Goal: Transaction & Acquisition: Purchase product/service

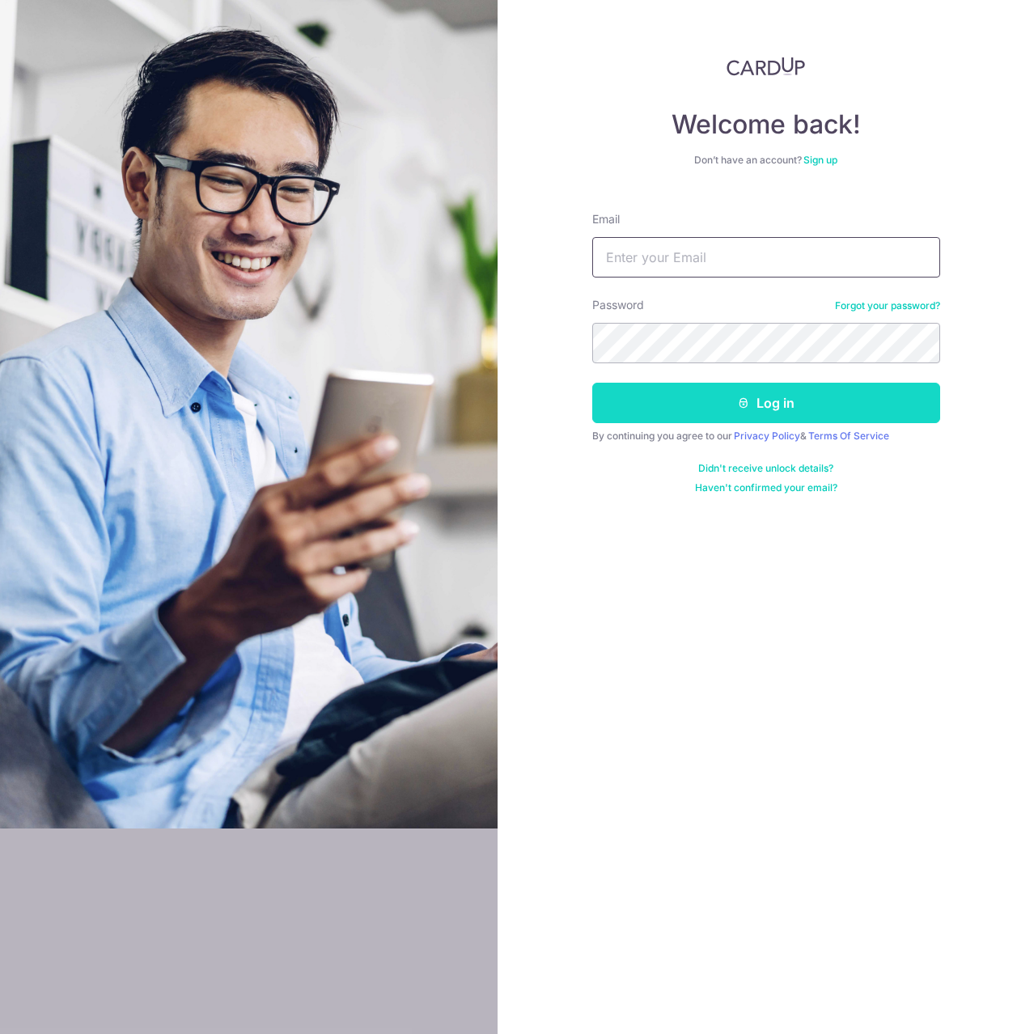
type input "dharmaphua@gmail.com"
click at [778, 408] on button "Log in" at bounding box center [766, 403] width 348 height 40
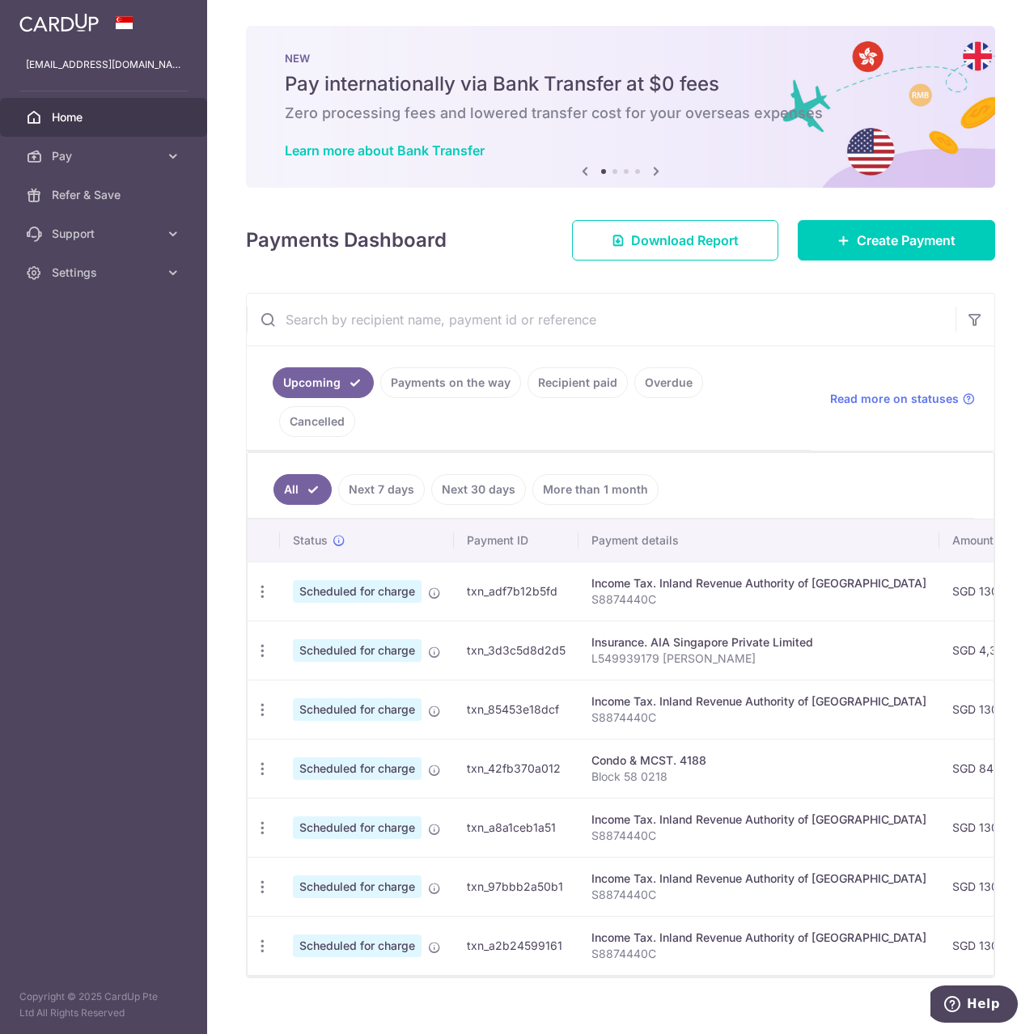
click at [451, 385] on link "Payments on the way" at bounding box center [450, 382] width 141 height 31
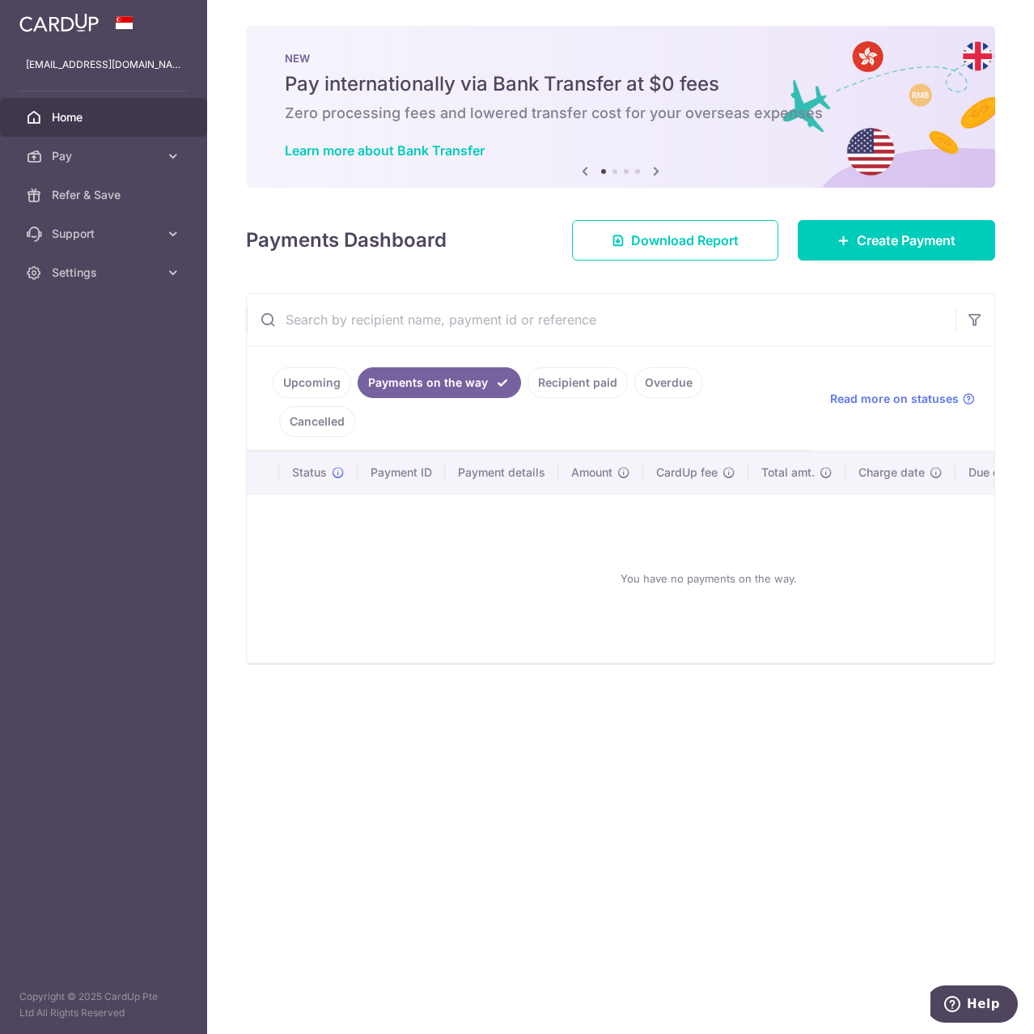
click at [552, 380] on link "Recipient paid" at bounding box center [578, 382] width 100 height 31
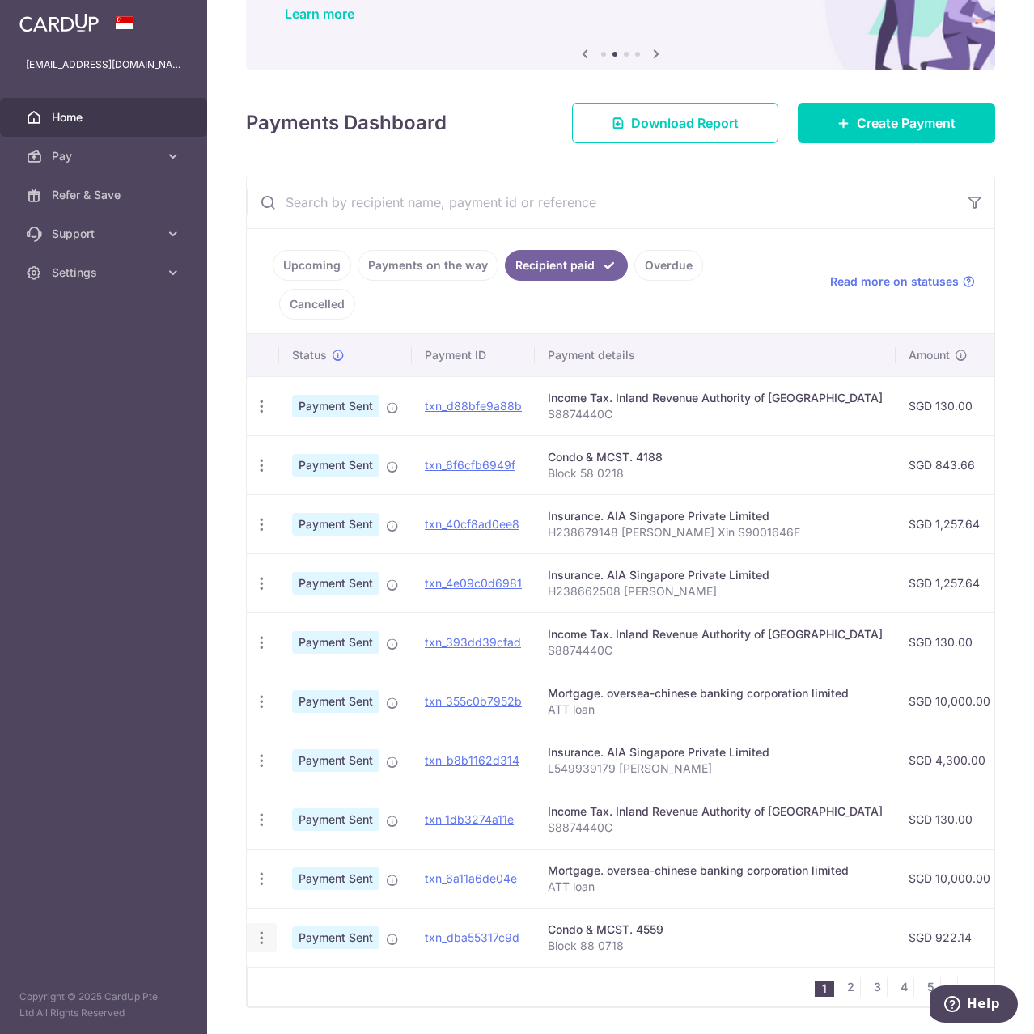
click at [257, 930] on icon "button" at bounding box center [261, 938] width 17 height 17
click at [699, 922] on div "Condo & MCST. 4559" at bounding box center [715, 930] width 335 height 16
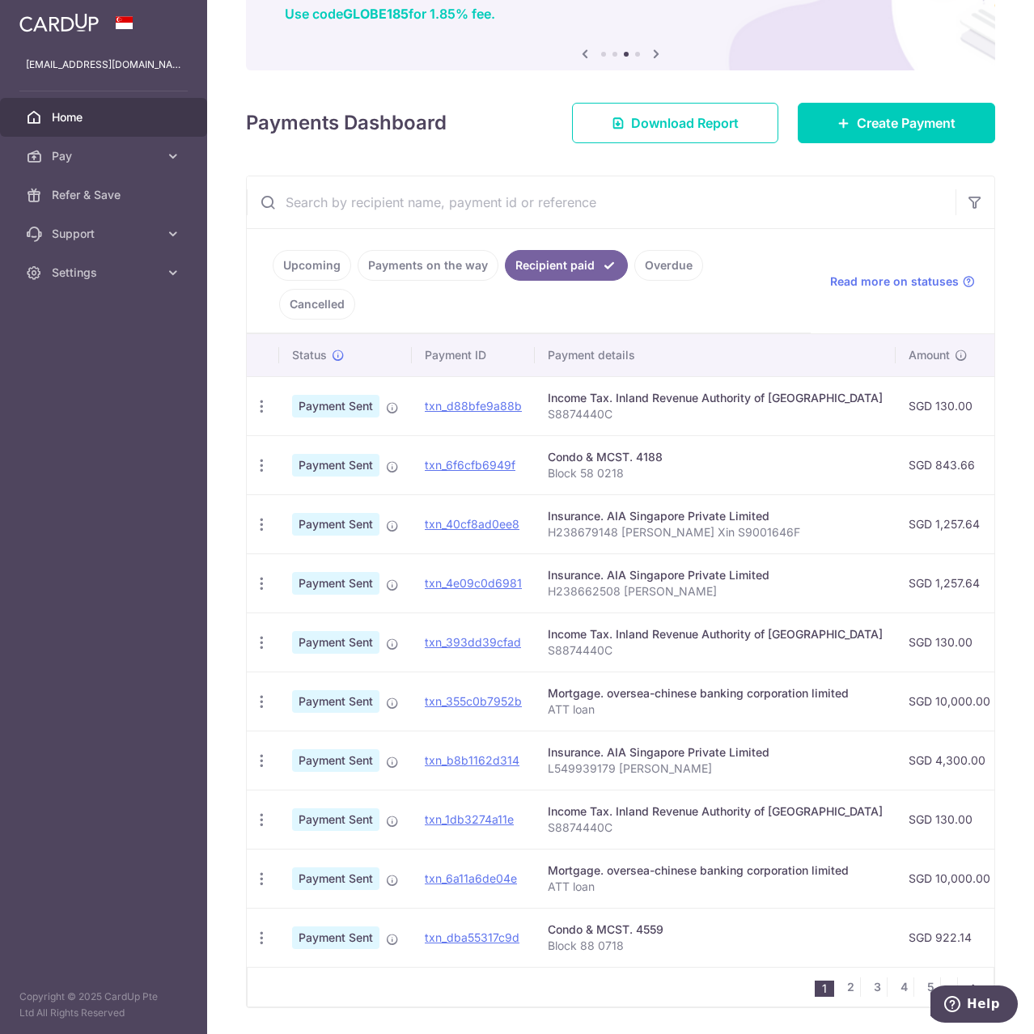
scroll to position [156, 0]
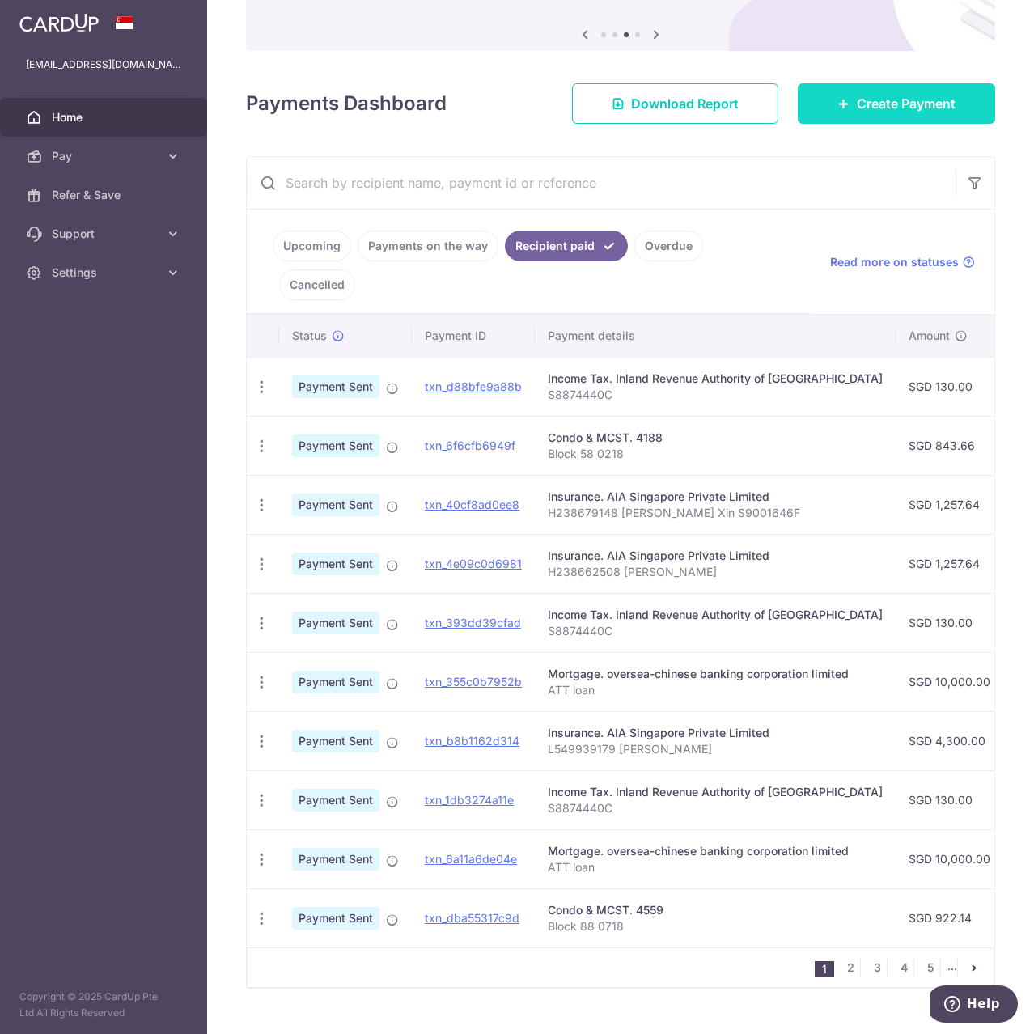
click at [907, 110] on span "Create Payment" at bounding box center [906, 103] width 99 height 19
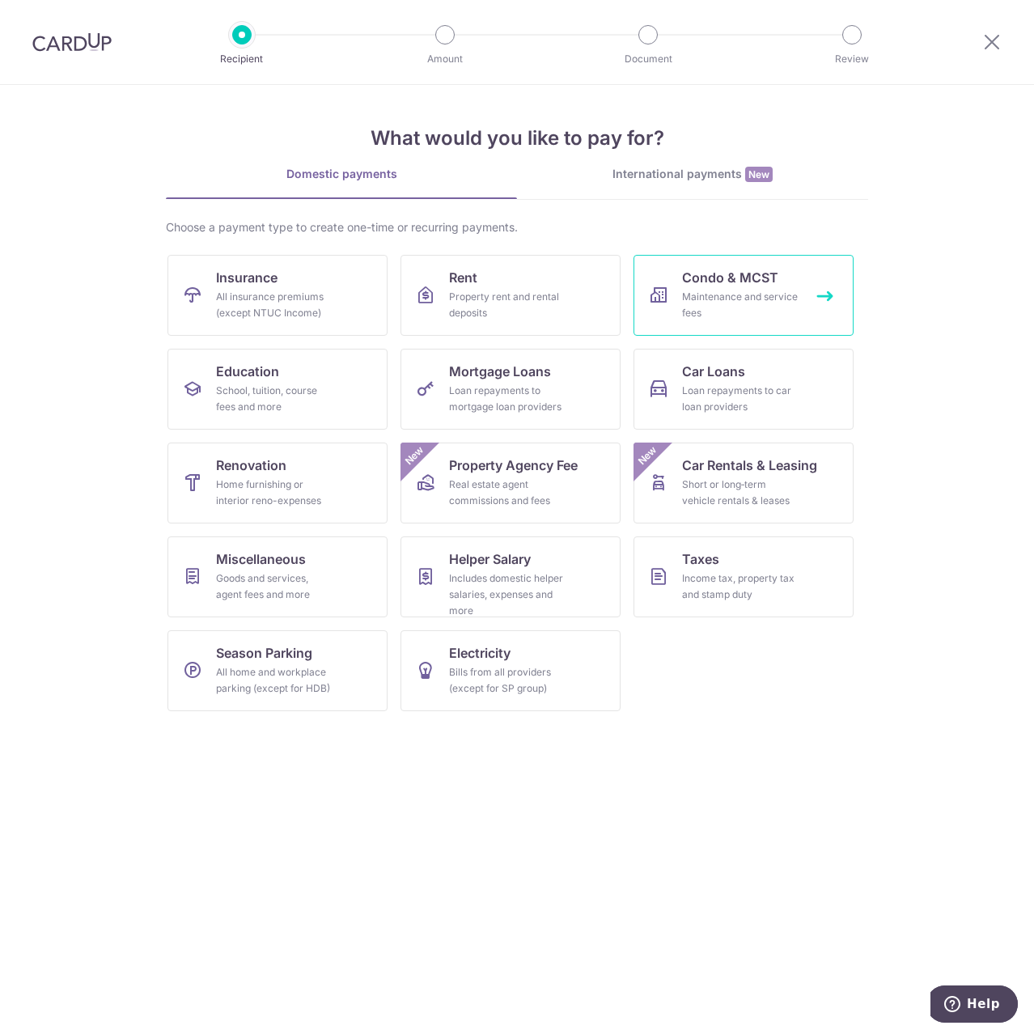
click at [776, 284] on span "Condo & MCST" at bounding box center [730, 277] width 96 height 19
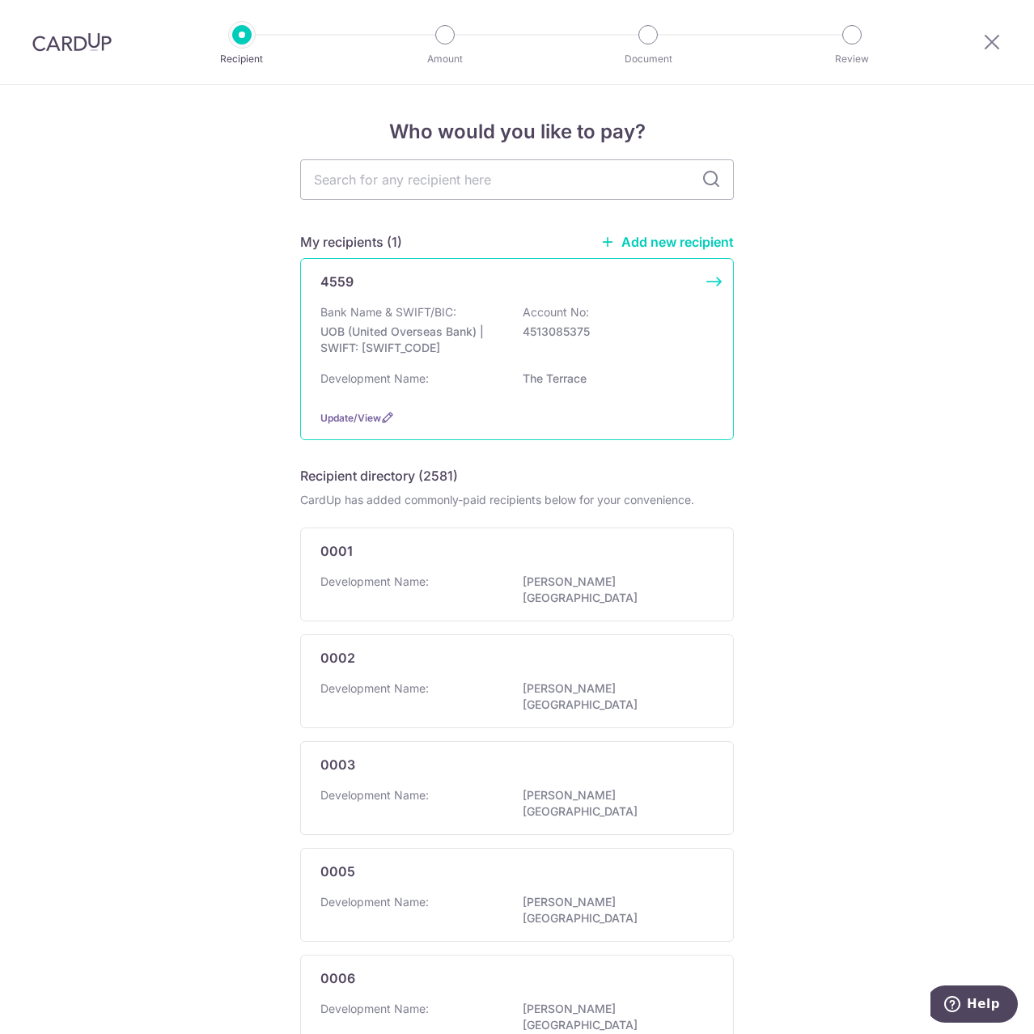
click at [605, 363] on div "Bank Name & SWIFT/BIC: UOB (United Overseas Bank) | SWIFT: UOVBSGSGXXX Account …" at bounding box center [516, 334] width 393 height 60
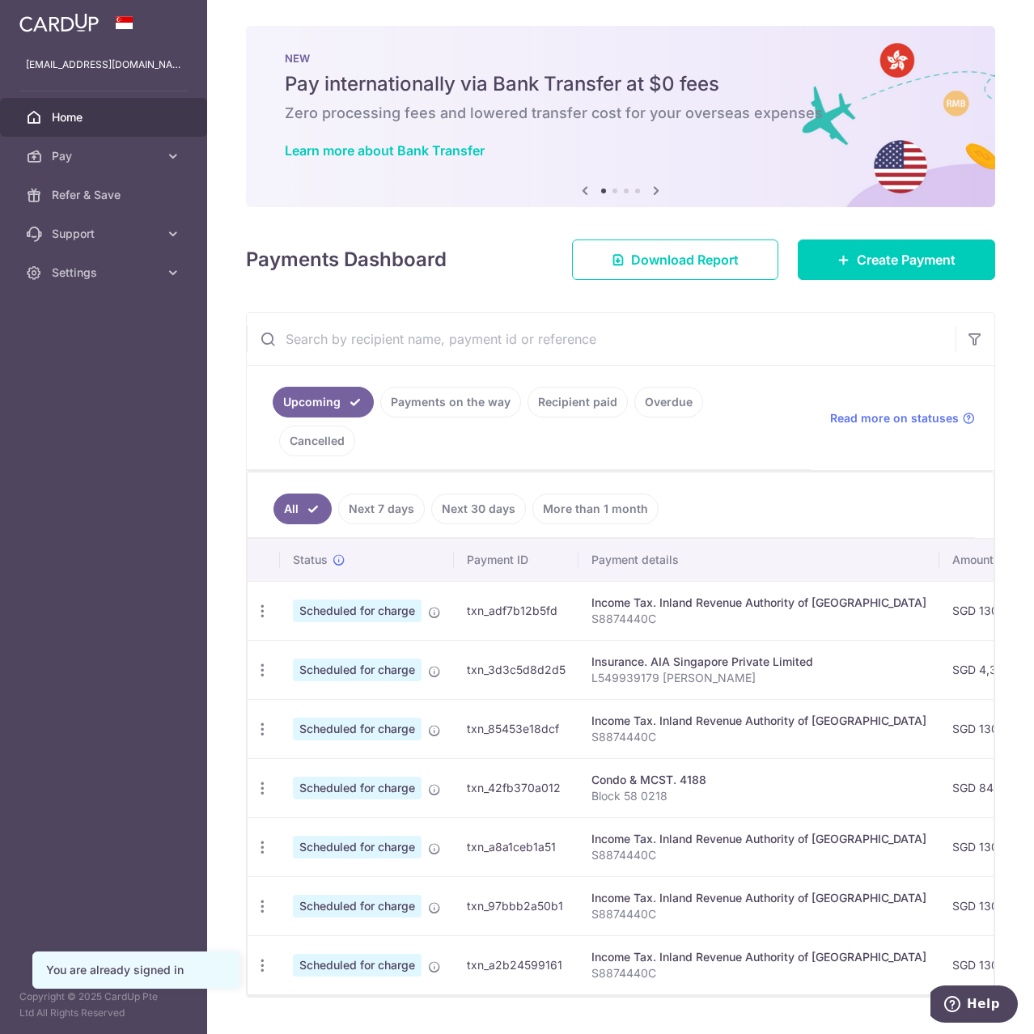
click at [535, 401] on link "Recipient paid" at bounding box center [578, 402] width 100 height 31
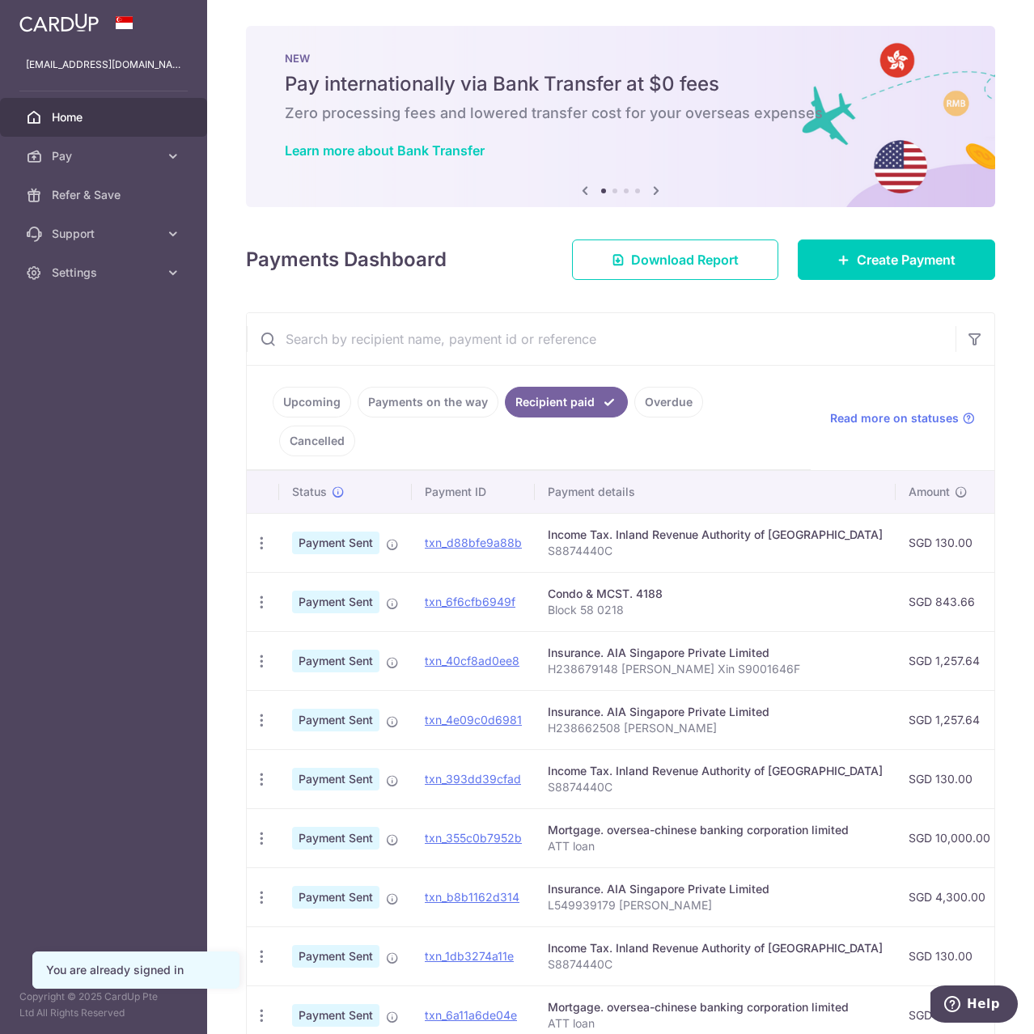
scroll to position [156, 0]
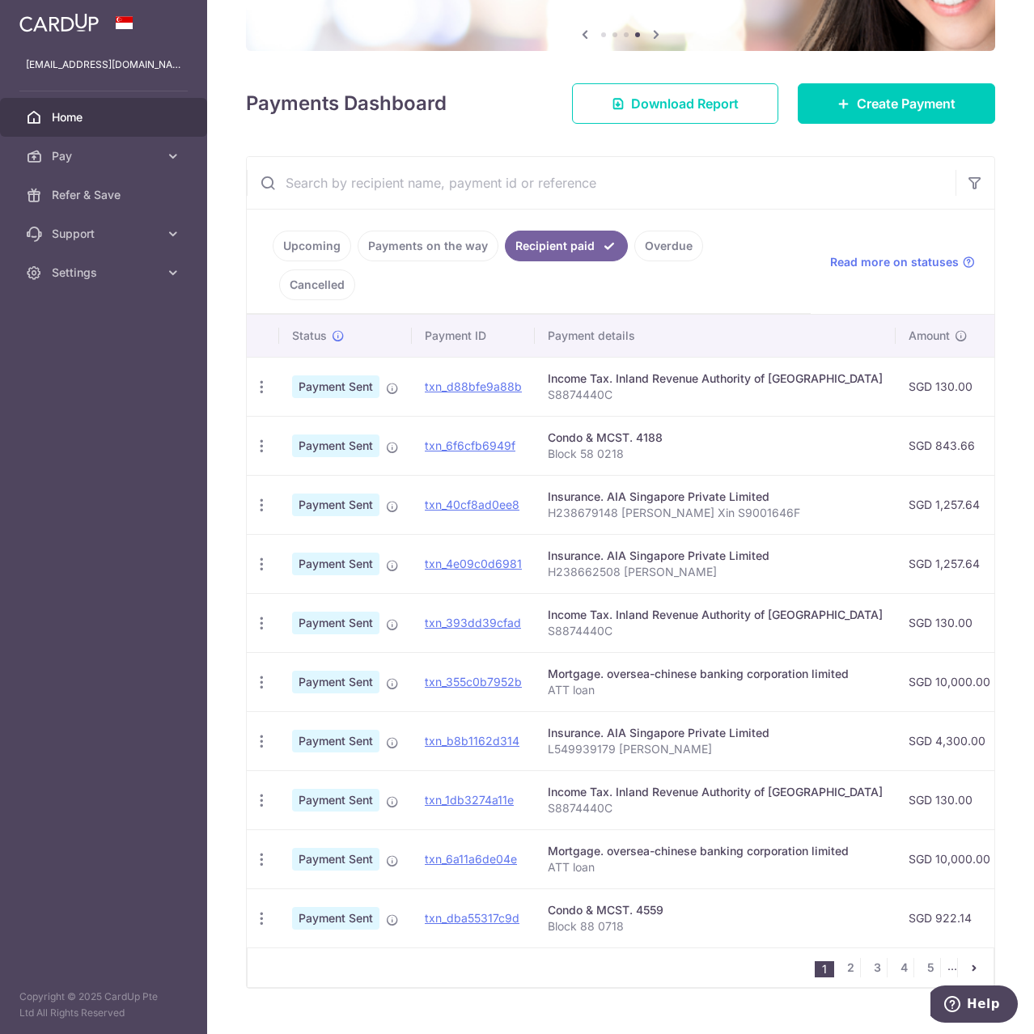
click at [597, 908] on td "Condo & MCST. 4559 Block 88 0718" at bounding box center [715, 917] width 361 height 59
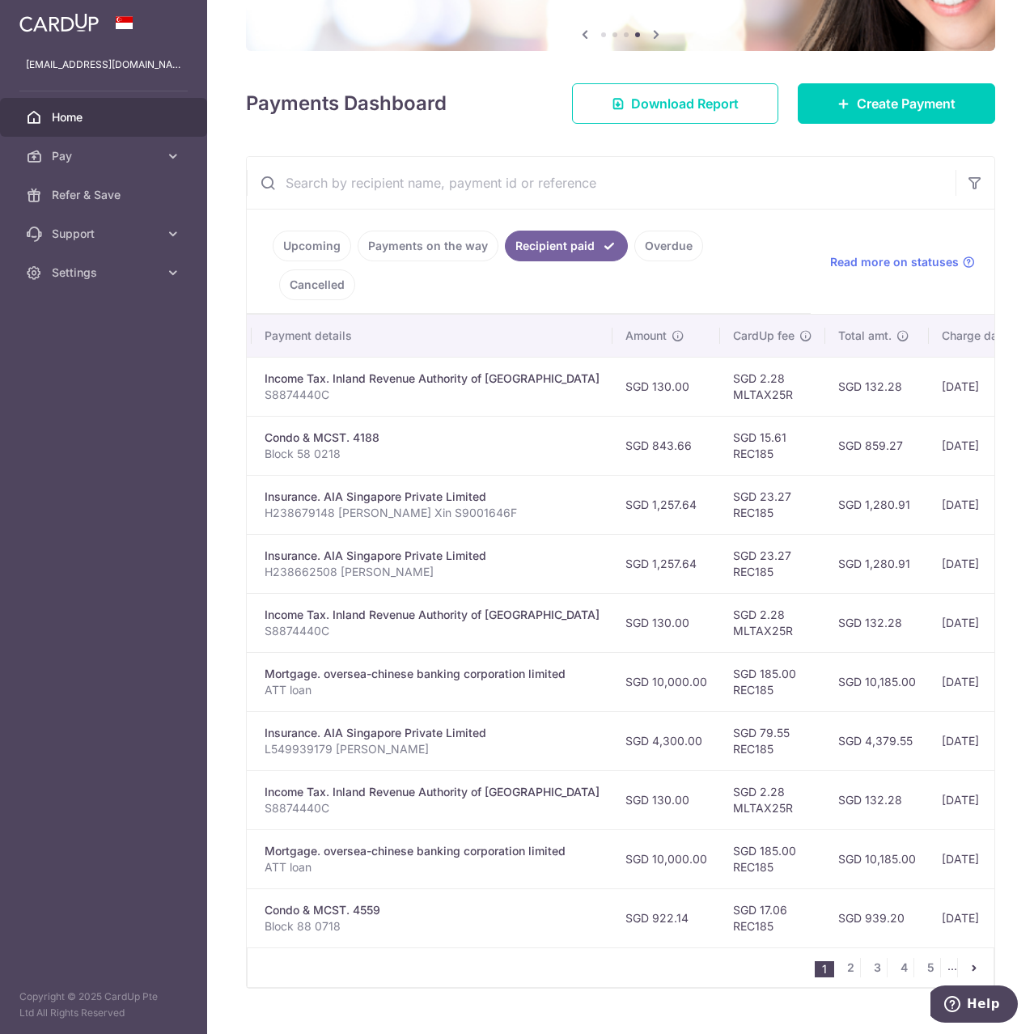
scroll to position [0, 413]
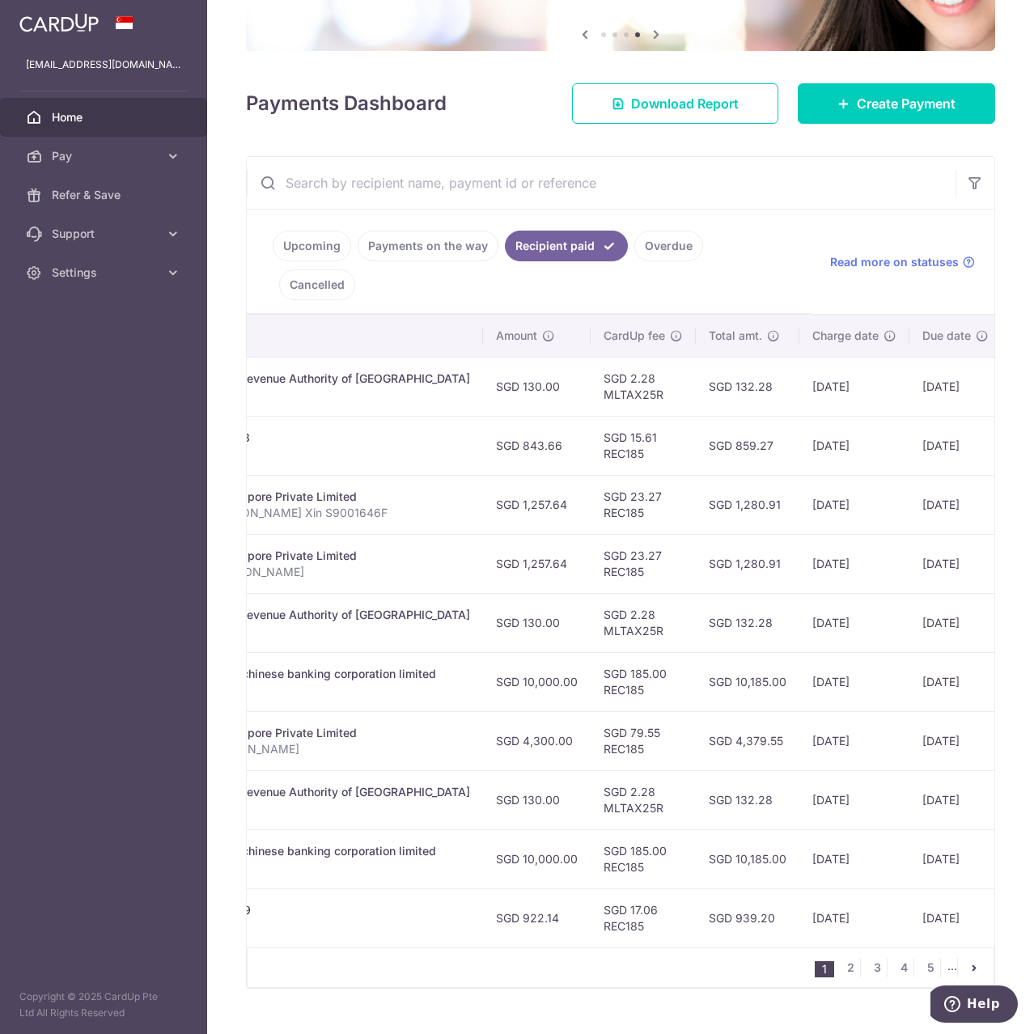
drag, startPoint x: 535, startPoint y: 877, endPoint x: 490, endPoint y: 879, distance: 44.5
click at [490, 888] on td "SGD 922.14" at bounding box center [537, 917] width 108 height 59
copy td "922.14"
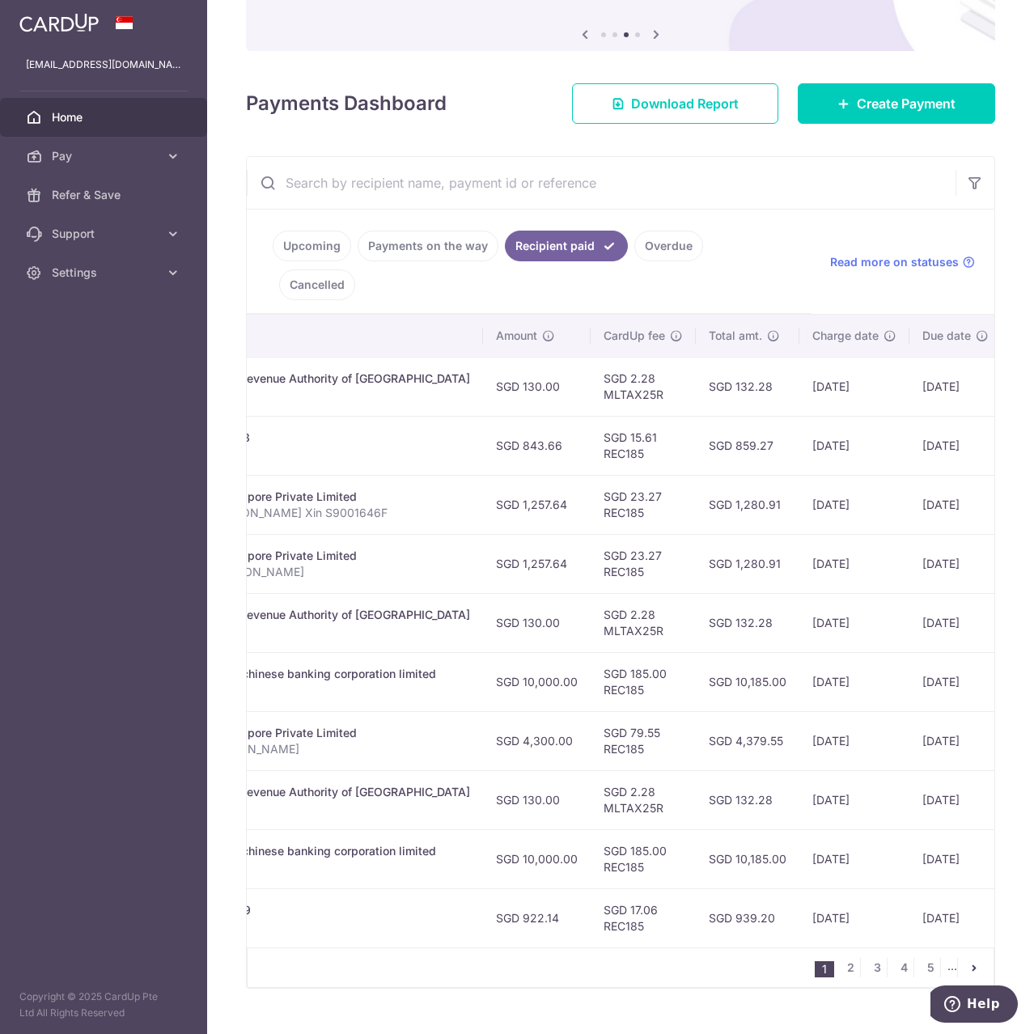
click at [82, 124] on span "Home" at bounding box center [105, 117] width 107 height 16
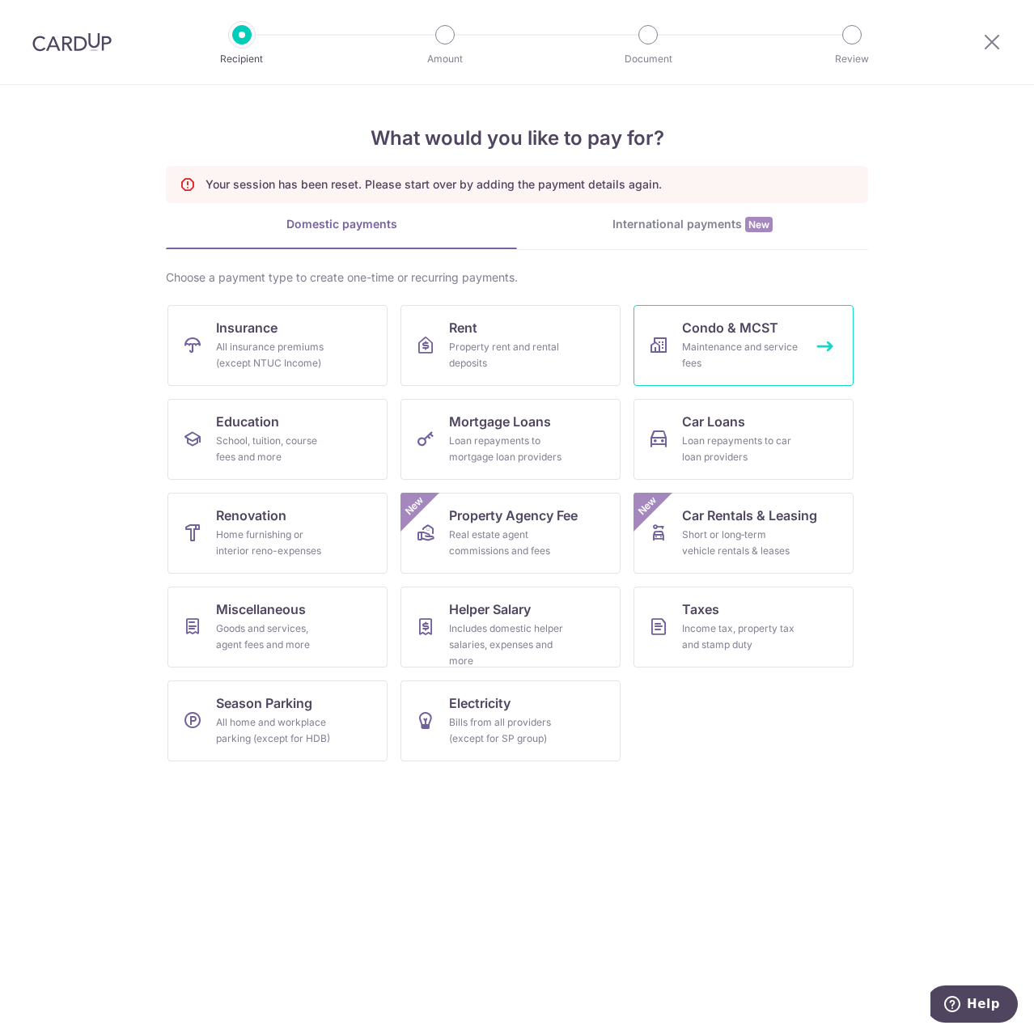
click at [689, 350] on div "Maintenance and service fees" at bounding box center [740, 355] width 117 height 32
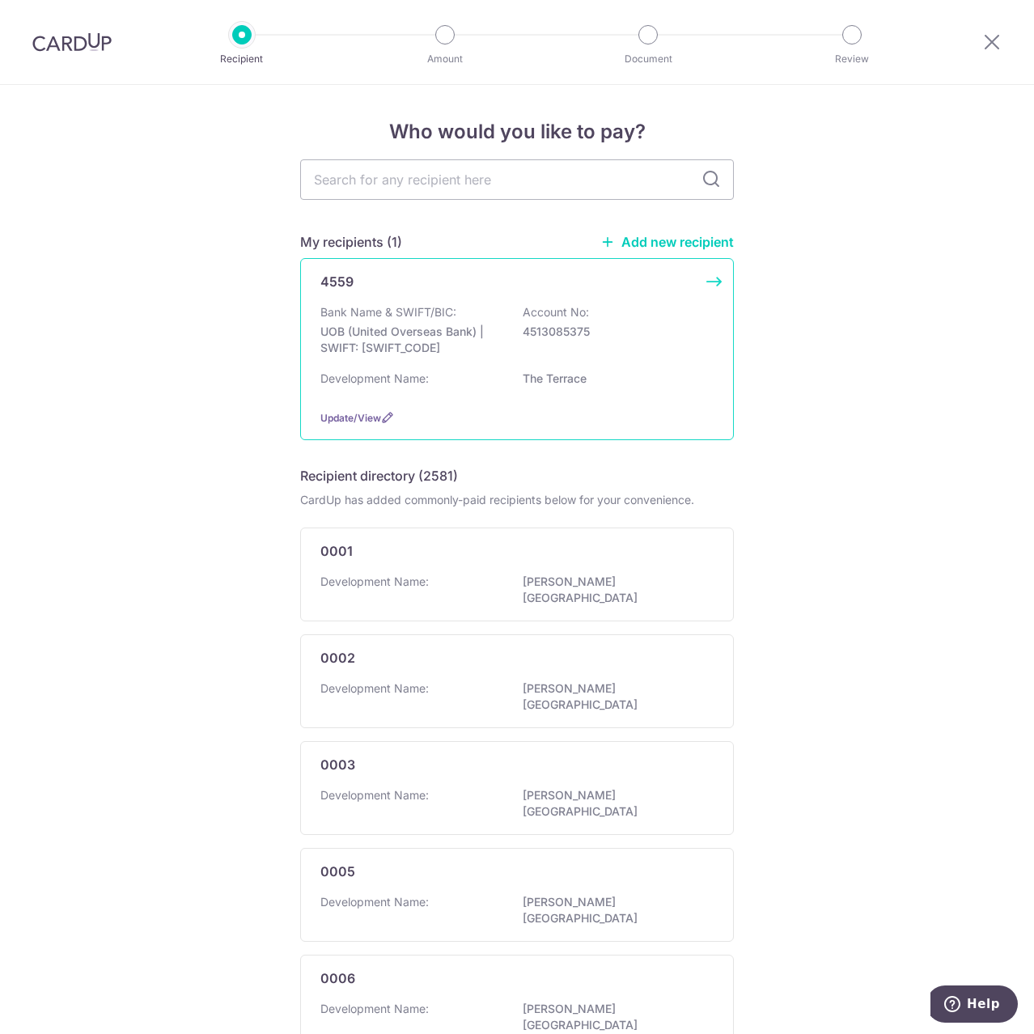
click at [524, 314] on p "Account No:" at bounding box center [556, 312] width 66 height 16
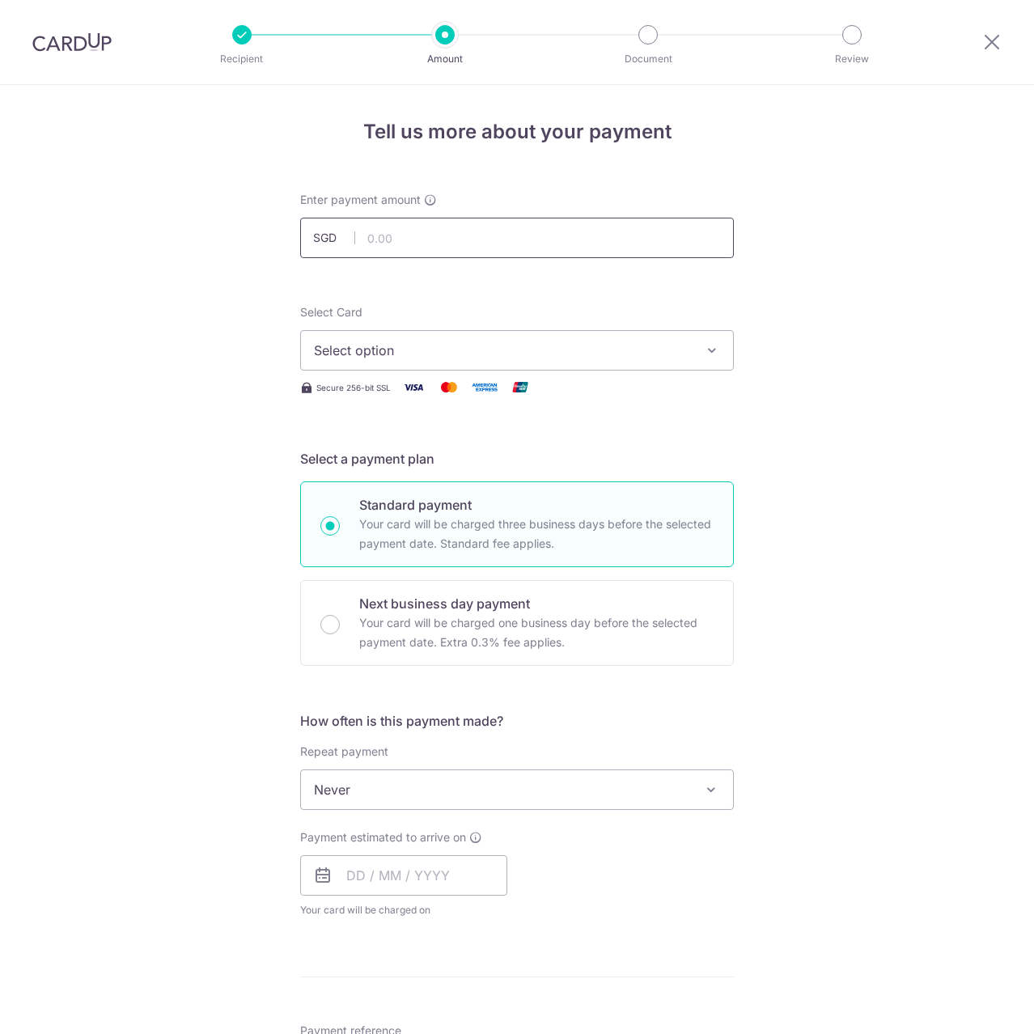
click at [523, 231] on input "text" at bounding box center [517, 238] width 434 height 40
click at [481, 235] on input "text" at bounding box center [517, 238] width 434 height 40
paste input "922.14"
type input "922.14"
click at [490, 348] on span "Select option" at bounding box center [502, 350] width 377 height 19
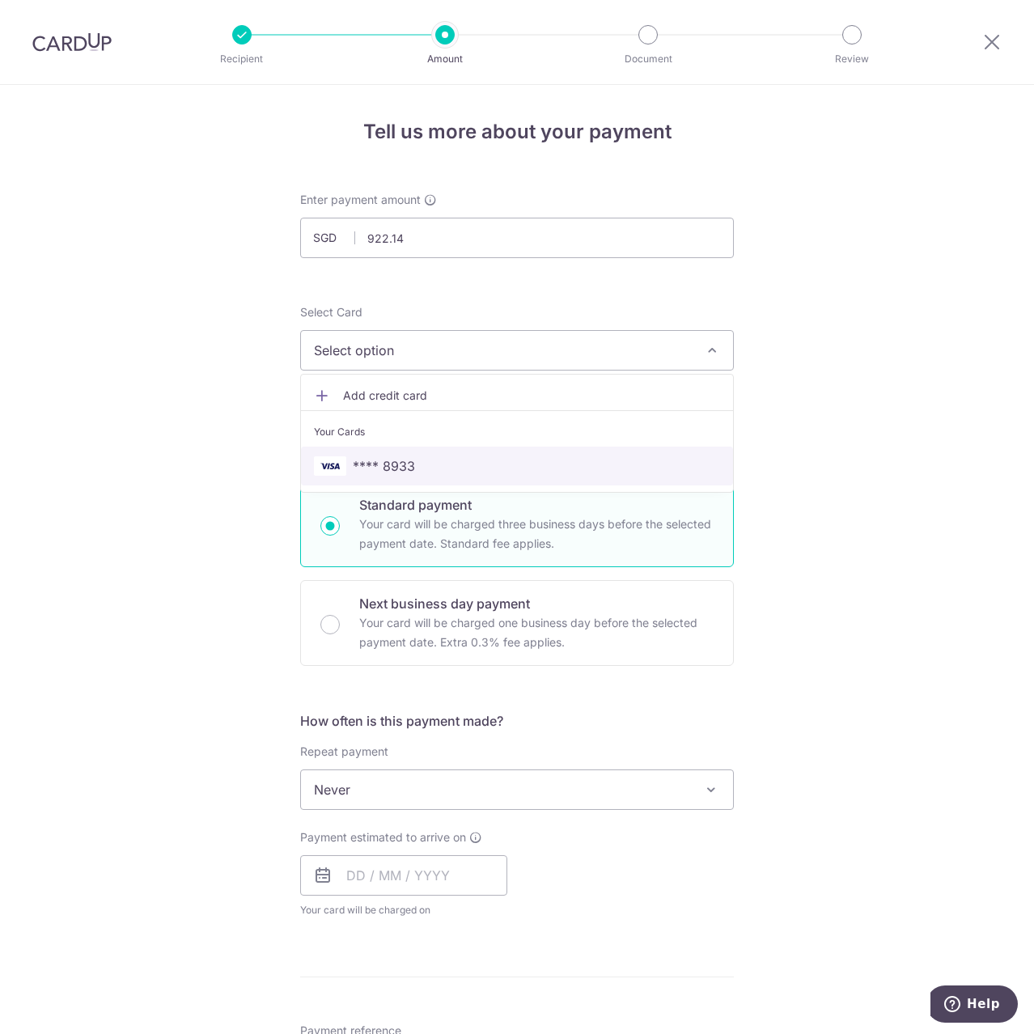
click at [480, 462] on span "**** 8933" at bounding box center [517, 465] width 406 height 19
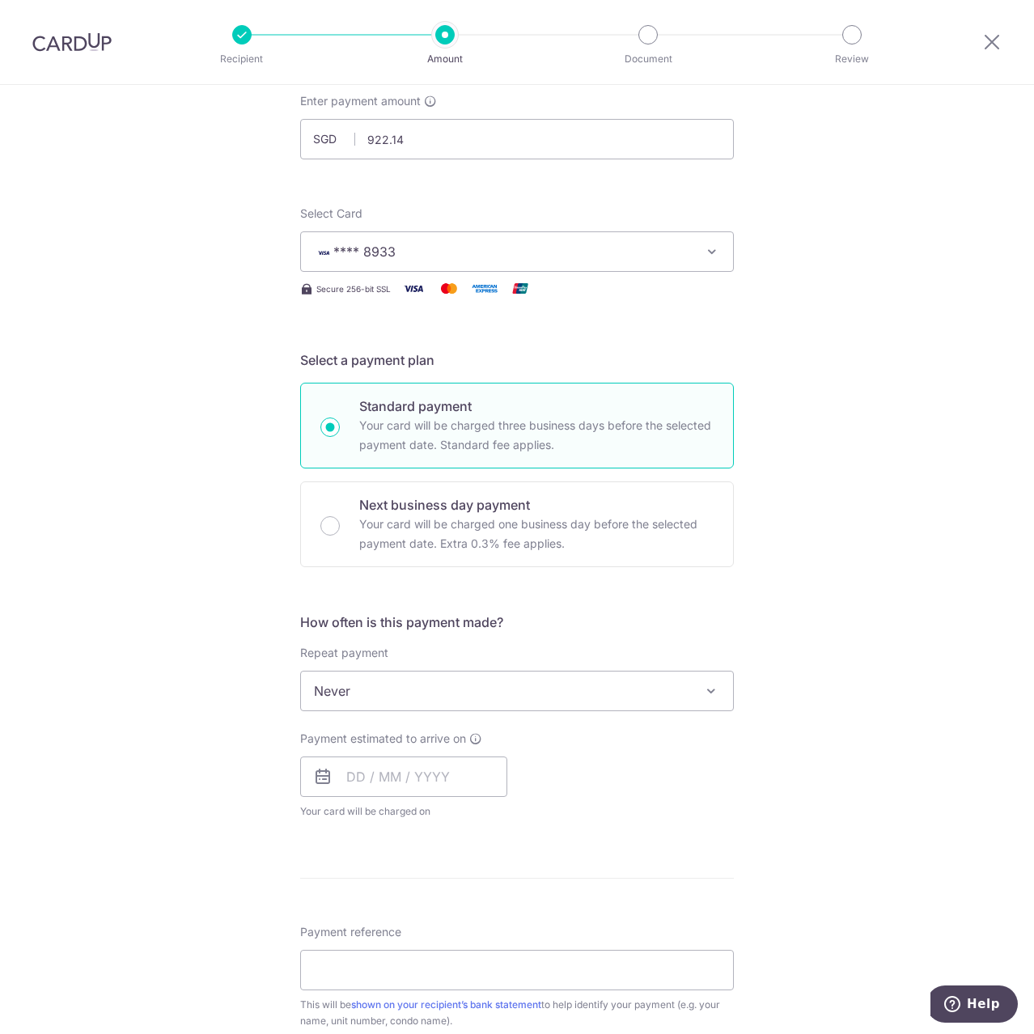
scroll to position [243, 0]
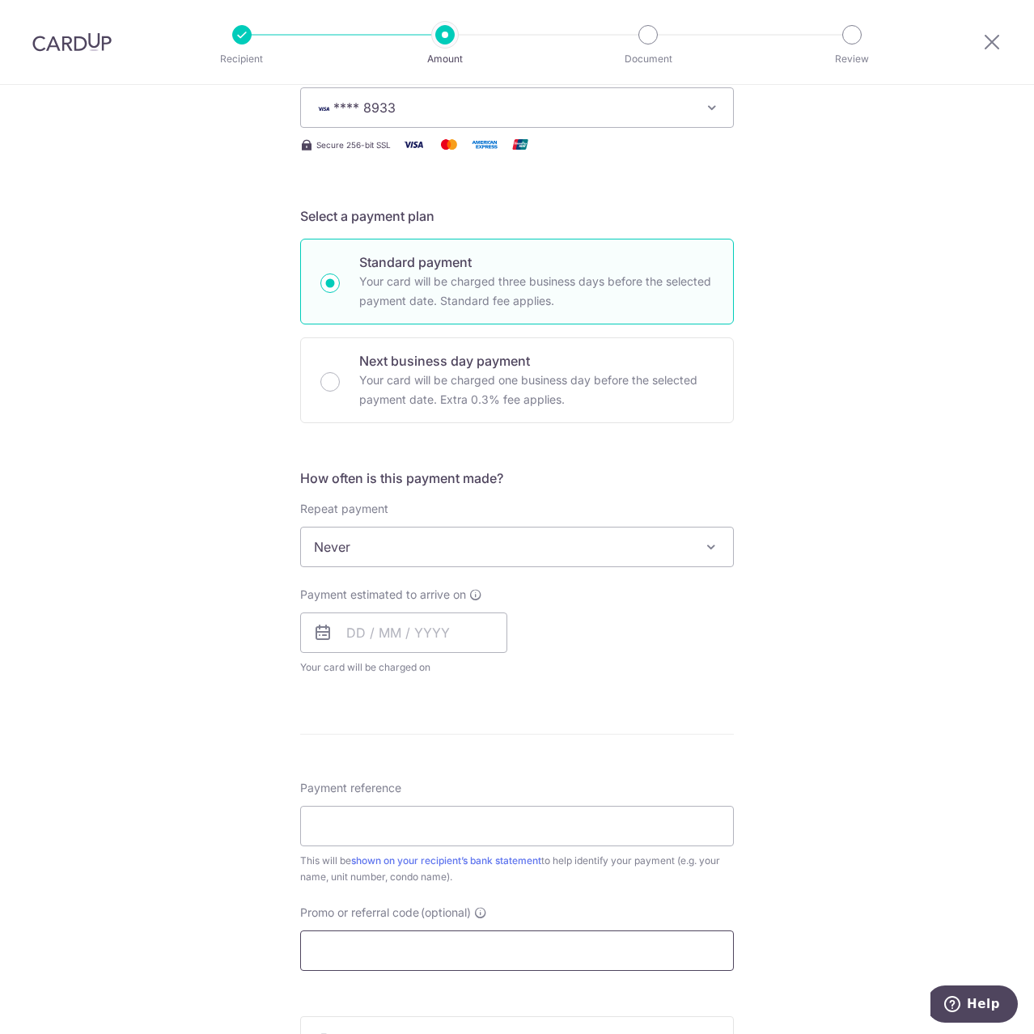
click at [367, 959] on input "Promo or referral code (optional)" at bounding box center [517, 950] width 434 height 40
paste input "922.14"
type input "922.14"
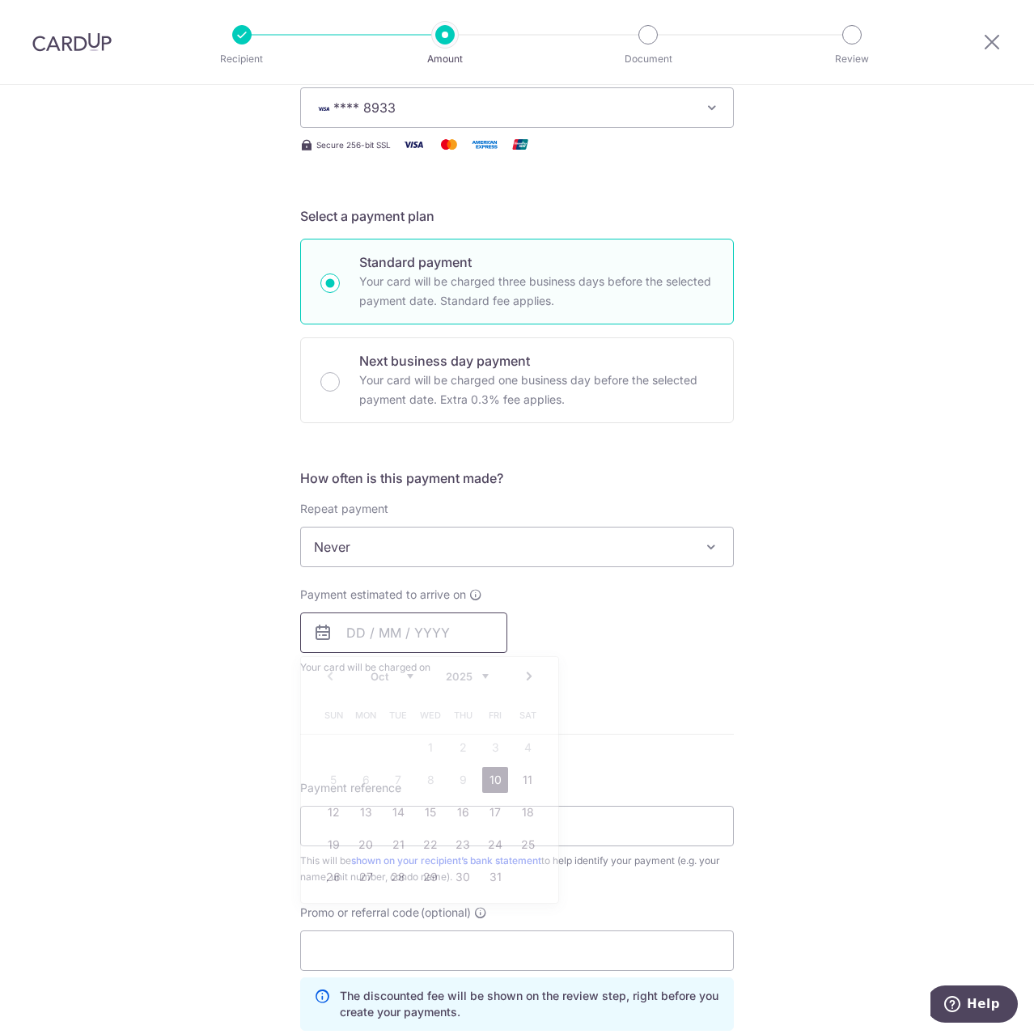
click at [453, 634] on input "text" at bounding box center [403, 632] width 207 height 40
click at [483, 775] on link "10" at bounding box center [495, 780] width 26 height 26
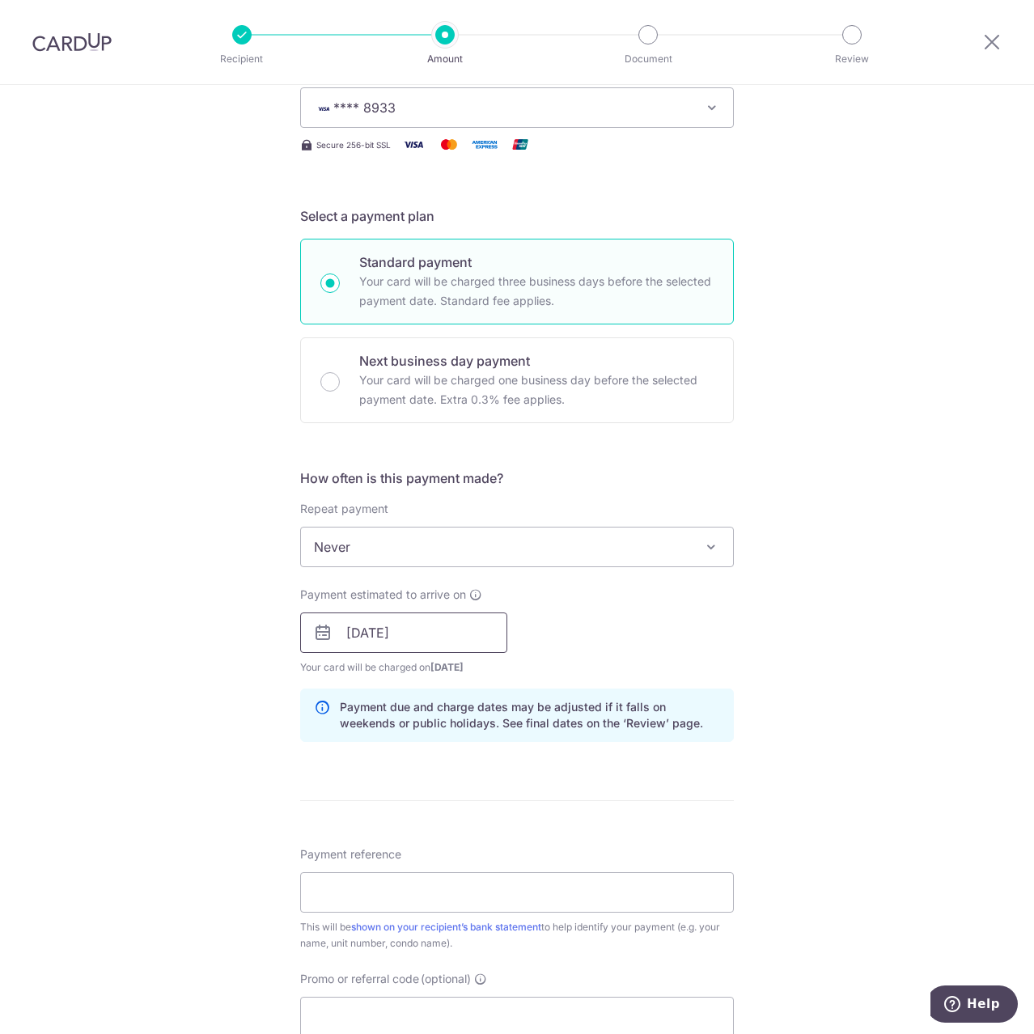
click at [456, 628] on input "10/10/2025" at bounding box center [403, 632] width 207 height 40
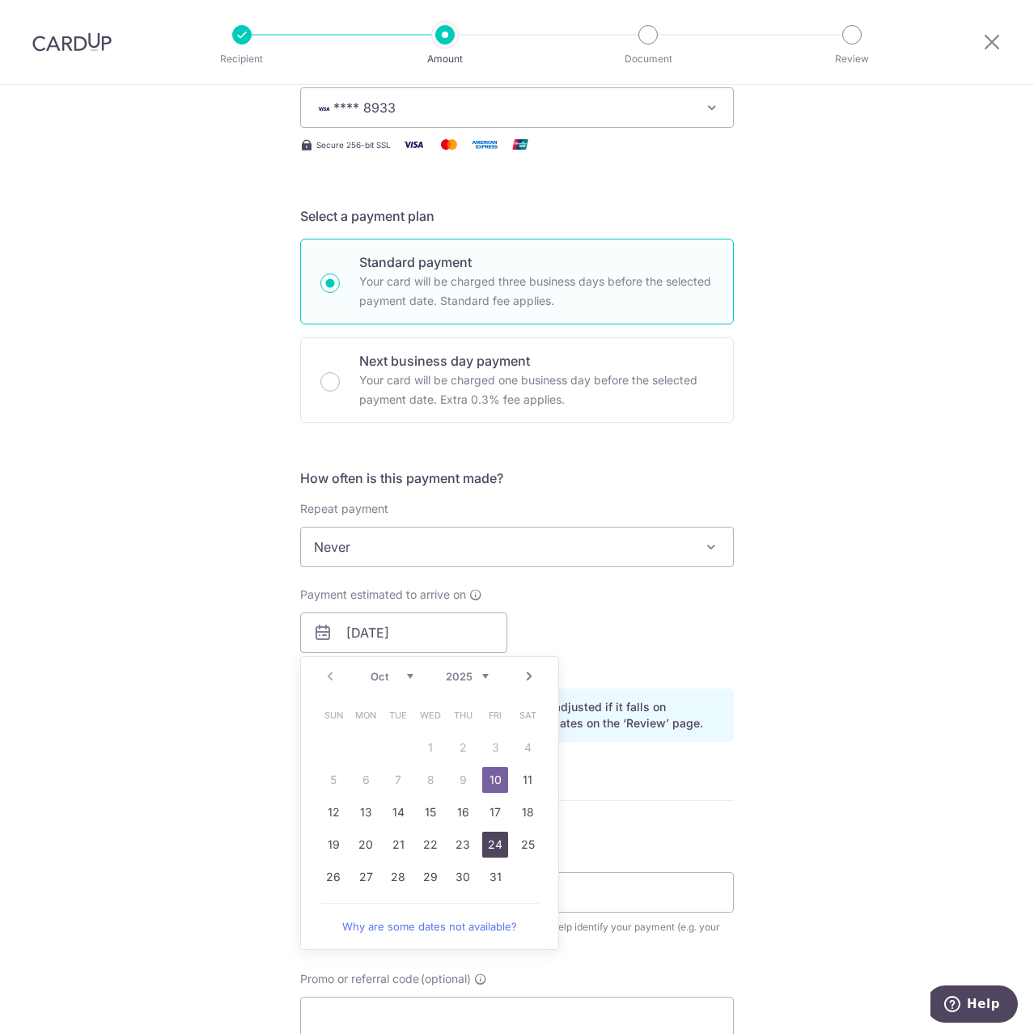
click at [490, 840] on link "24" at bounding box center [495, 845] width 26 height 26
type input "[DATE]"
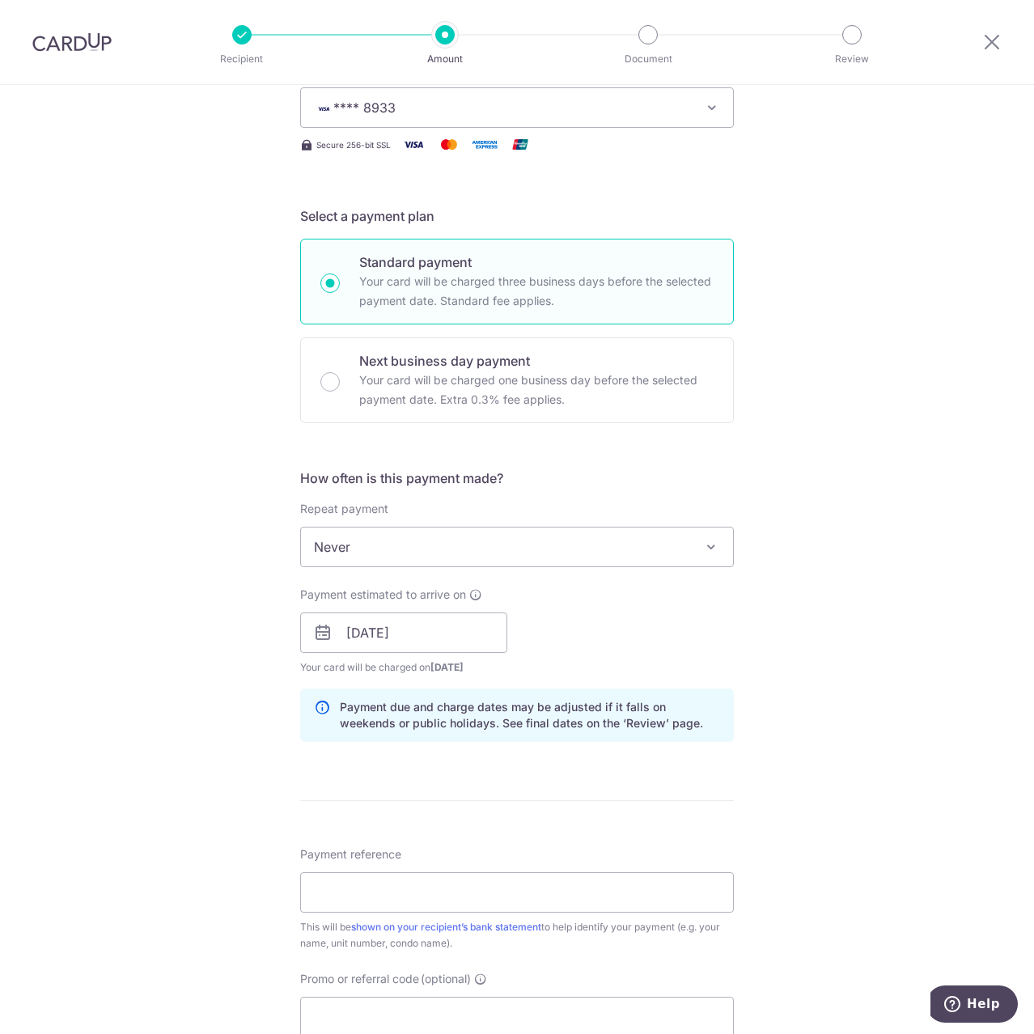
click at [602, 642] on div "Payment estimated to arrive on 24/10/2025 Prev Next Oct Nov Dec 2025 2026 2027 …" at bounding box center [516, 631] width 453 height 89
click at [521, 891] on input "Payment reference" at bounding box center [517, 892] width 434 height 40
type input "Block 88 0718"
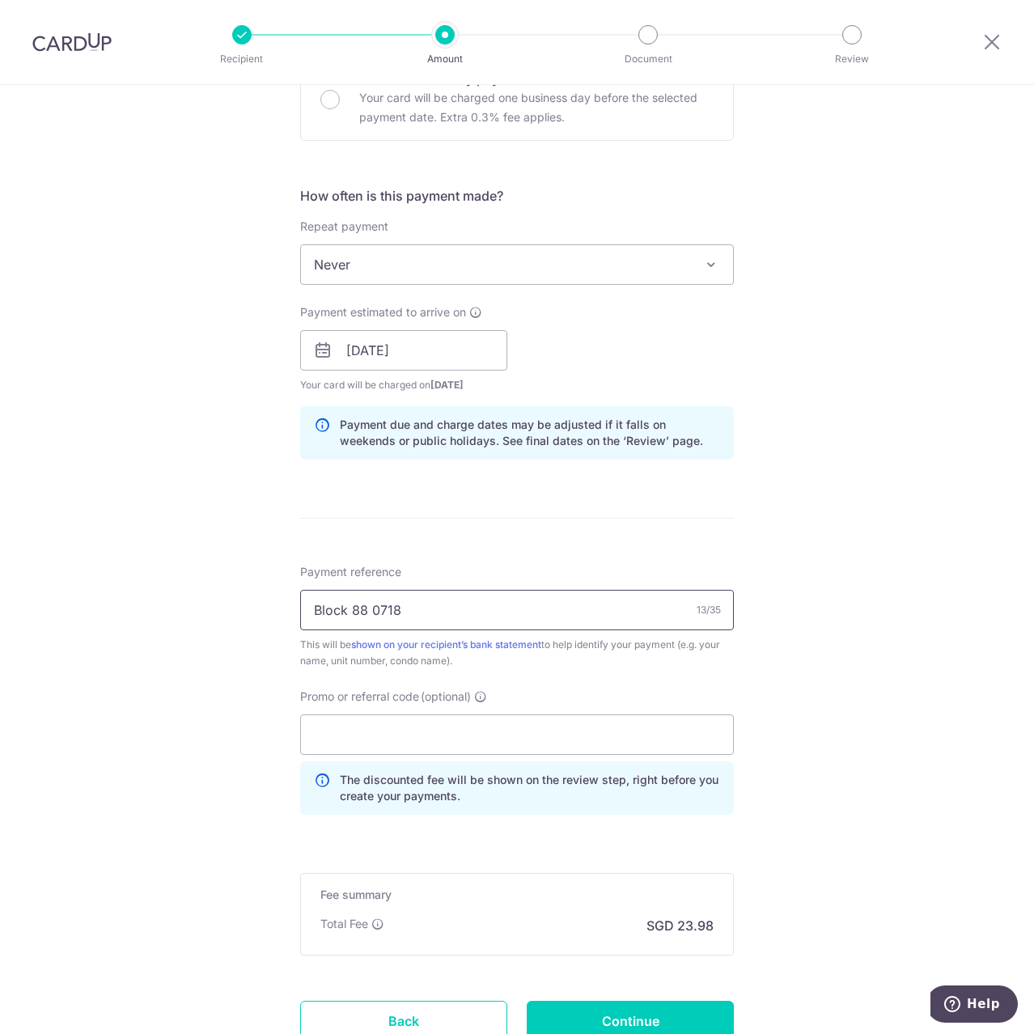
scroll to position [566, 0]
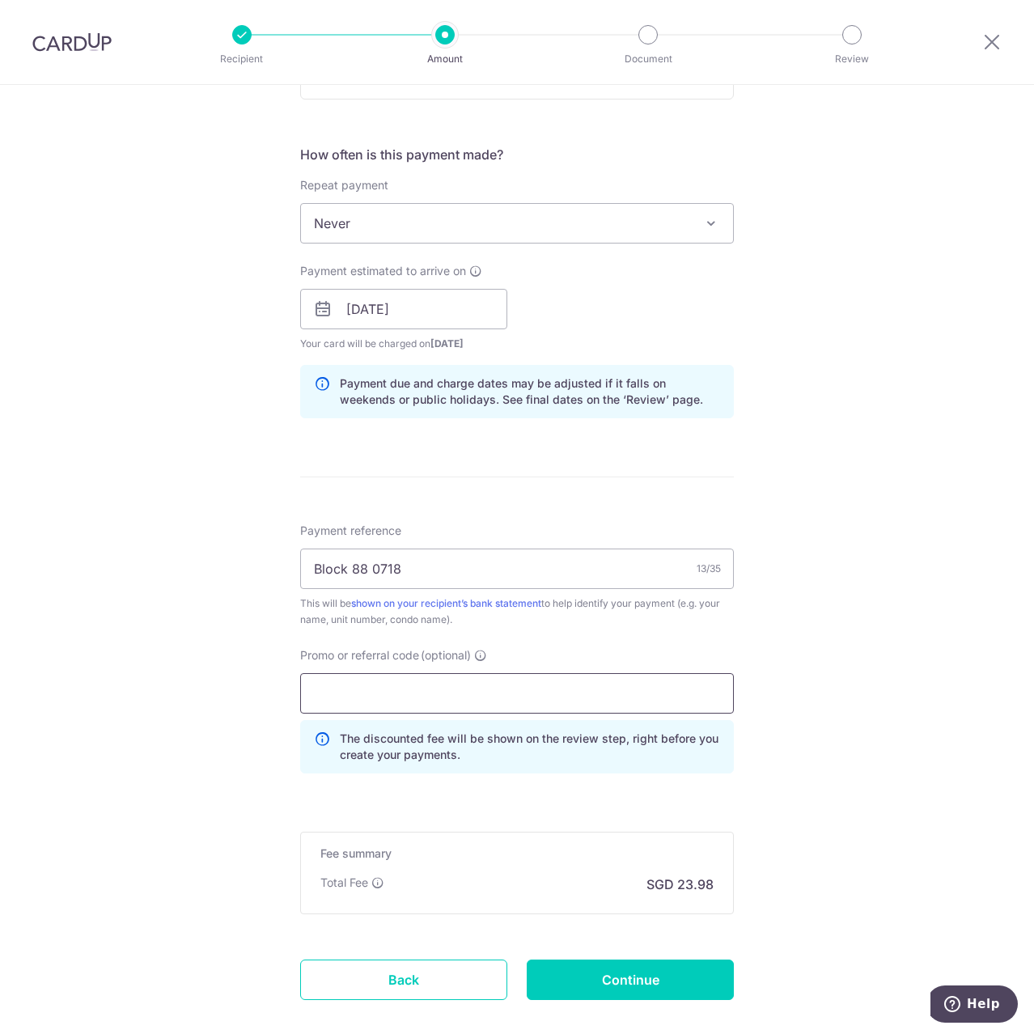
click at [595, 677] on input "Promo or referral code (optional)" at bounding box center [517, 693] width 434 height 40
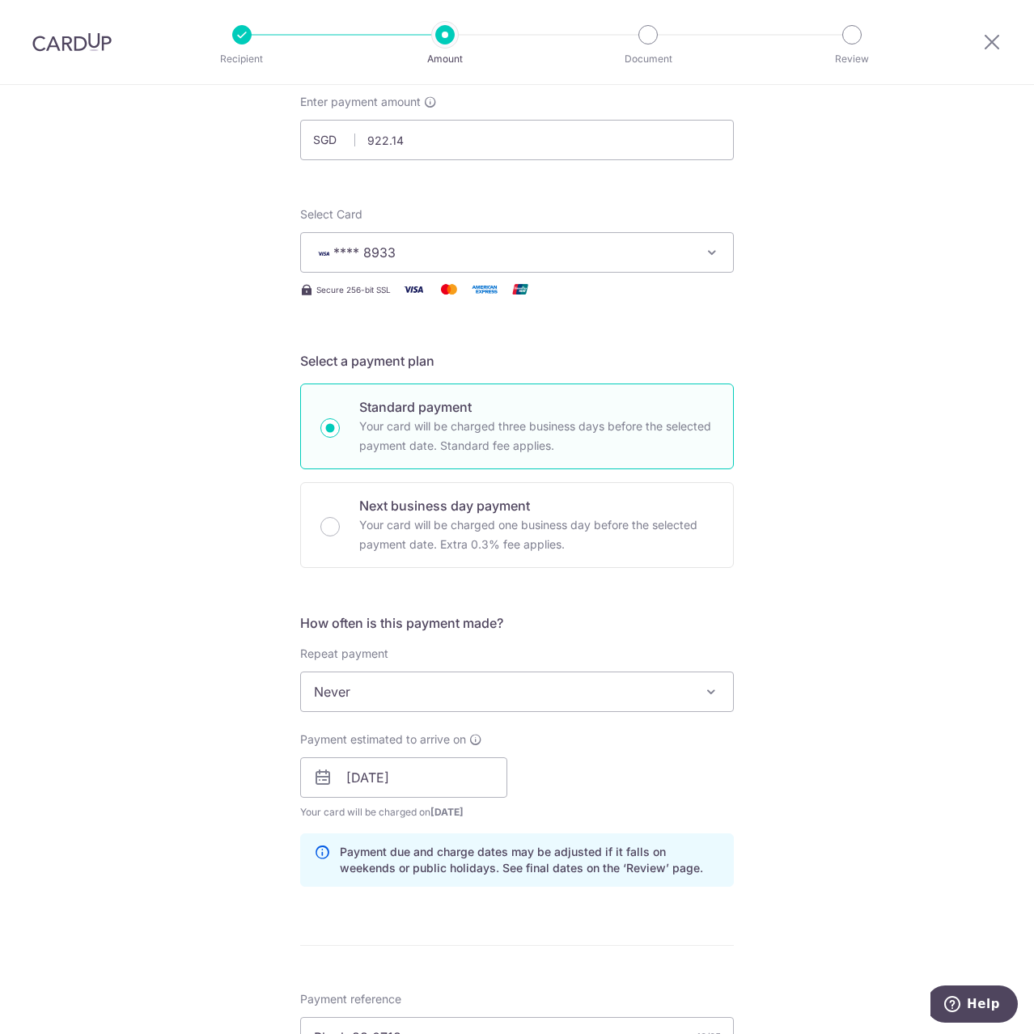
scroll to position [324, 0]
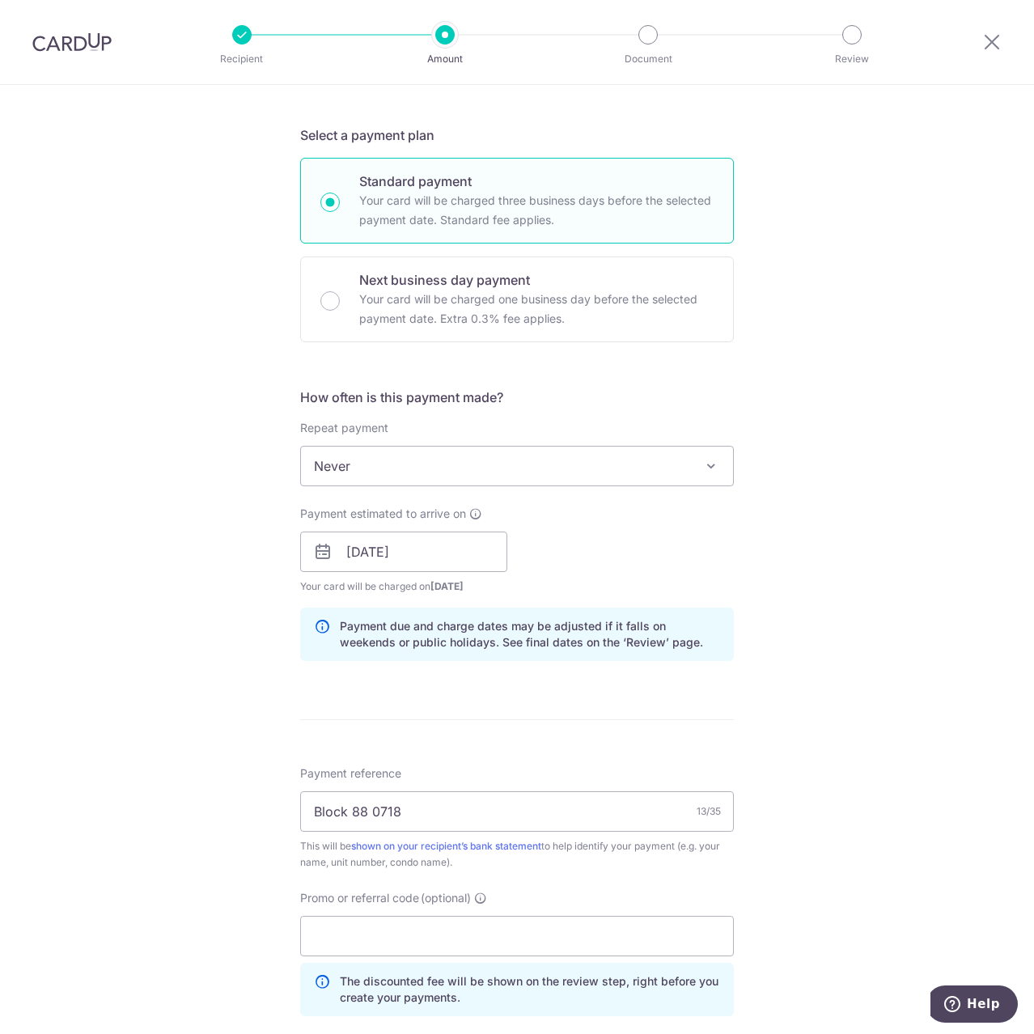
click at [503, 476] on span "Never" at bounding box center [517, 466] width 432 height 39
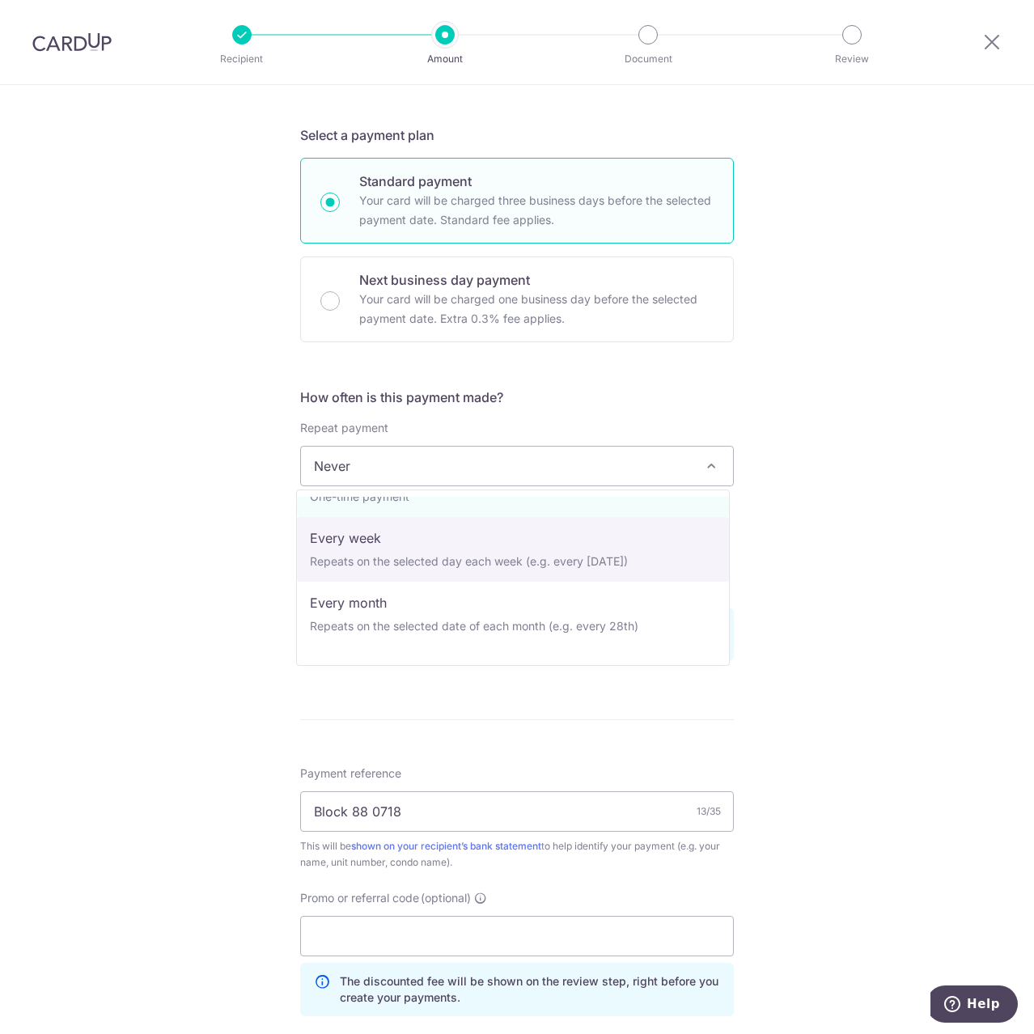
scroll to position [81, 0]
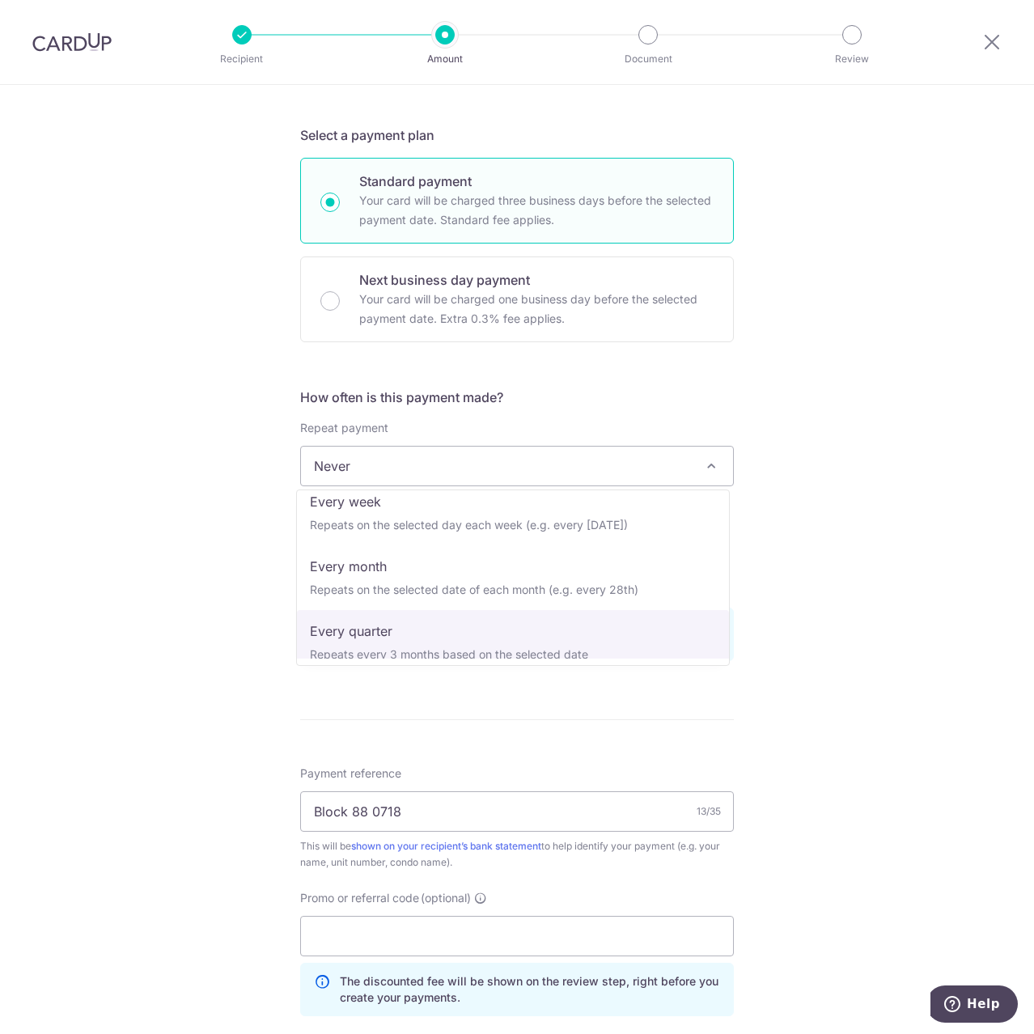
select select "4"
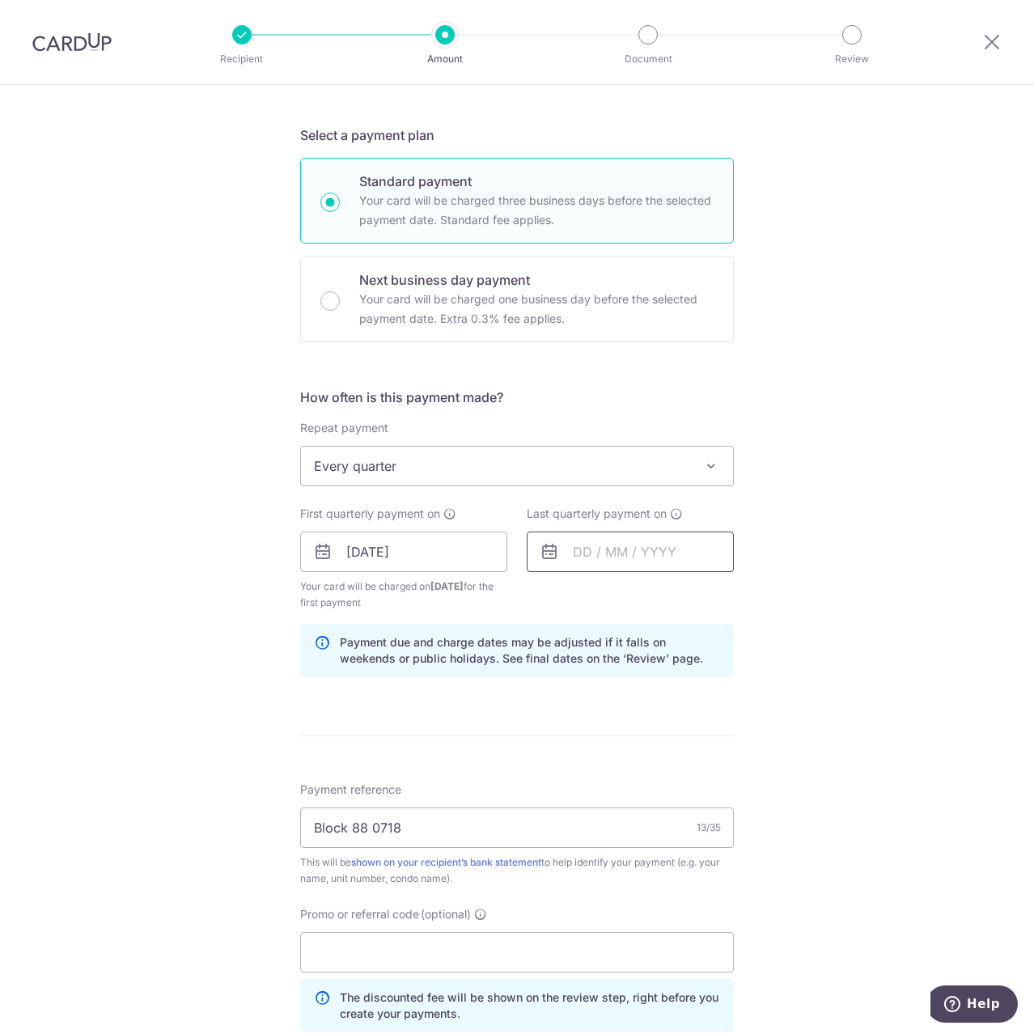
click at [634, 542] on input "text" at bounding box center [630, 552] width 207 height 40
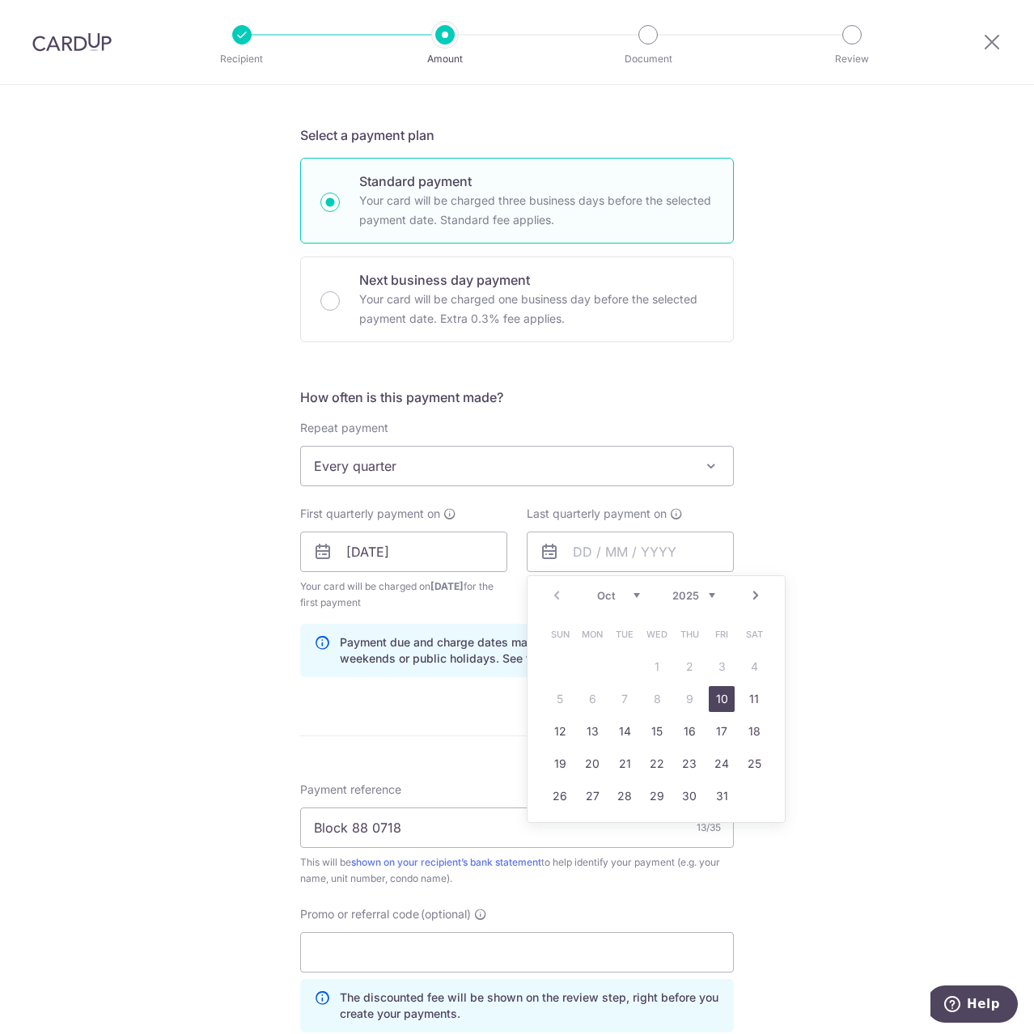
click at [629, 595] on select "Oct Nov Dec" at bounding box center [618, 595] width 43 height 13
click at [685, 591] on select "2025 2026 2027 2028 2029 2030 2031 2032 2033 2034 2035" at bounding box center [693, 595] width 43 height 13
click at [607, 591] on select "Jan Feb Mar Apr May Jun Jul Aug Sep Oct Nov Dec" at bounding box center [618, 595] width 43 height 13
click at [709, 769] on link "23" at bounding box center [722, 764] width 26 height 26
type input "23/01/2026"
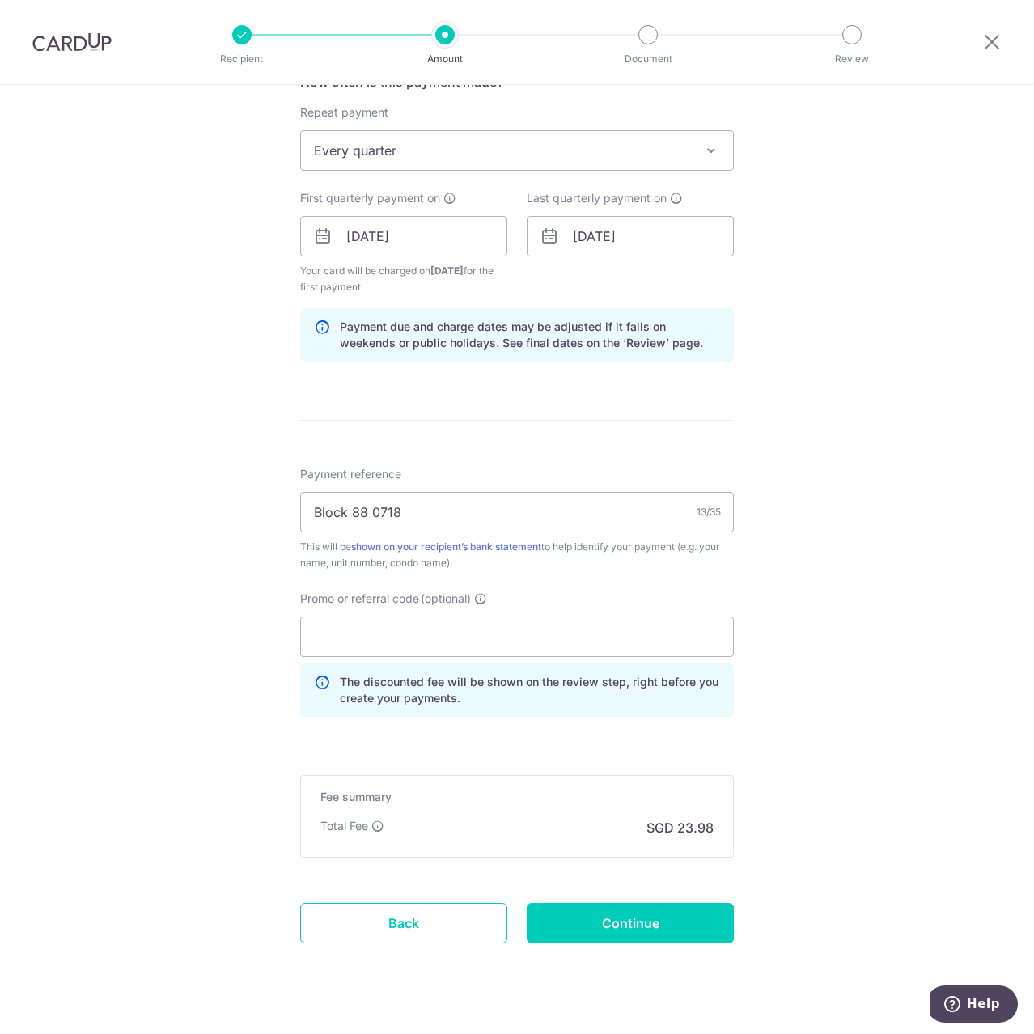
scroll to position [647, 0]
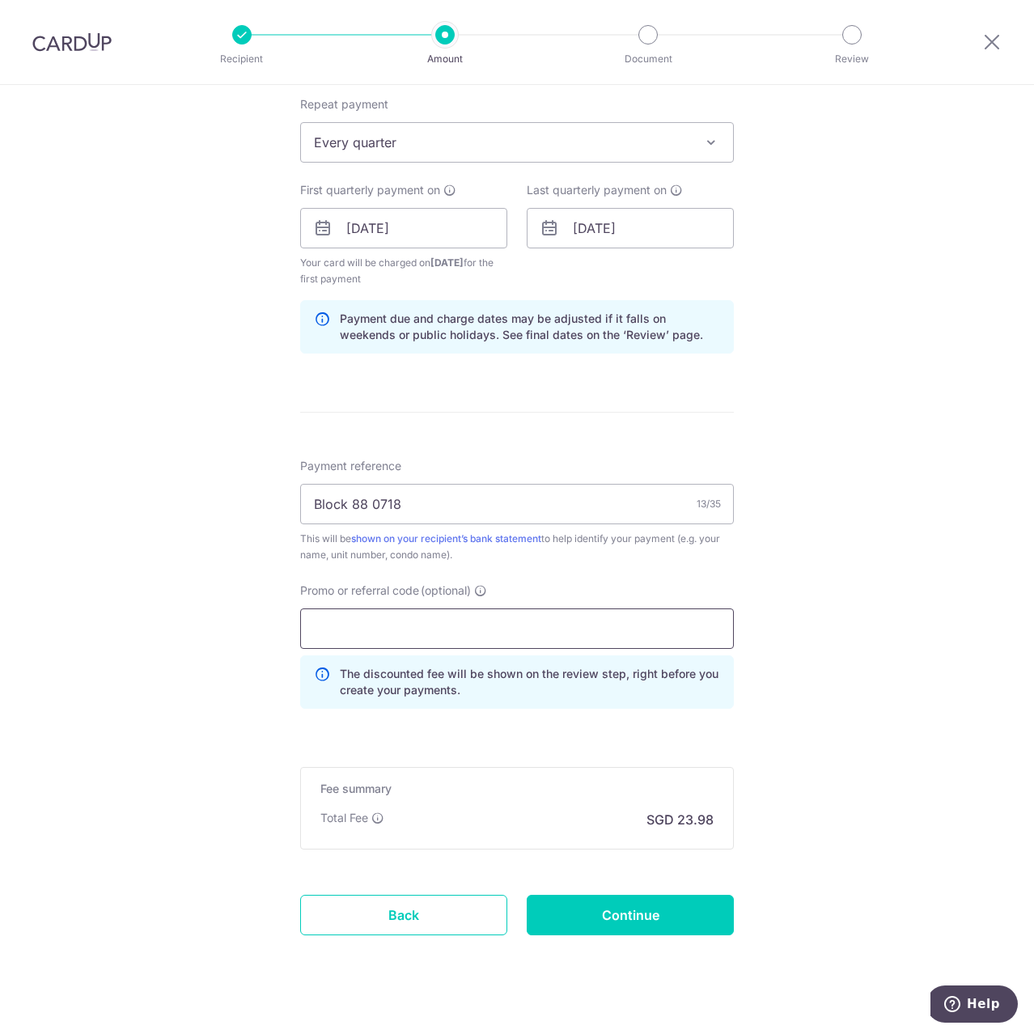
click at [444, 621] on input "Promo or referral code (optional)" at bounding box center [517, 628] width 434 height 40
paste input "3HOME25R"
type input "3HOME25R"
click at [620, 922] on input "Continue" at bounding box center [630, 915] width 207 height 40
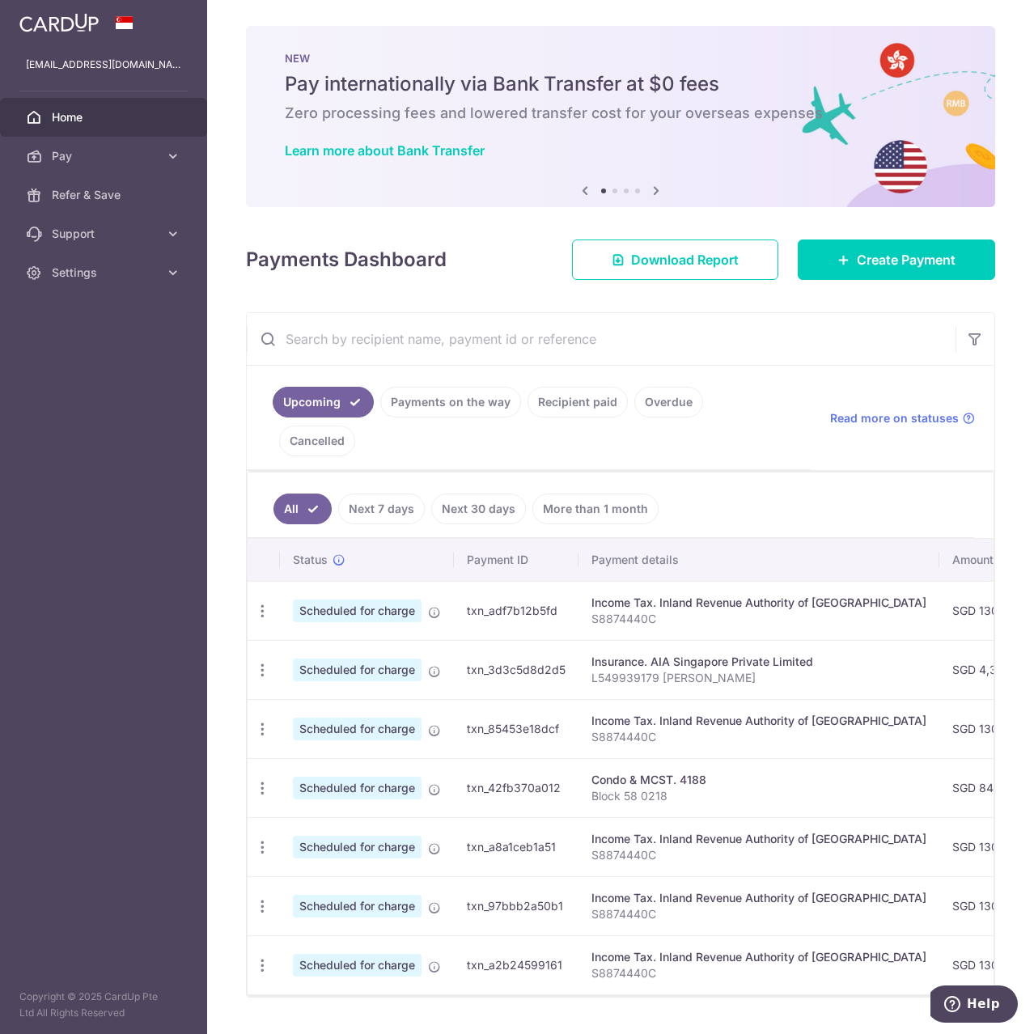
click at [612, 191] on li at bounding box center [614, 191] width 5 height 5
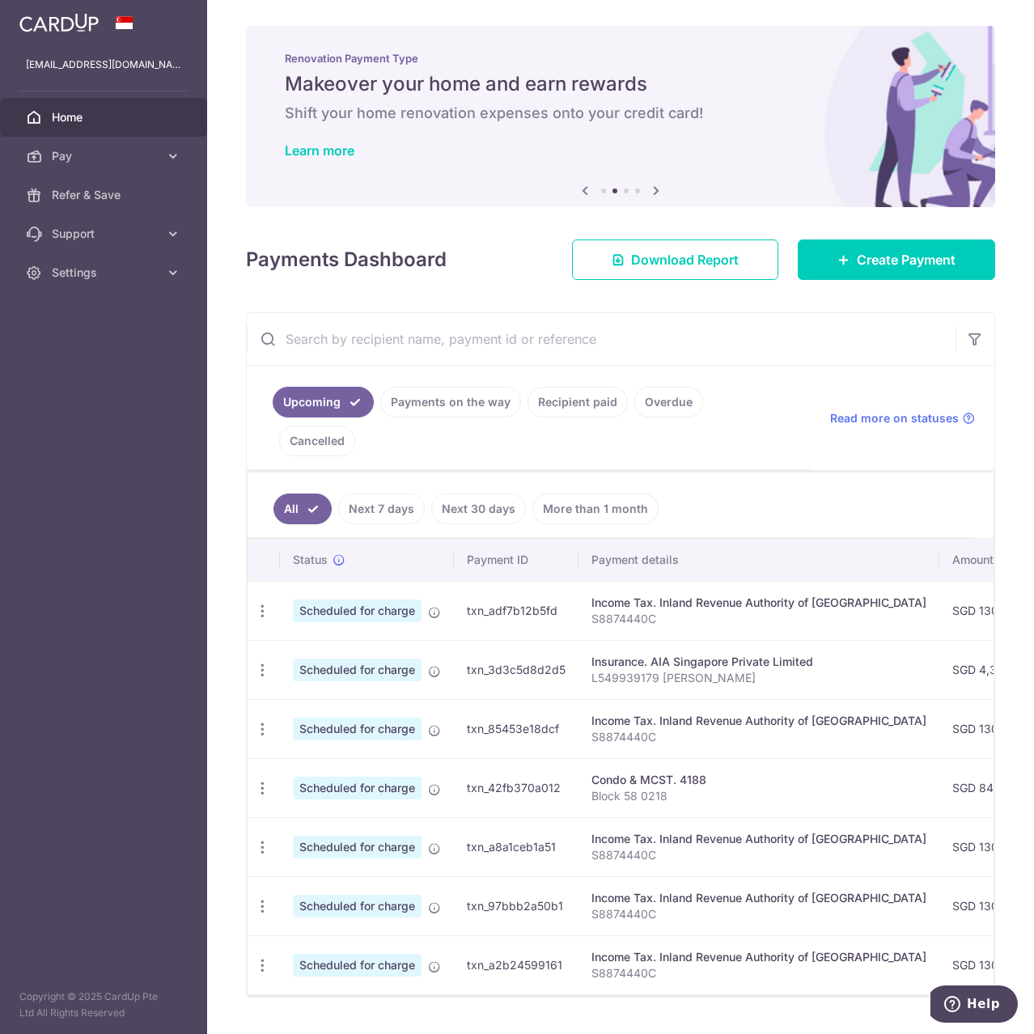
click at [624, 189] on li at bounding box center [626, 191] width 5 height 5
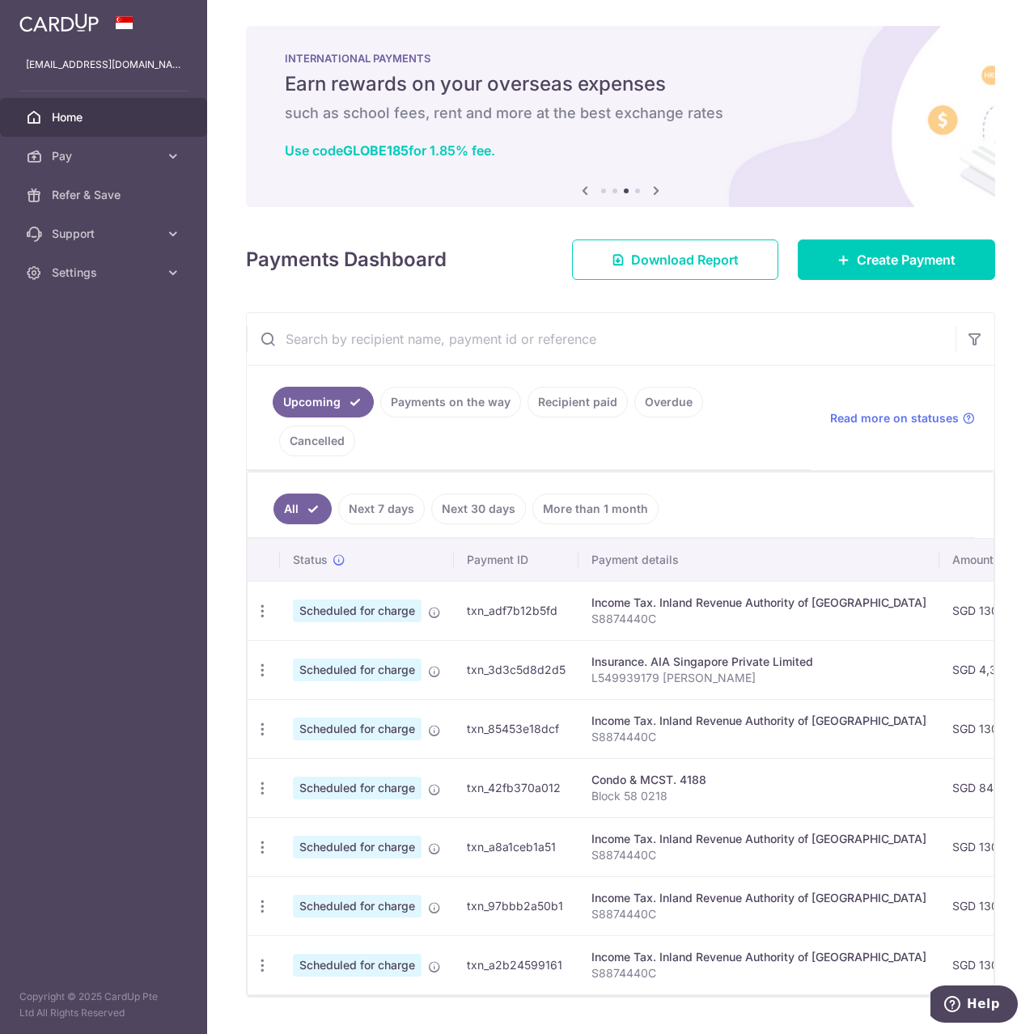
click at [607, 189] on ol at bounding box center [620, 191] width 39 height 5
click at [609, 194] on div "Previous Next" at bounding box center [620, 190] width 91 height 19
click at [612, 189] on li at bounding box center [614, 191] width 5 height 5
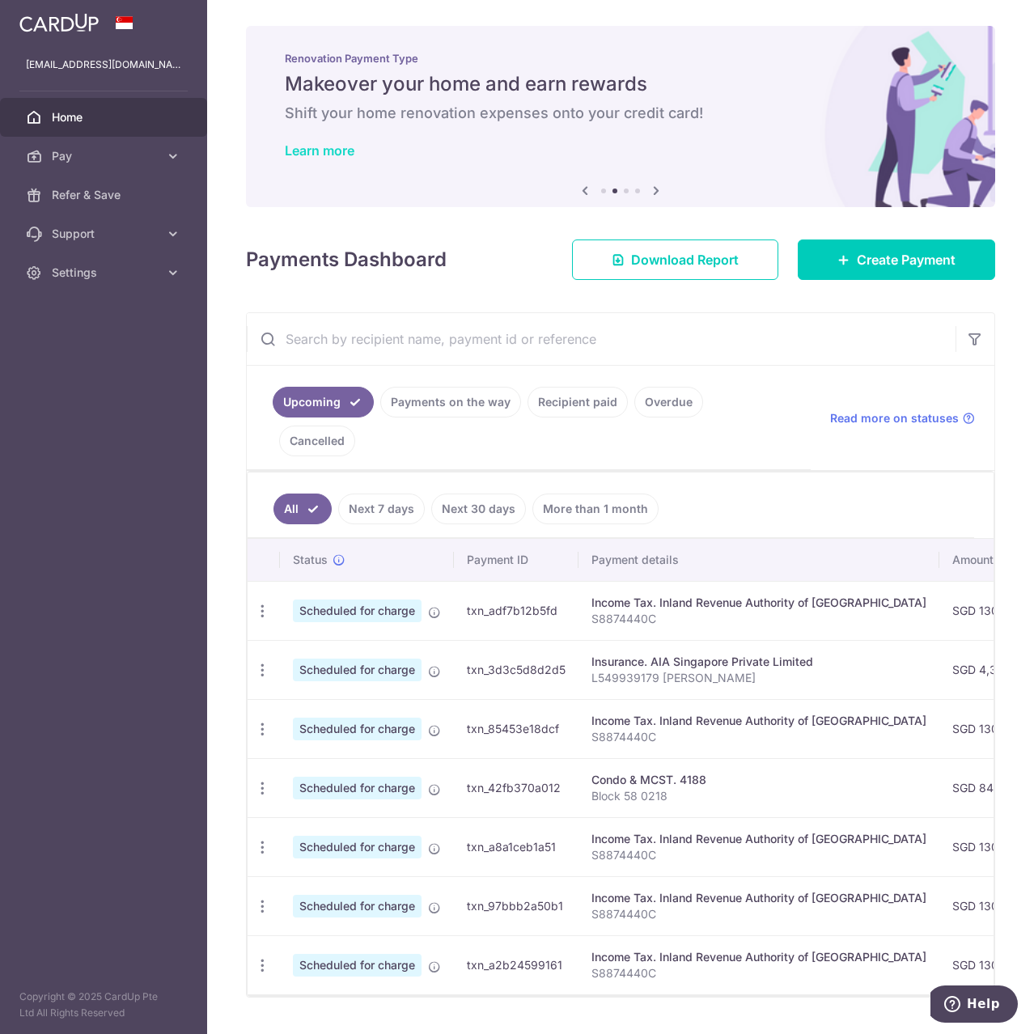
click at [354, 144] on link "Learn more" at bounding box center [320, 150] width 70 height 16
click at [655, 195] on icon at bounding box center [655, 190] width 19 height 20
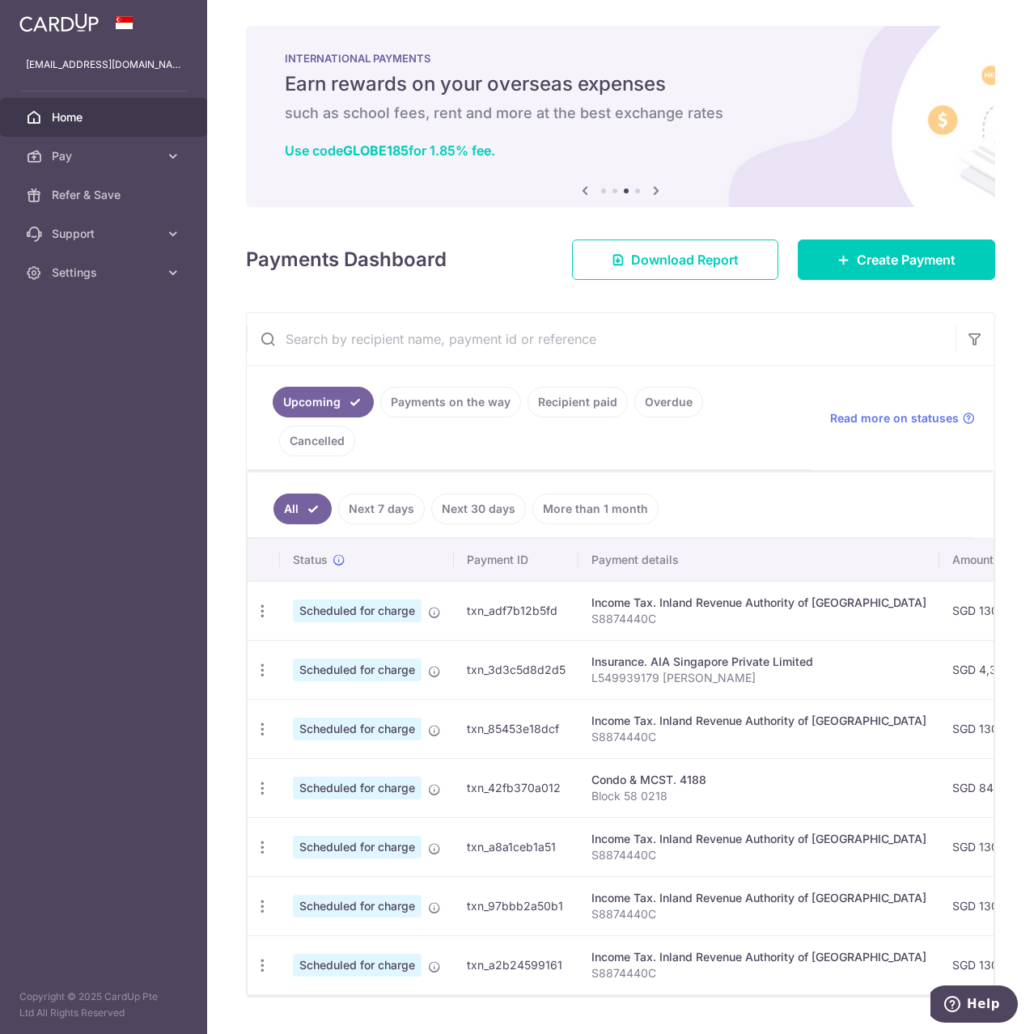
click at [655, 195] on icon at bounding box center [655, 190] width 19 height 20
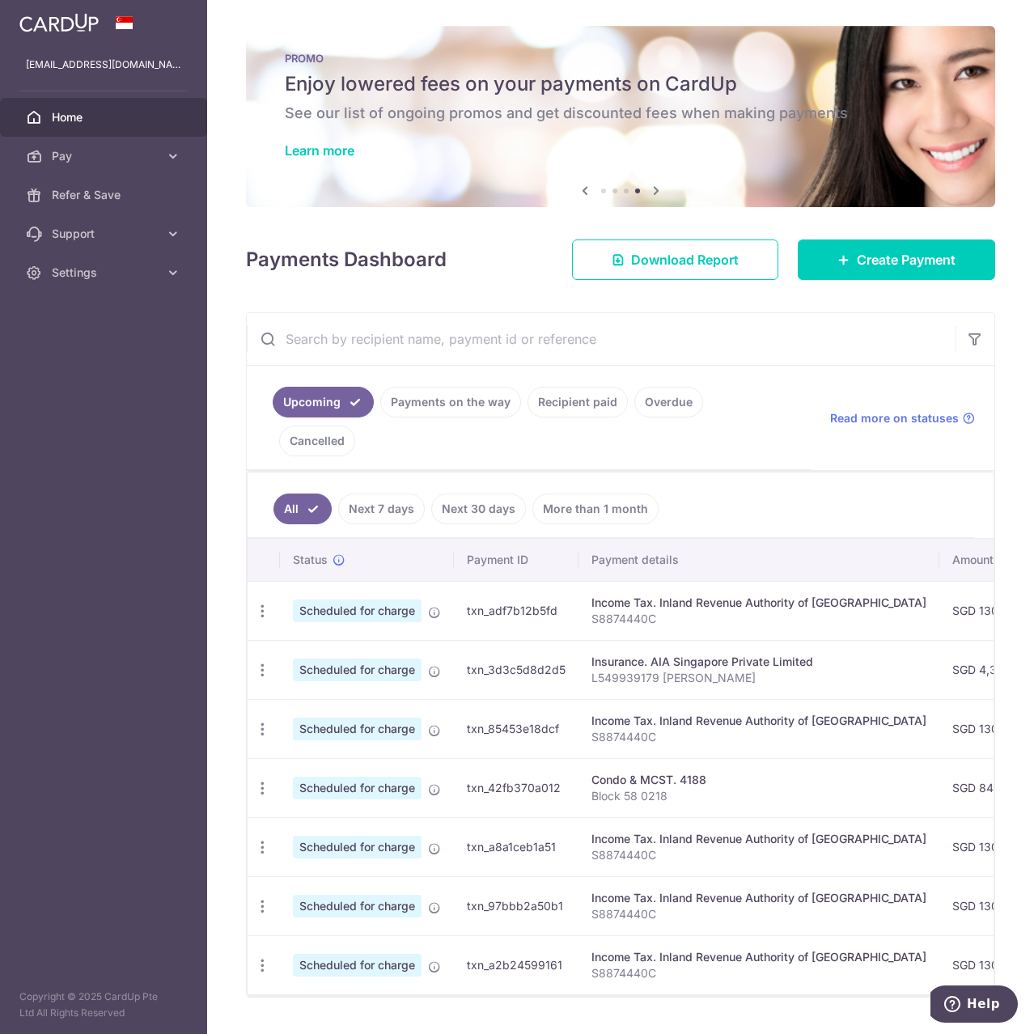
click at [655, 195] on icon at bounding box center [655, 190] width 19 height 20
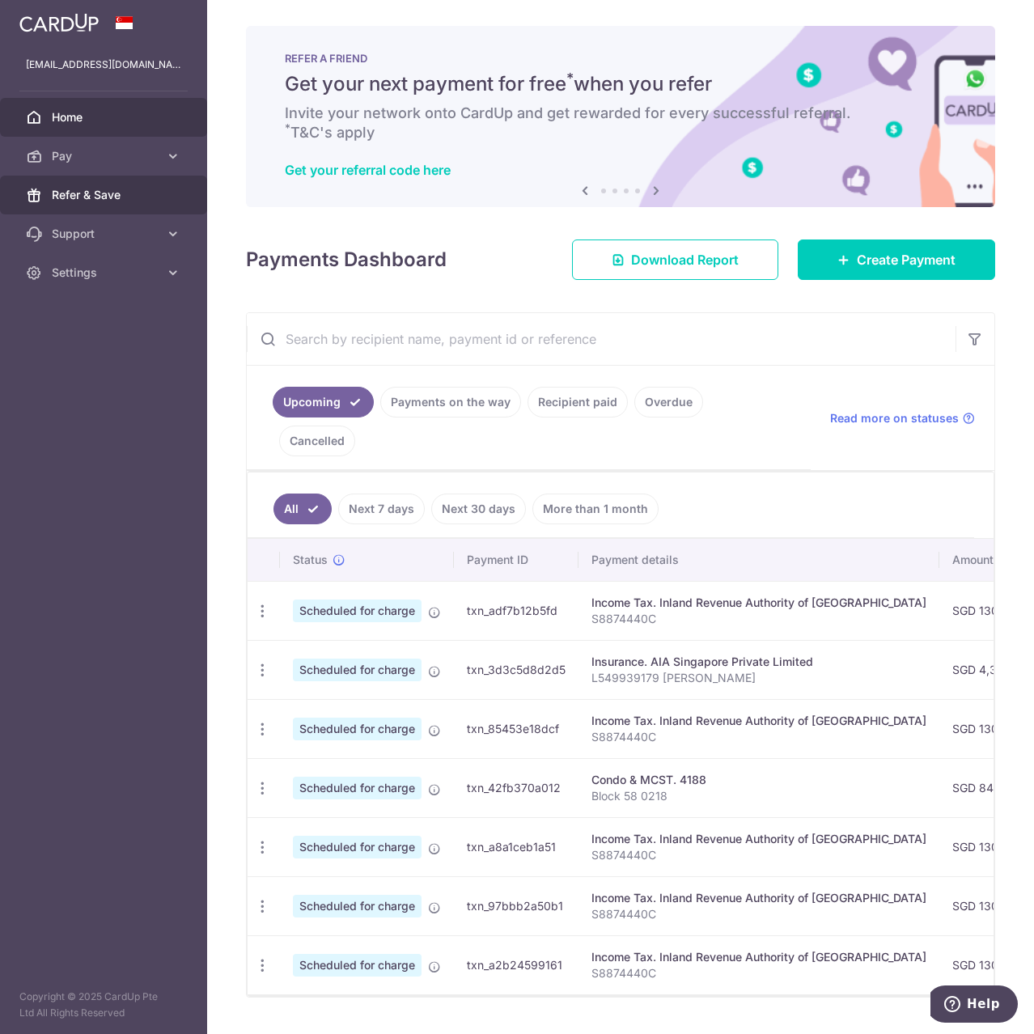
click at [106, 192] on span "Refer & Save" at bounding box center [105, 195] width 107 height 16
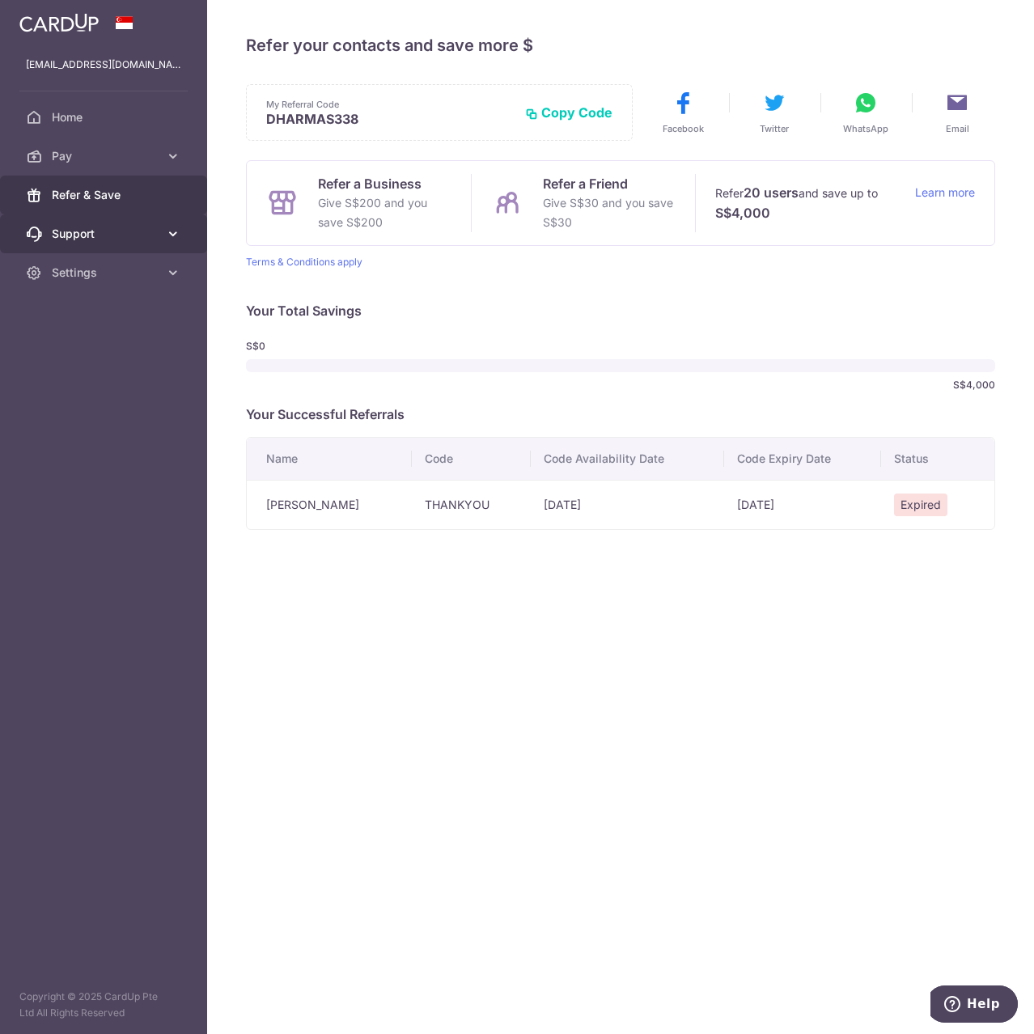
click at [112, 232] on span "Support" at bounding box center [105, 234] width 107 height 16
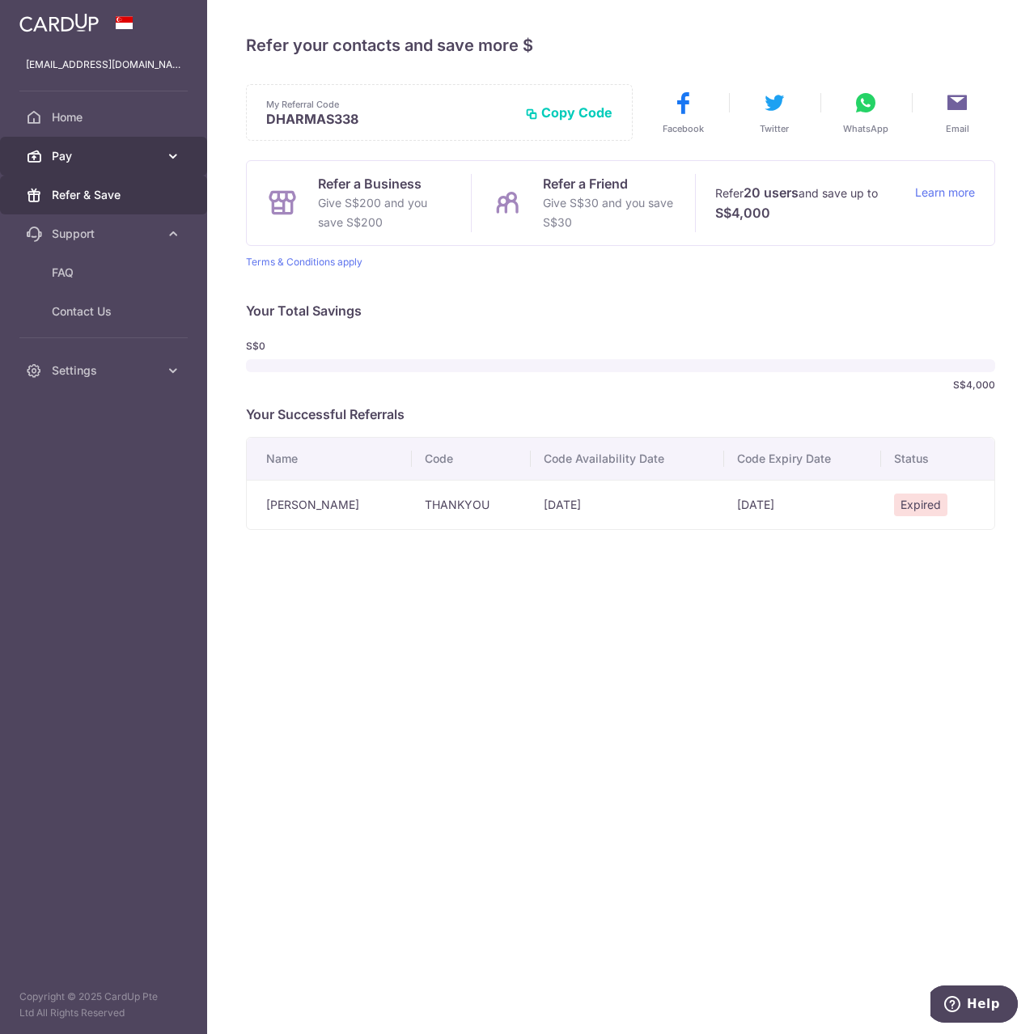
click at [126, 170] on link "Pay" at bounding box center [103, 156] width 207 height 39
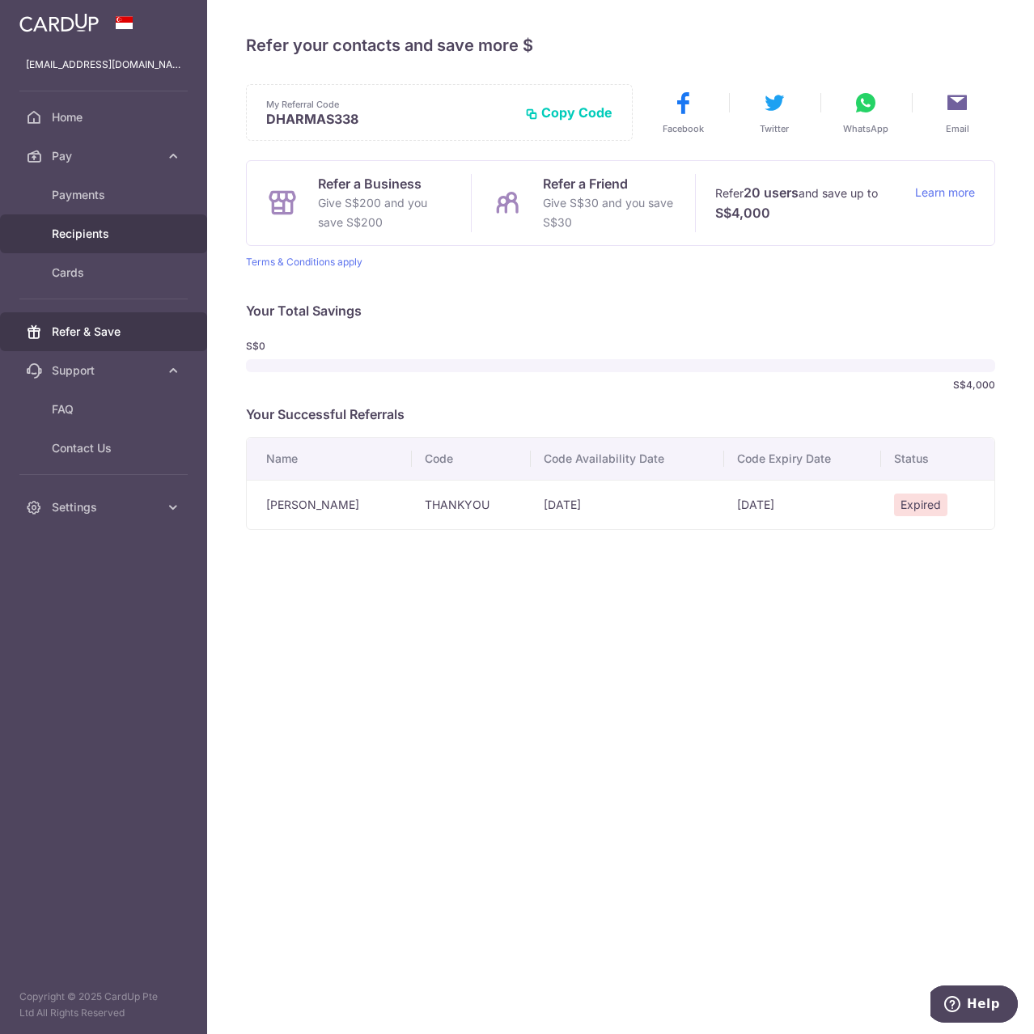
click at [114, 231] on span "Recipients" at bounding box center [105, 234] width 107 height 16
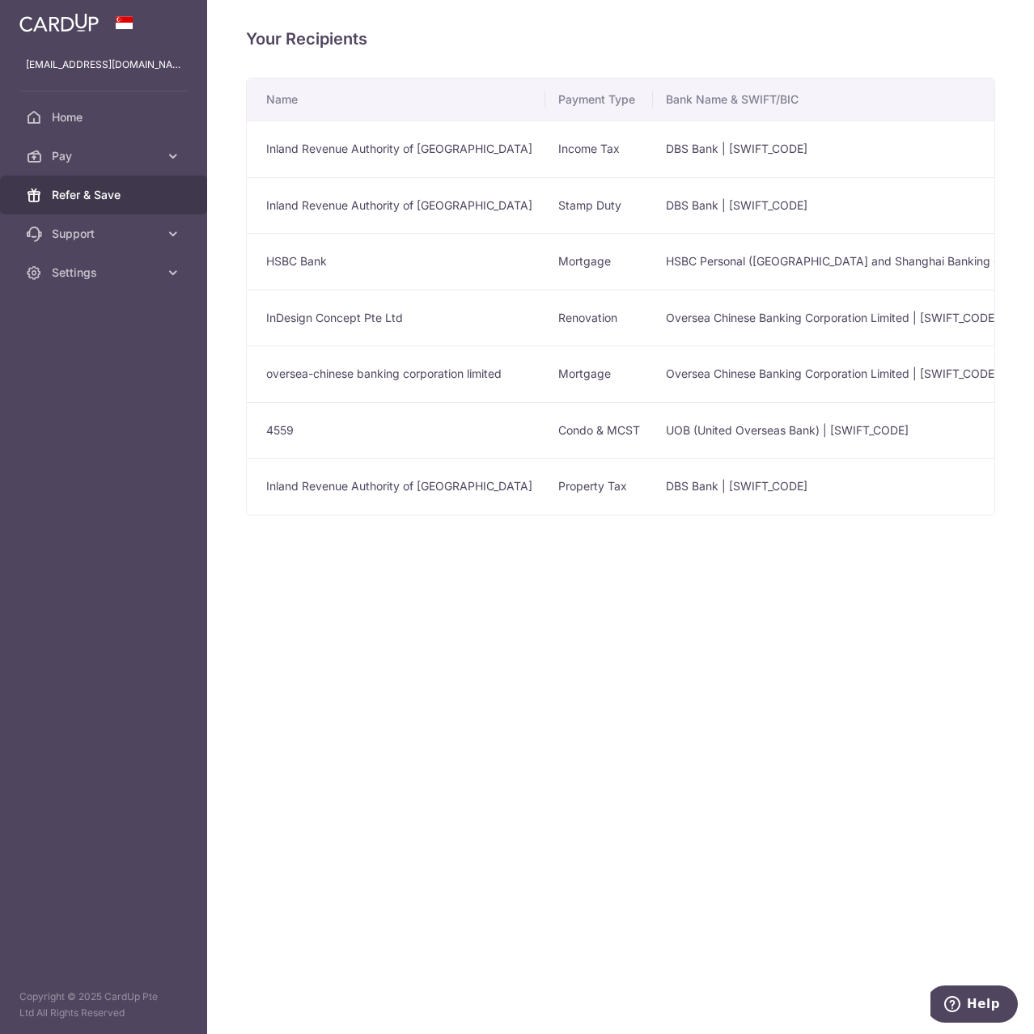
click at [116, 199] on span "Refer & Save" at bounding box center [105, 195] width 107 height 16
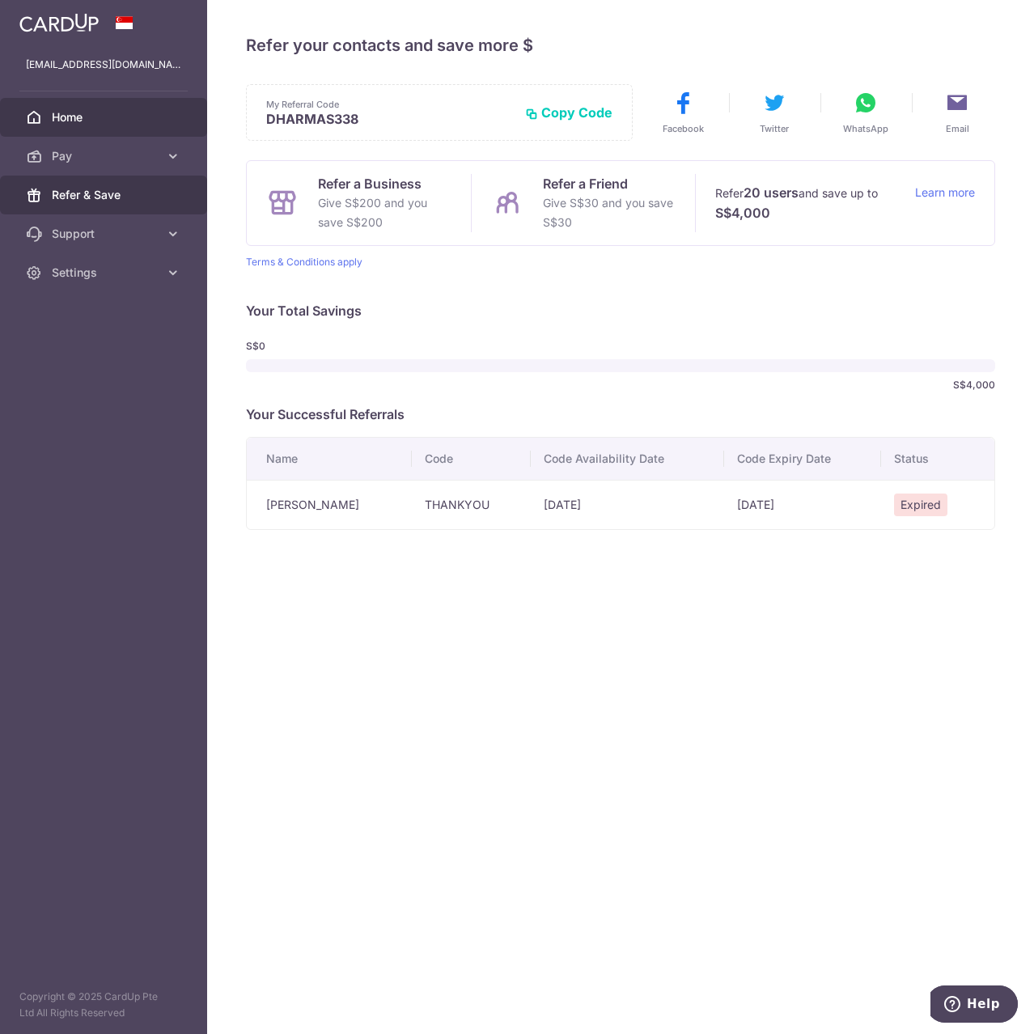
click at [129, 110] on span "Home" at bounding box center [105, 117] width 107 height 16
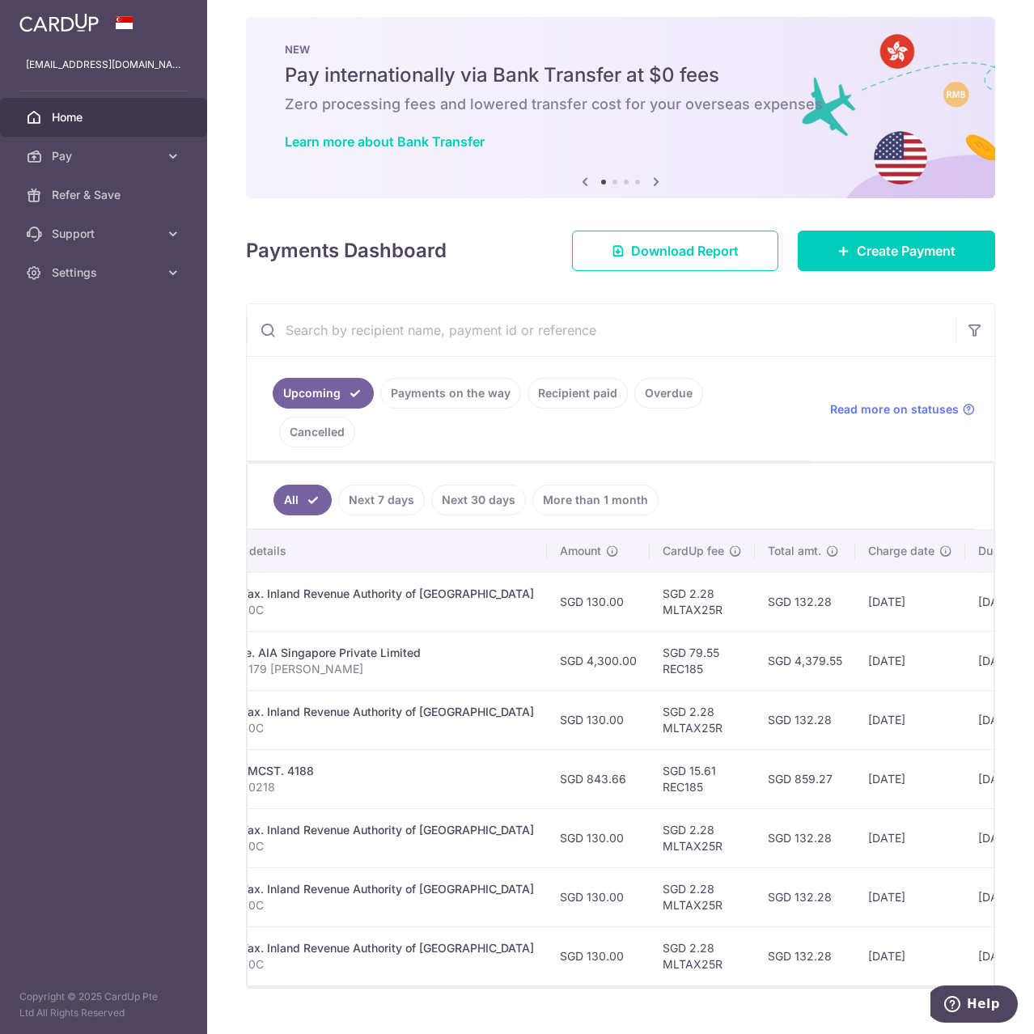
scroll to position [0, 392]
click at [548, 392] on link "Recipient paid" at bounding box center [578, 393] width 100 height 31
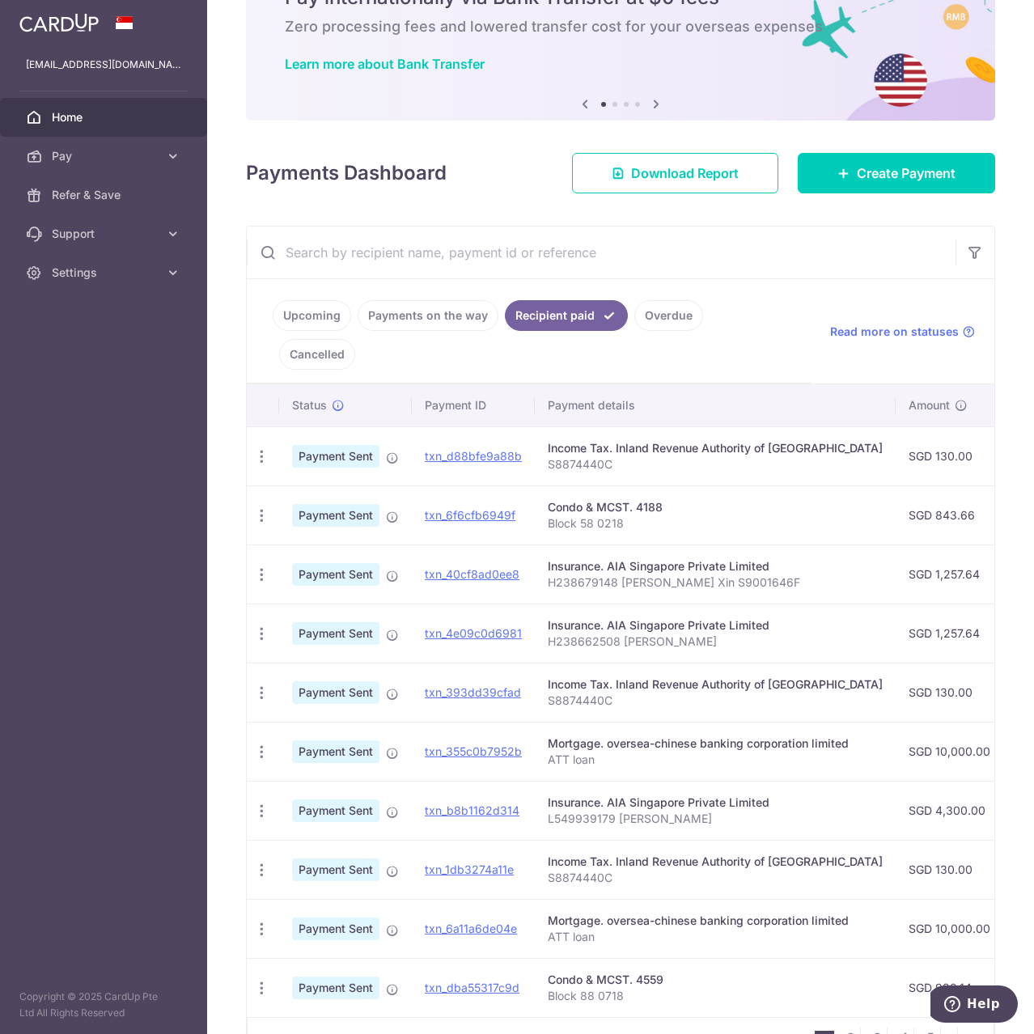
scroll to position [156, 0]
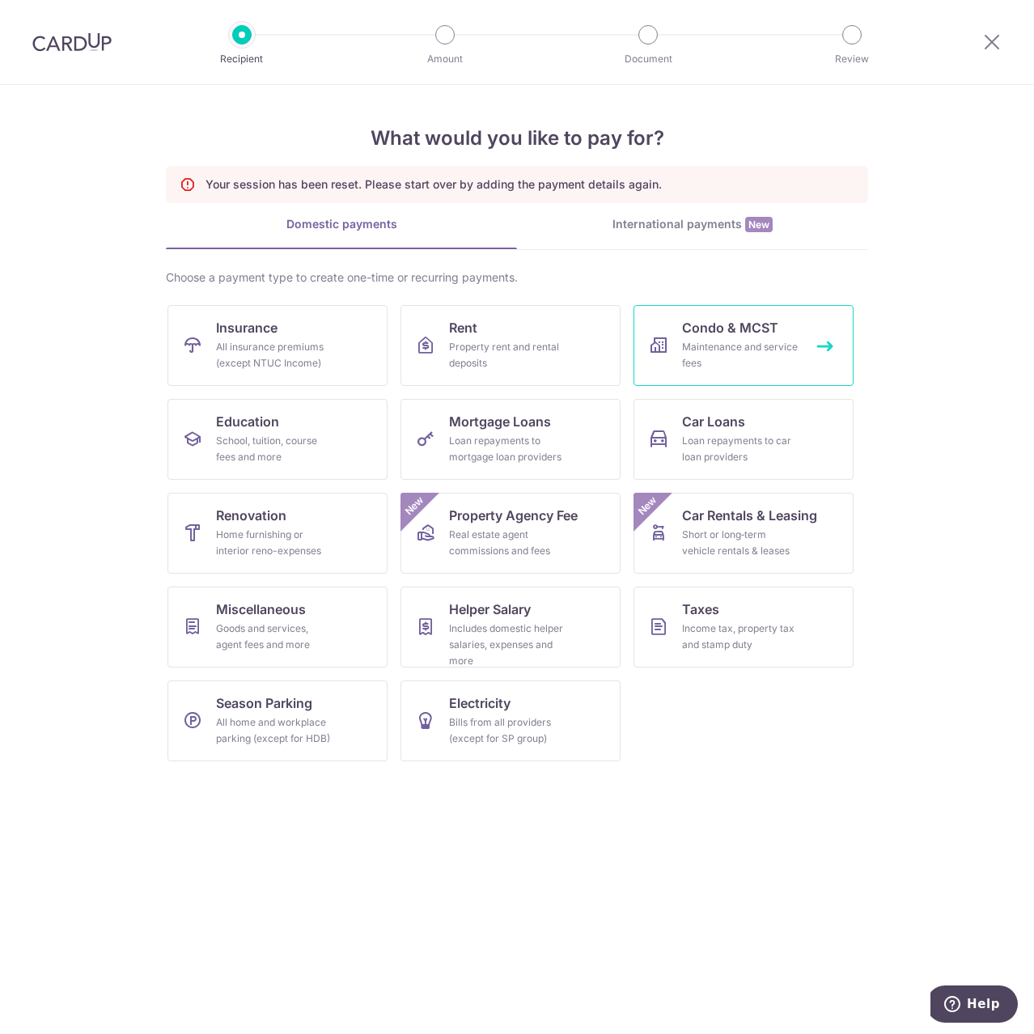
click at [731, 362] on div "Maintenance and service fees" at bounding box center [740, 355] width 117 height 32
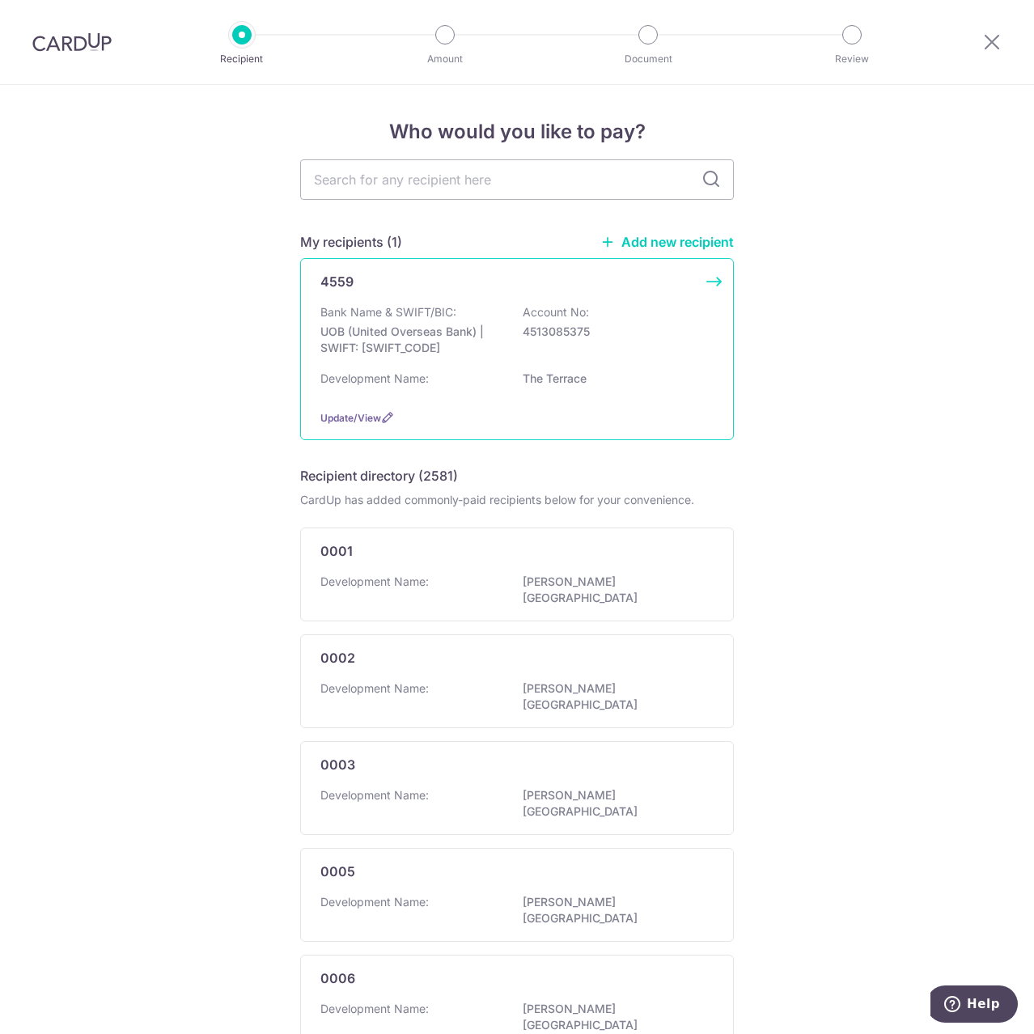
click at [508, 325] on div "Bank Name & SWIFT/BIC: UOB (United Overseas Bank) | SWIFT: [SWIFT_CODE] Account…" at bounding box center [516, 334] width 393 height 60
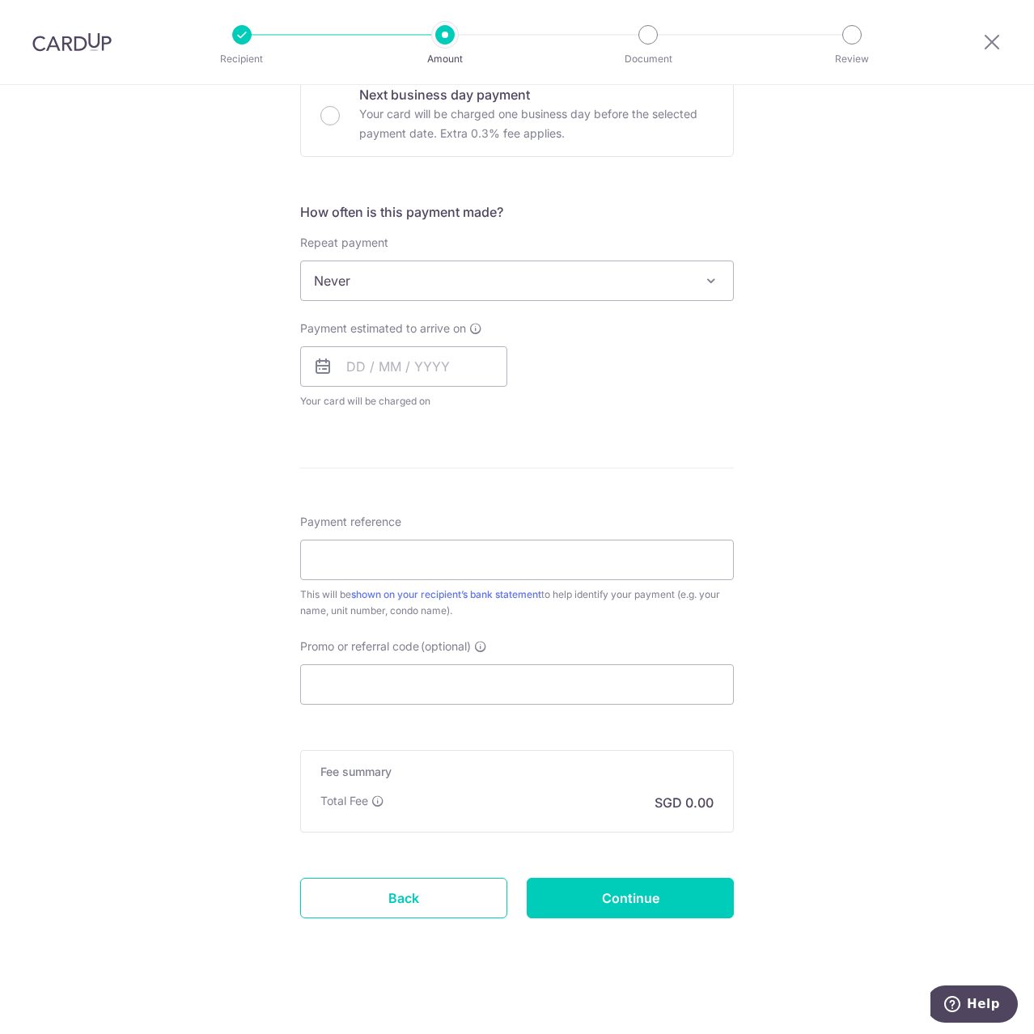
scroll to position [515, 0]
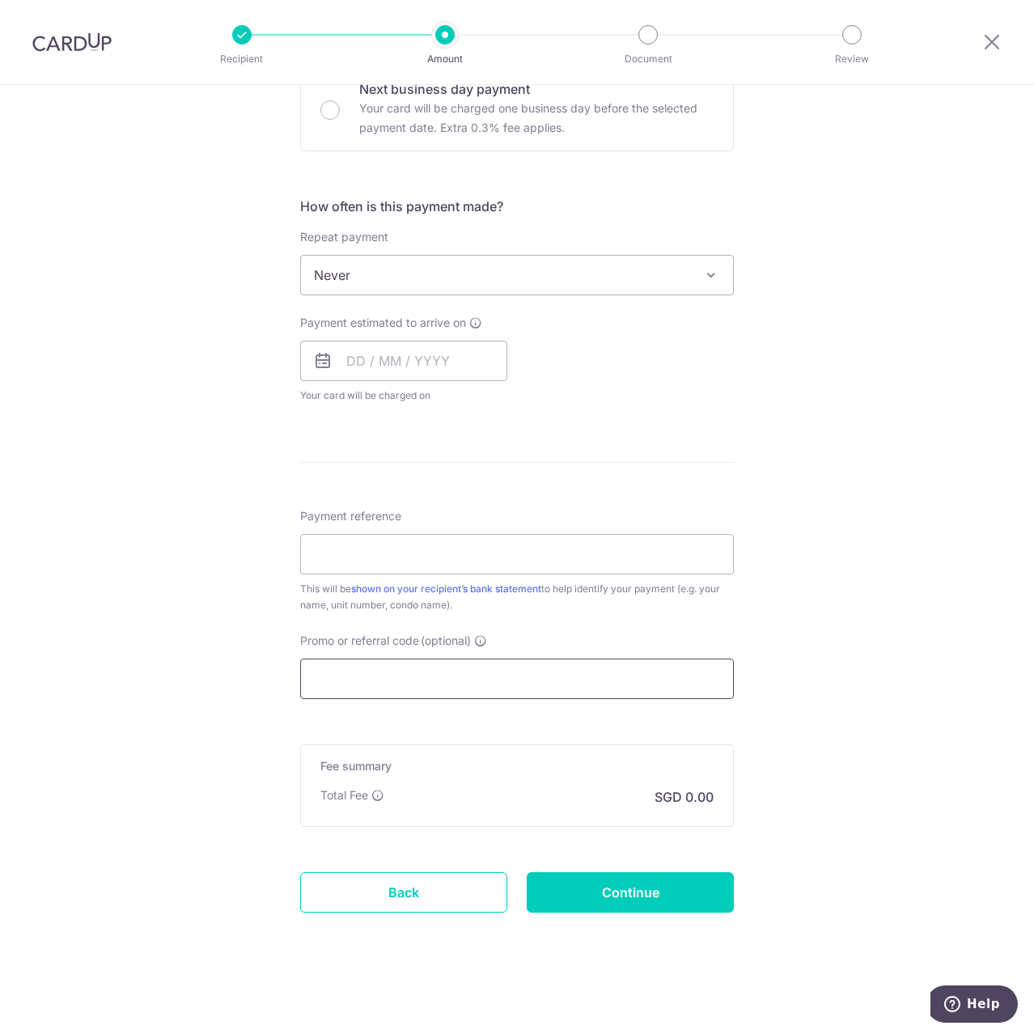
click at [439, 674] on input "Promo or referral code (optional)" at bounding box center [517, 679] width 434 height 40
paste input "3HOME25R"
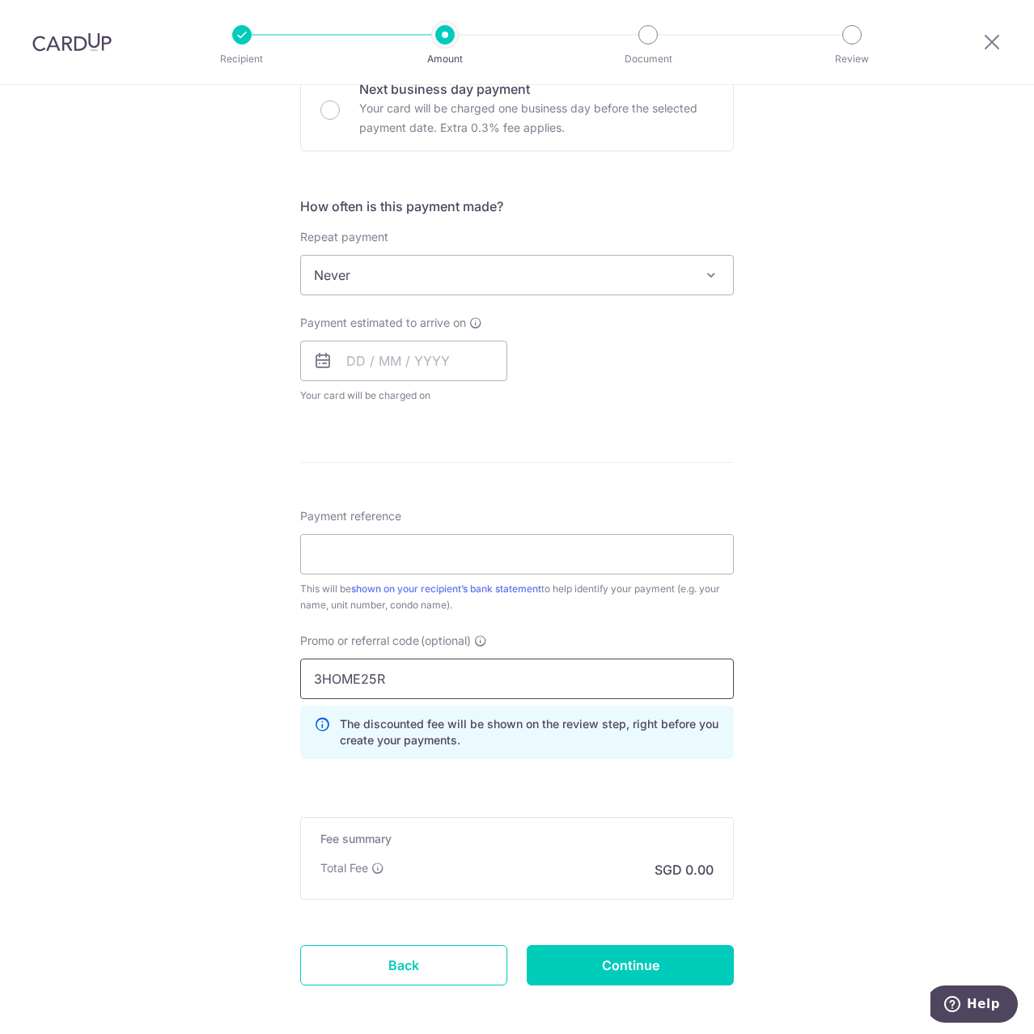
type input "3HOME25R"
click at [456, 581] on div "This will be shown on your recipient’s bank statement to help identify your pay…" at bounding box center [517, 597] width 434 height 32
click at [454, 557] on input "Payment reference" at bounding box center [517, 554] width 434 height 40
type input "Block 88 0718"
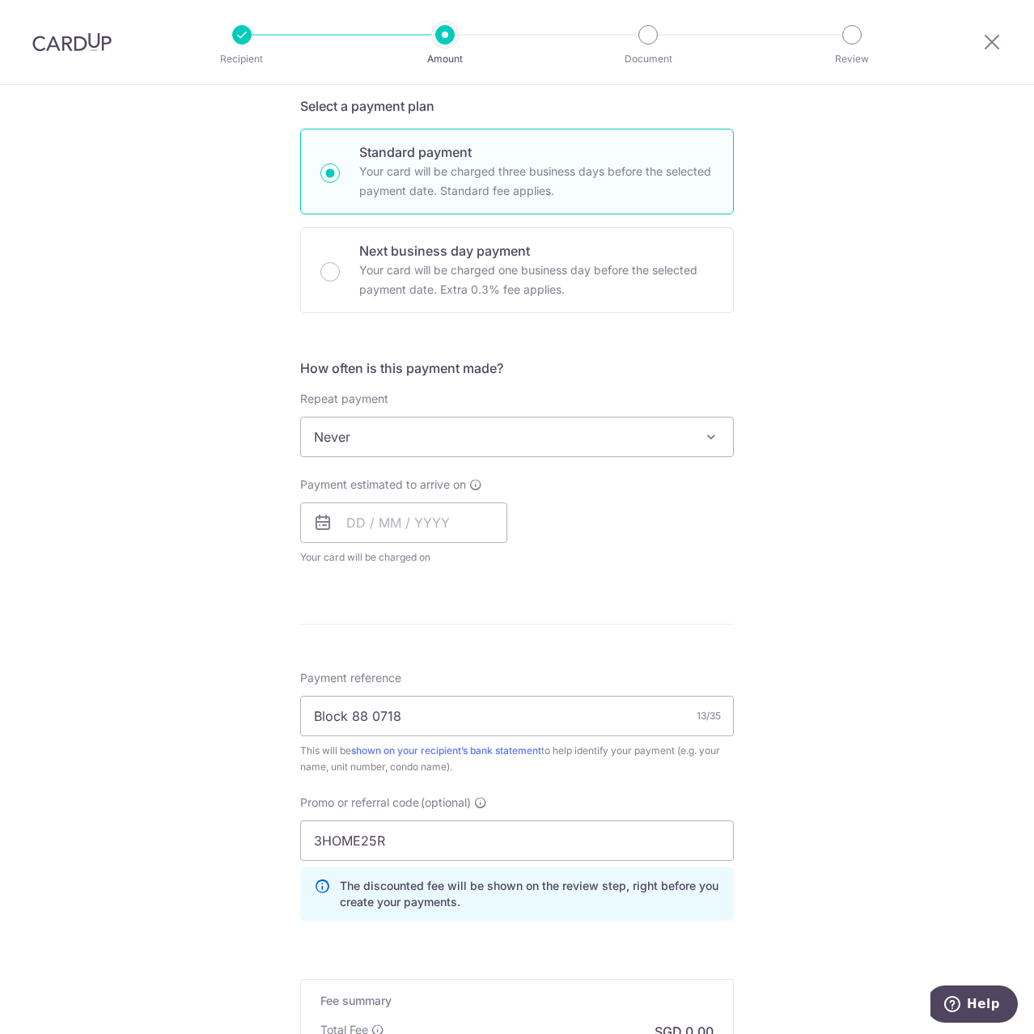
click at [413, 423] on span "Never" at bounding box center [517, 436] width 432 height 39
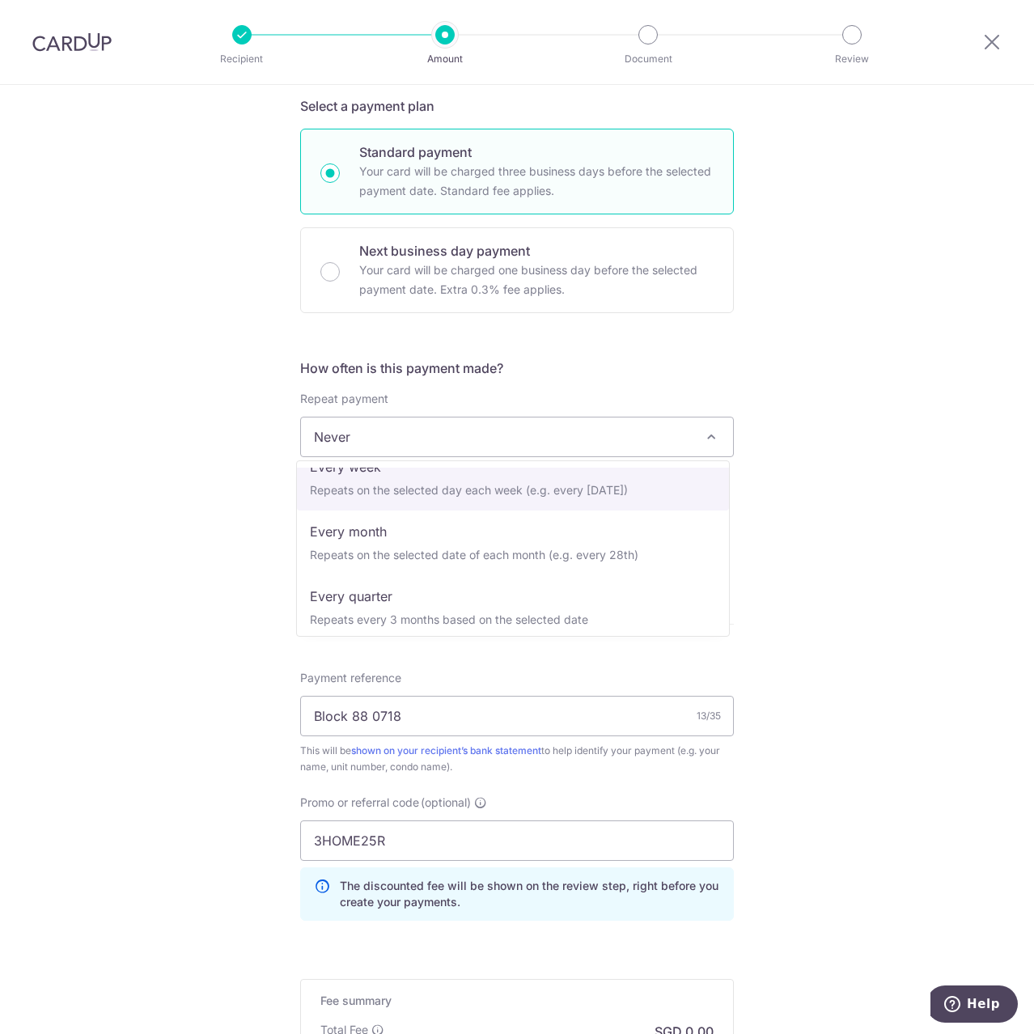
scroll to position [162, 0]
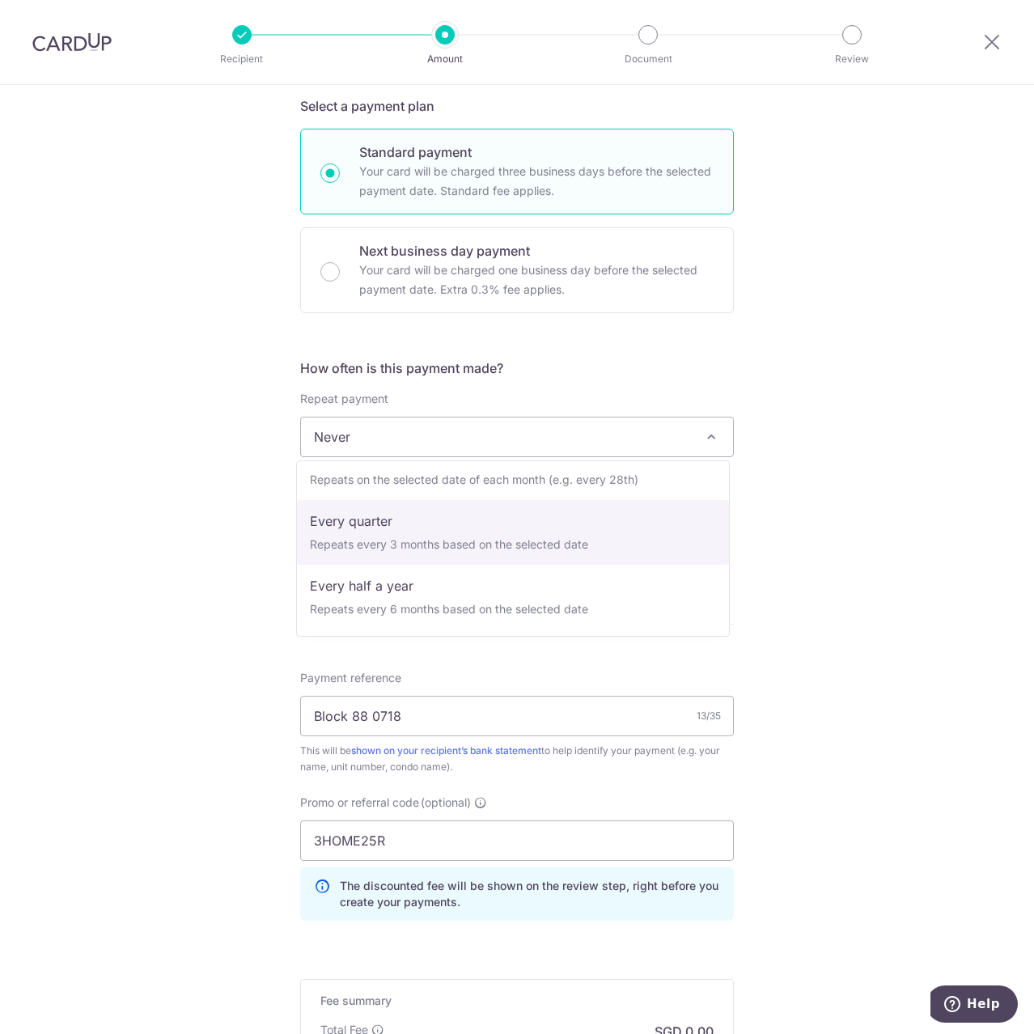
select select "4"
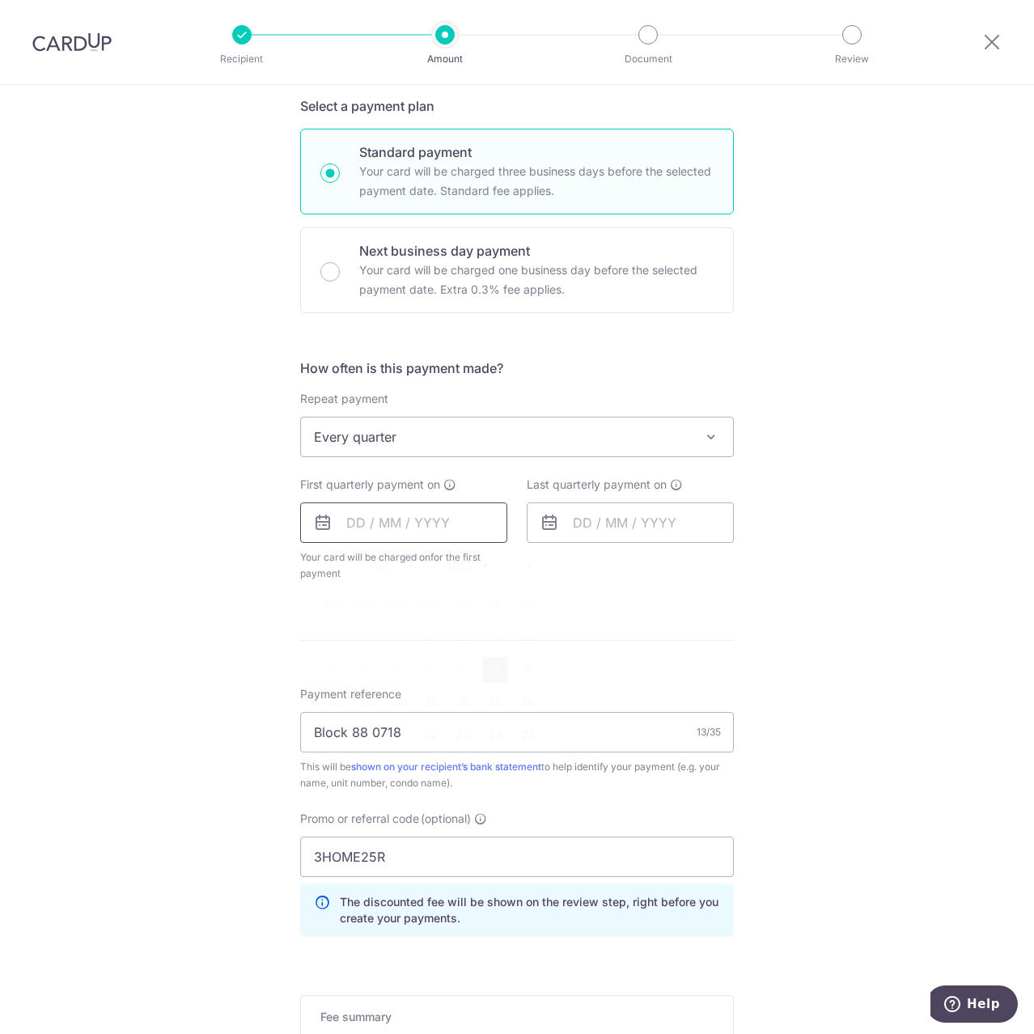
click at [417, 518] on input "text" at bounding box center [403, 522] width 207 height 40
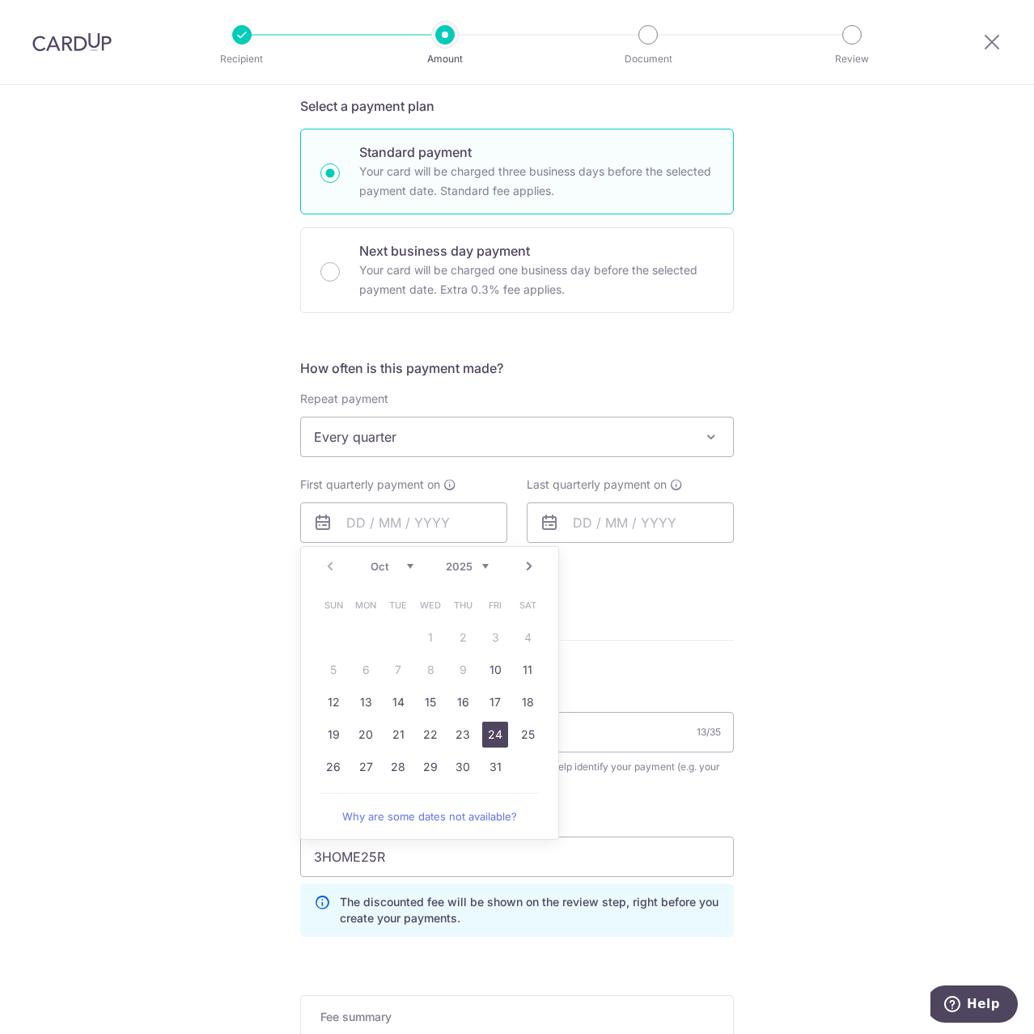
click at [491, 731] on link "24" at bounding box center [495, 735] width 26 height 26
type input "24/10/2025"
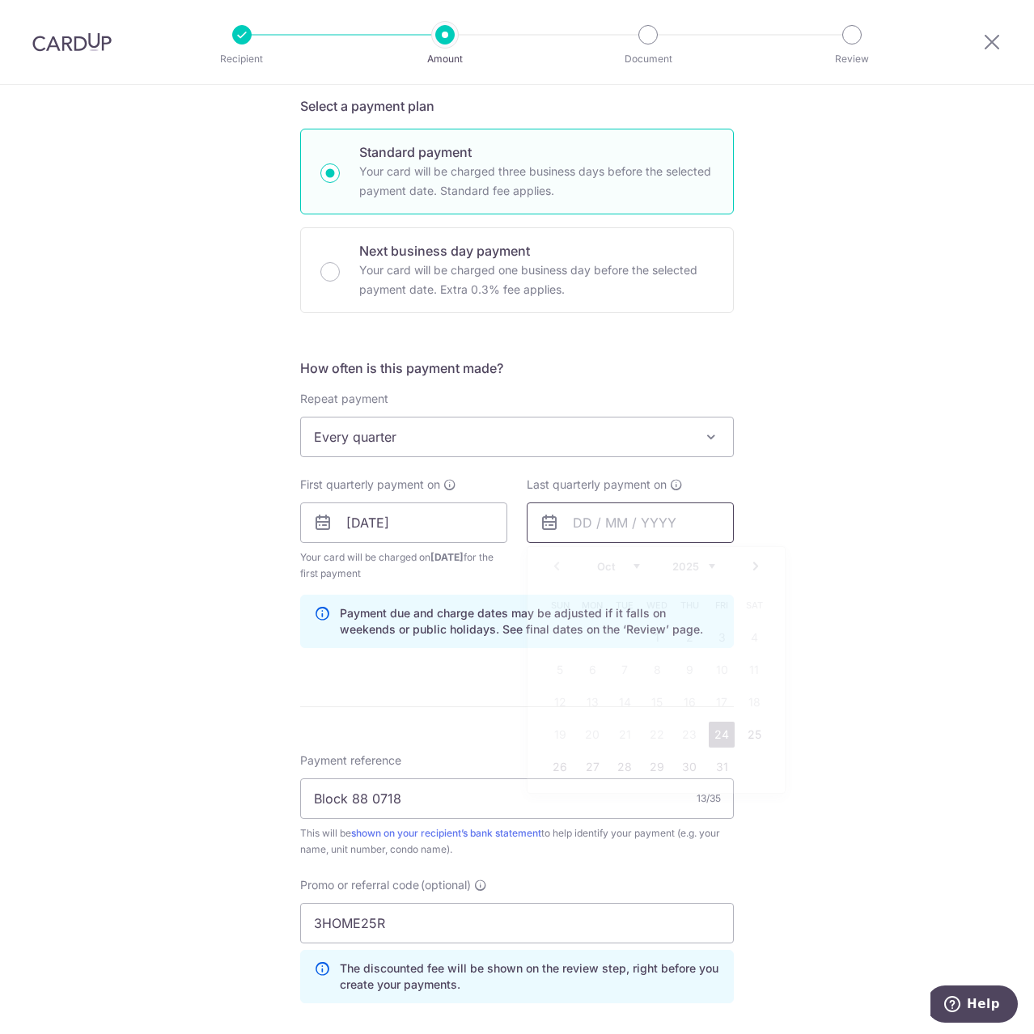
click at [600, 517] on input "text" at bounding box center [630, 522] width 207 height 40
click at [686, 560] on select "2025 2026 2027 2028 2029 2030 2031 2032 2033 2034 2035" at bounding box center [693, 566] width 43 height 13
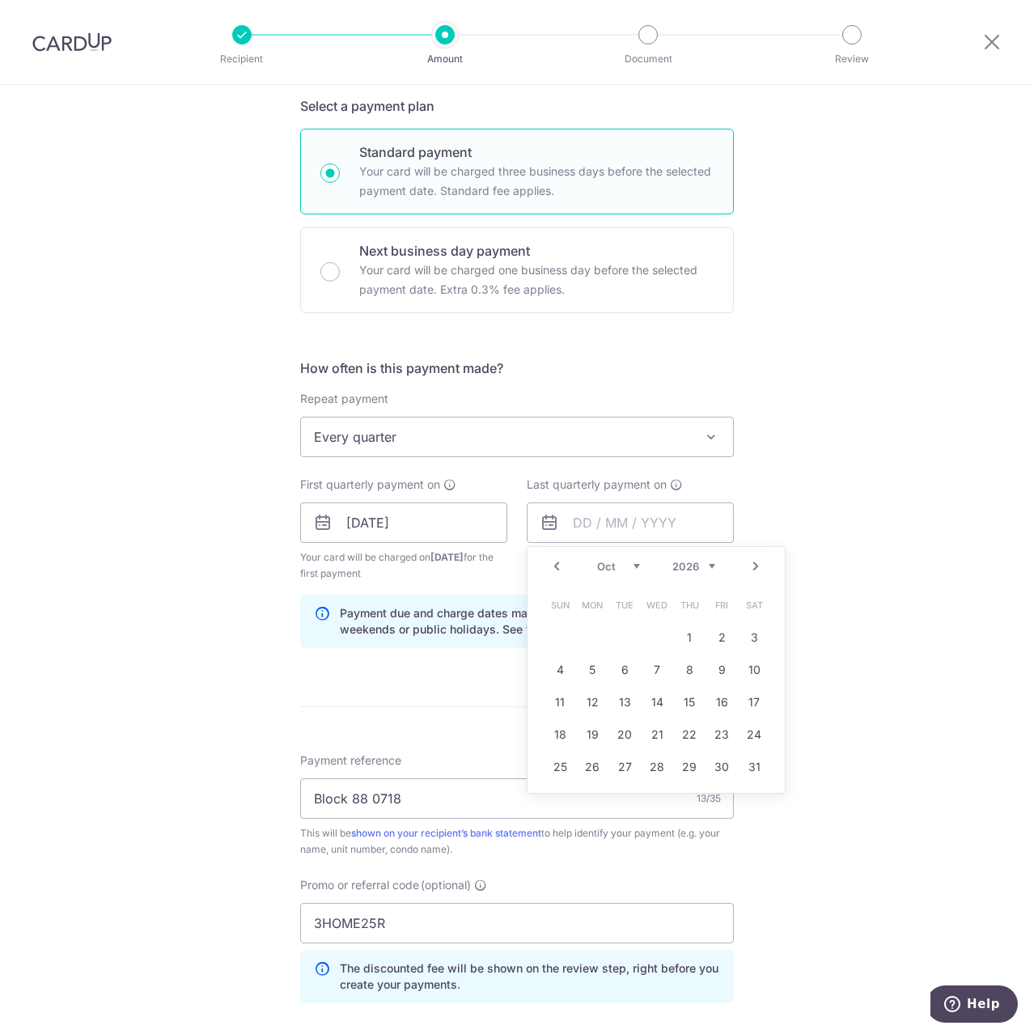
click at [626, 564] on select "Jan Feb Mar Apr May Jun [DATE] Aug Sep Oct Nov Dec" at bounding box center [618, 566] width 43 height 13
click at [715, 737] on link "23" at bounding box center [722, 735] width 26 height 26
type input "[DATE]"
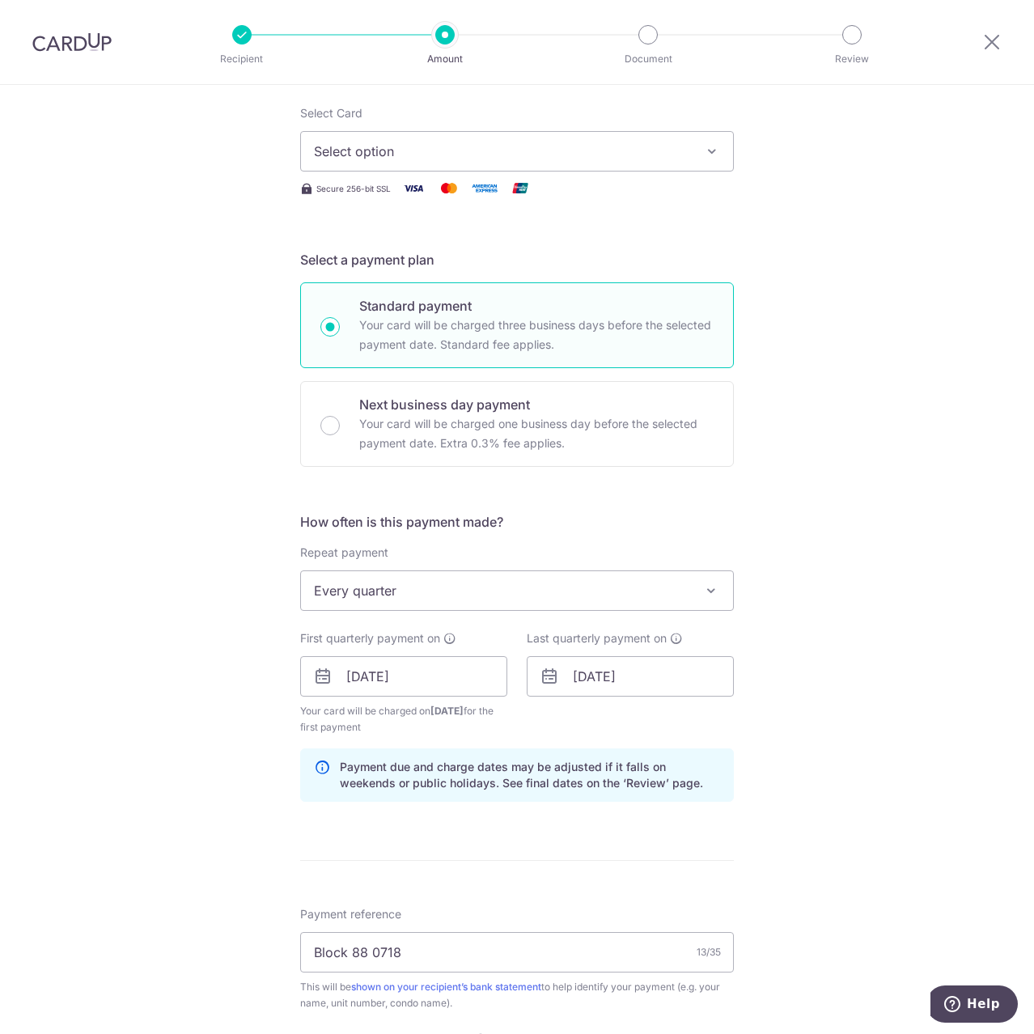
scroll to position [29, 0]
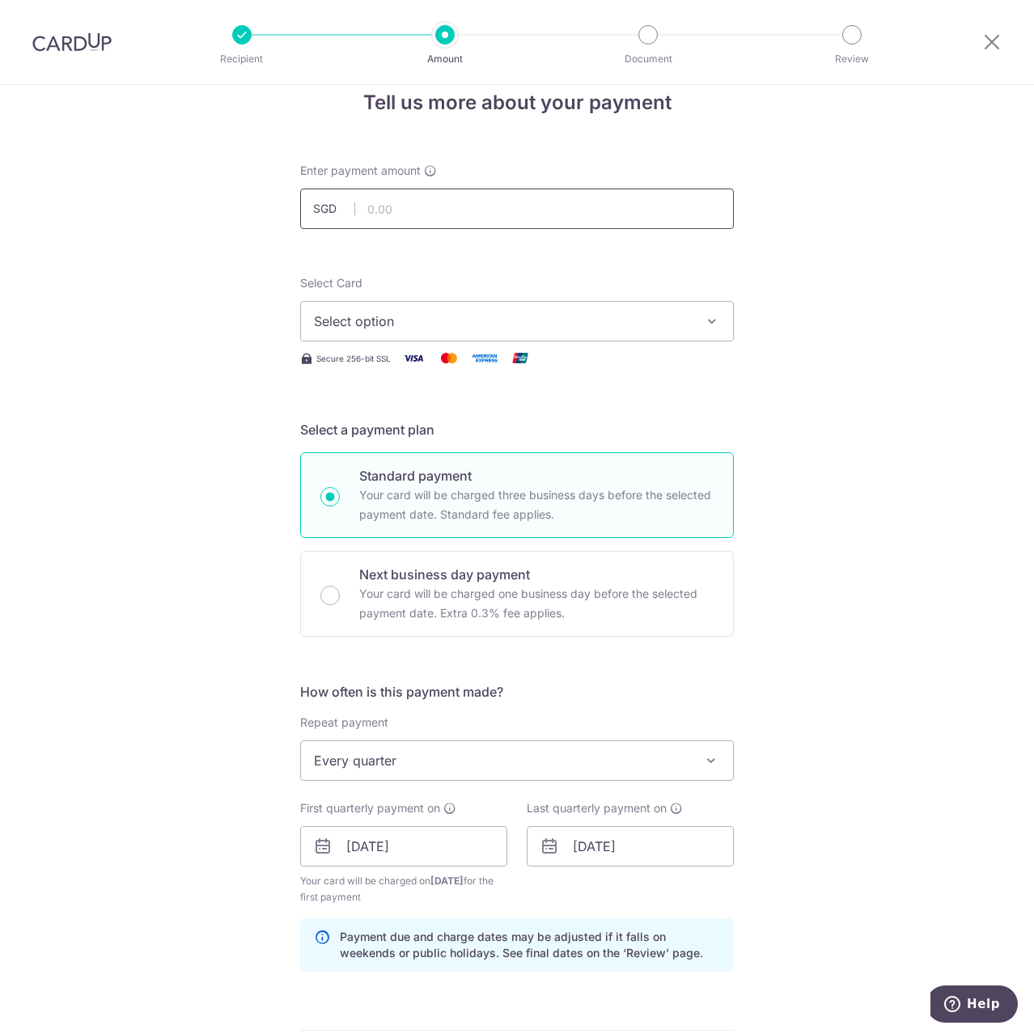
click at [516, 196] on input "text" at bounding box center [517, 209] width 434 height 40
type input "922.14"
click at [511, 329] on span "Select option" at bounding box center [502, 320] width 377 height 19
click at [502, 365] on span "Add credit card" at bounding box center [531, 366] width 377 height 16
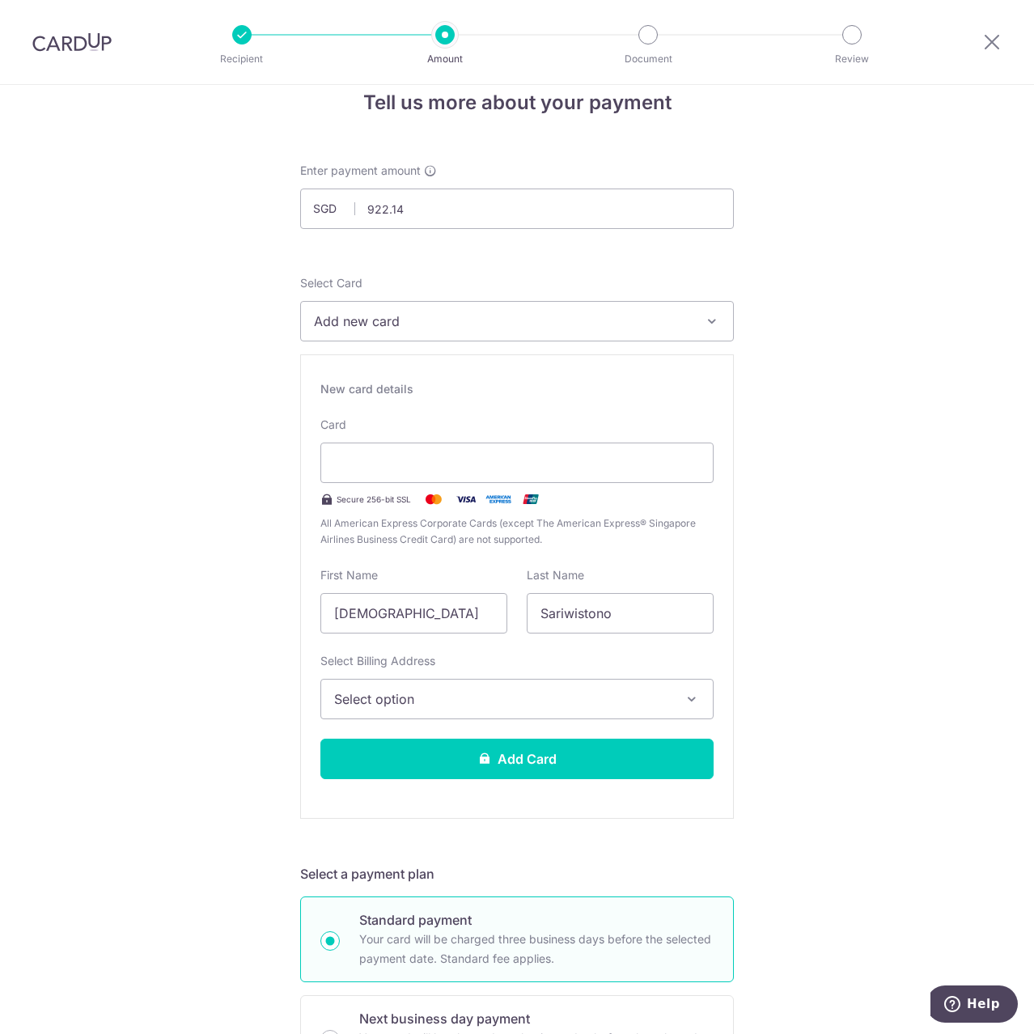
click at [498, 324] on span "Add new card" at bounding box center [502, 320] width 377 height 19
click at [464, 443] on span "**** 8933" at bounding box center [517, 436] width 406 height 19
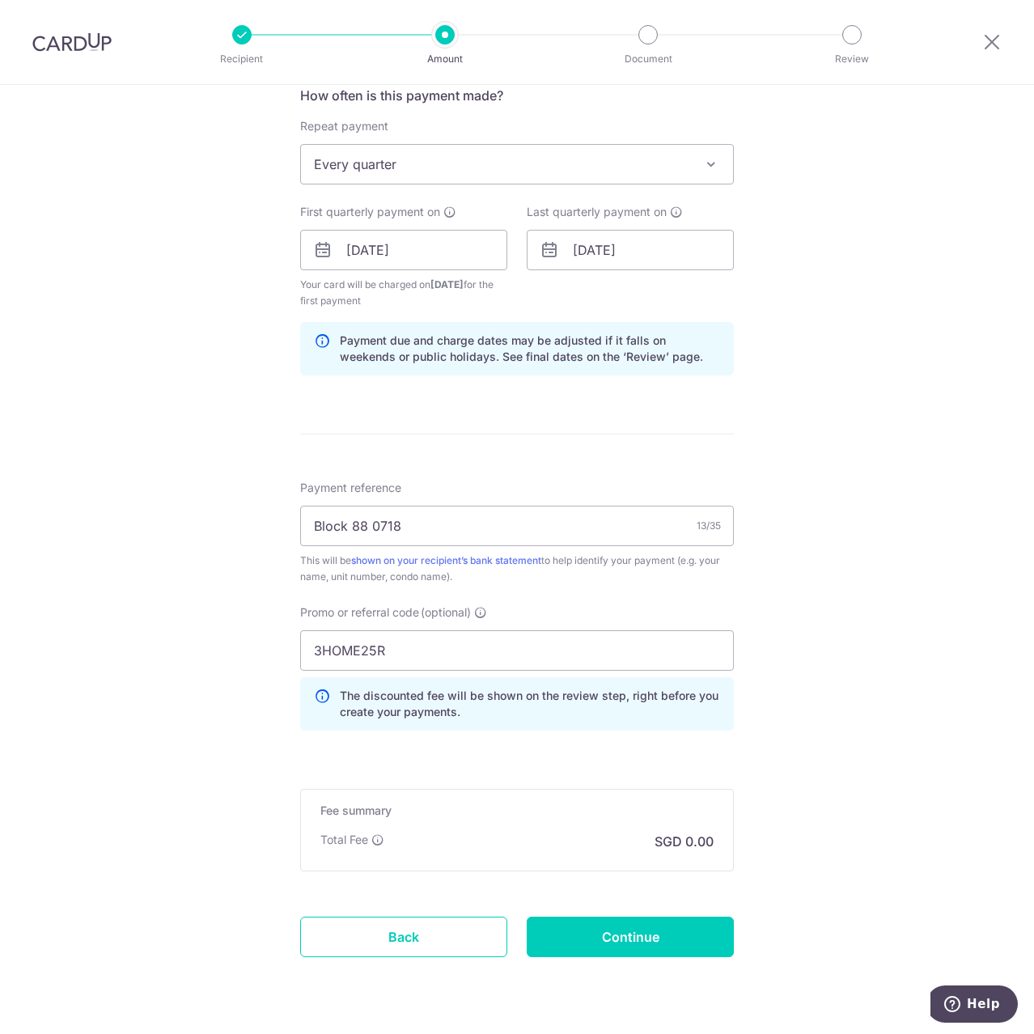
scroll to position [670, 0]
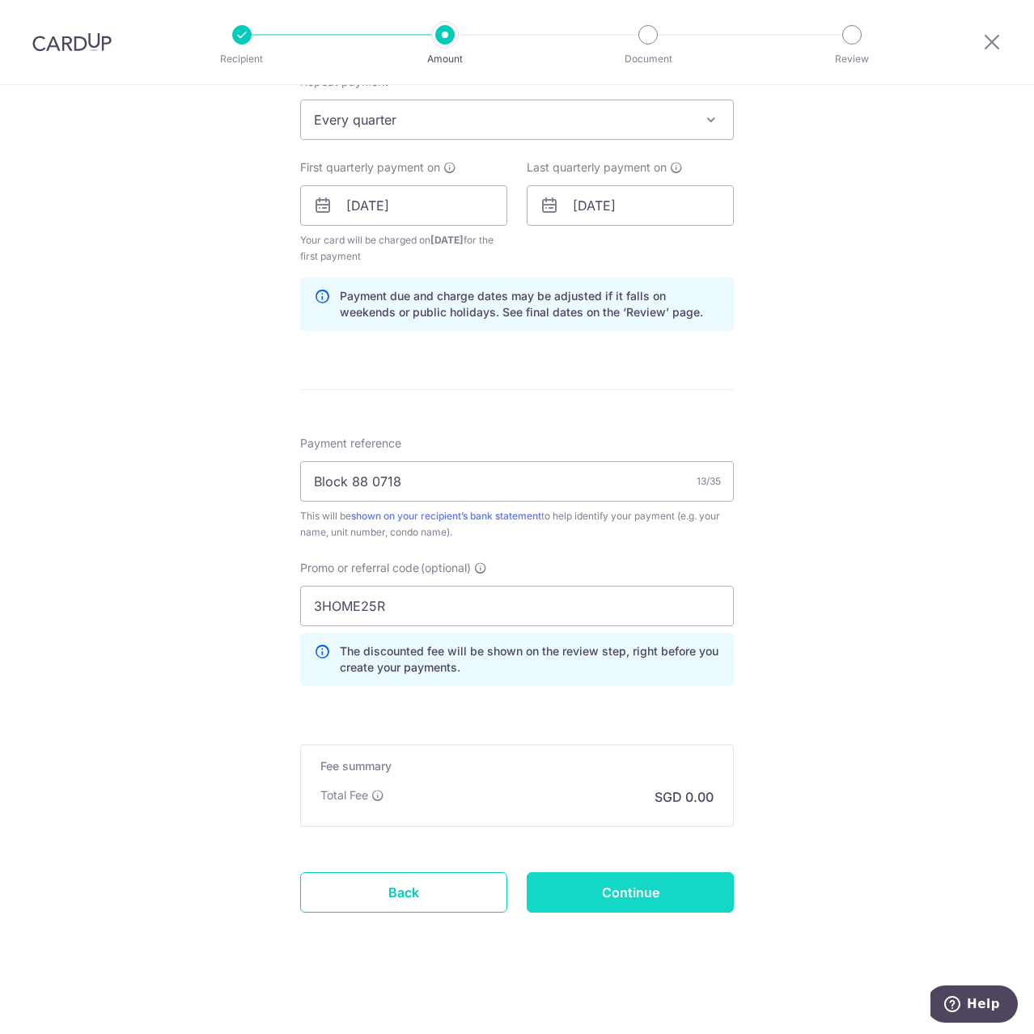
click at [647, 882] on input "Continue" at bounding box center [630, 892] width 207 height 40
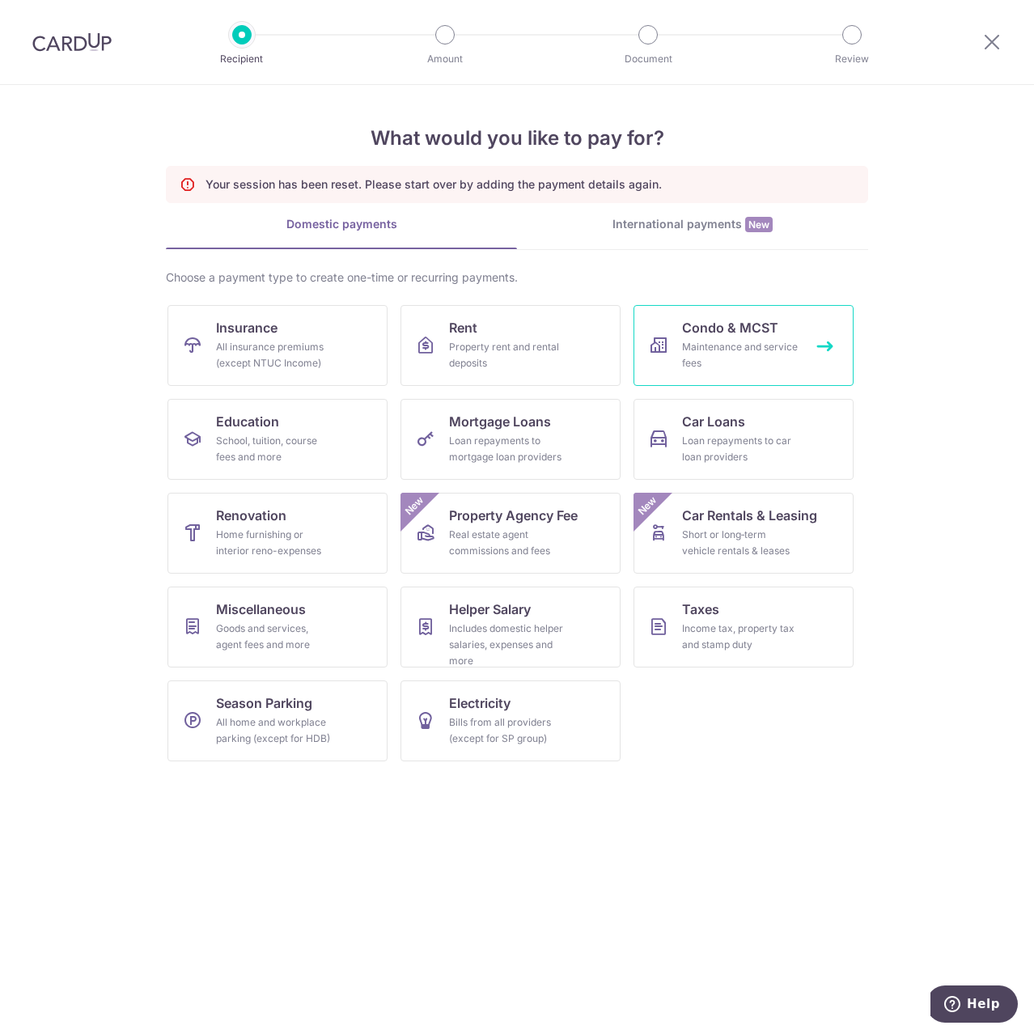
click at [760, 338] on link "Condo & MCST Maintenance and service fees" at bounding box center [744, 345] width 220 height 81
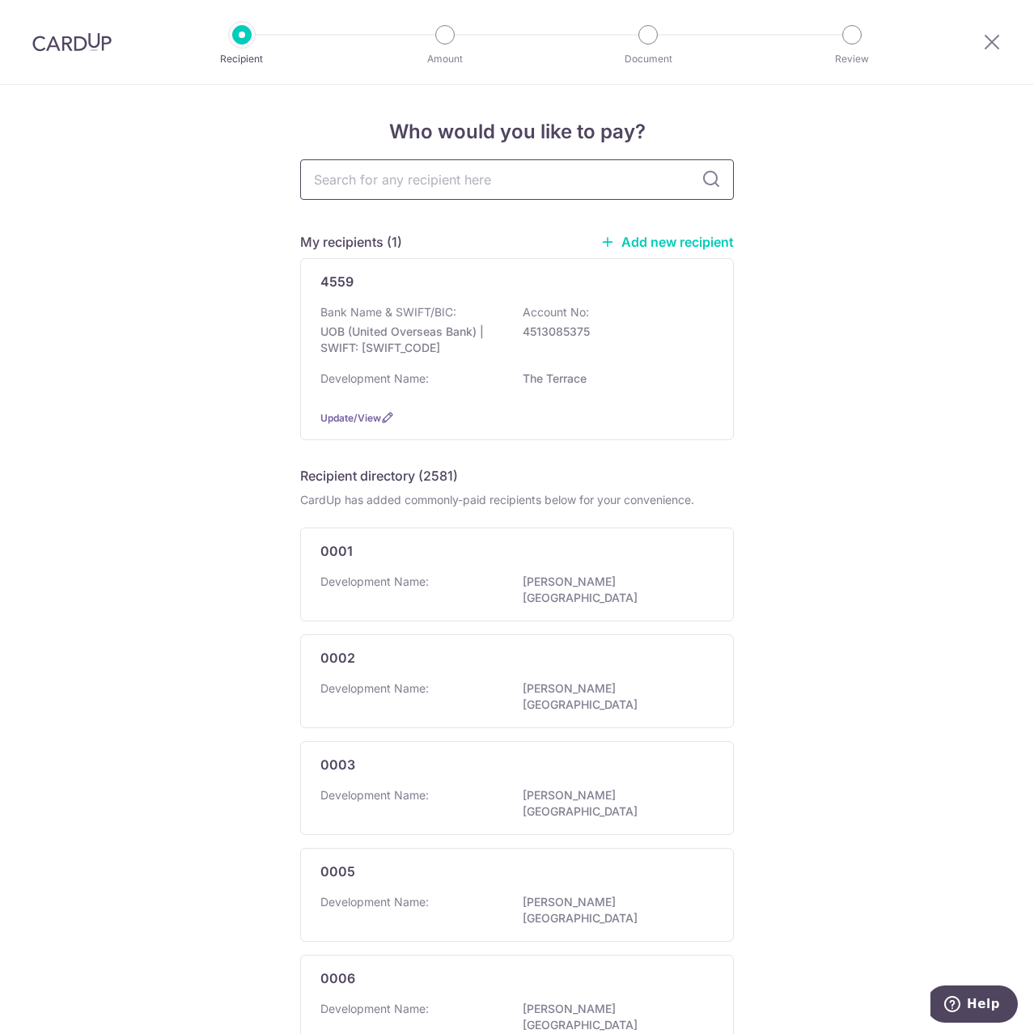
click at [529, 190] on input "text" at bounding box center [517, 179] width 434 height 40
click at [572, 339] on p "4513085375" at bounding box center [613, 332] width 181 height 16
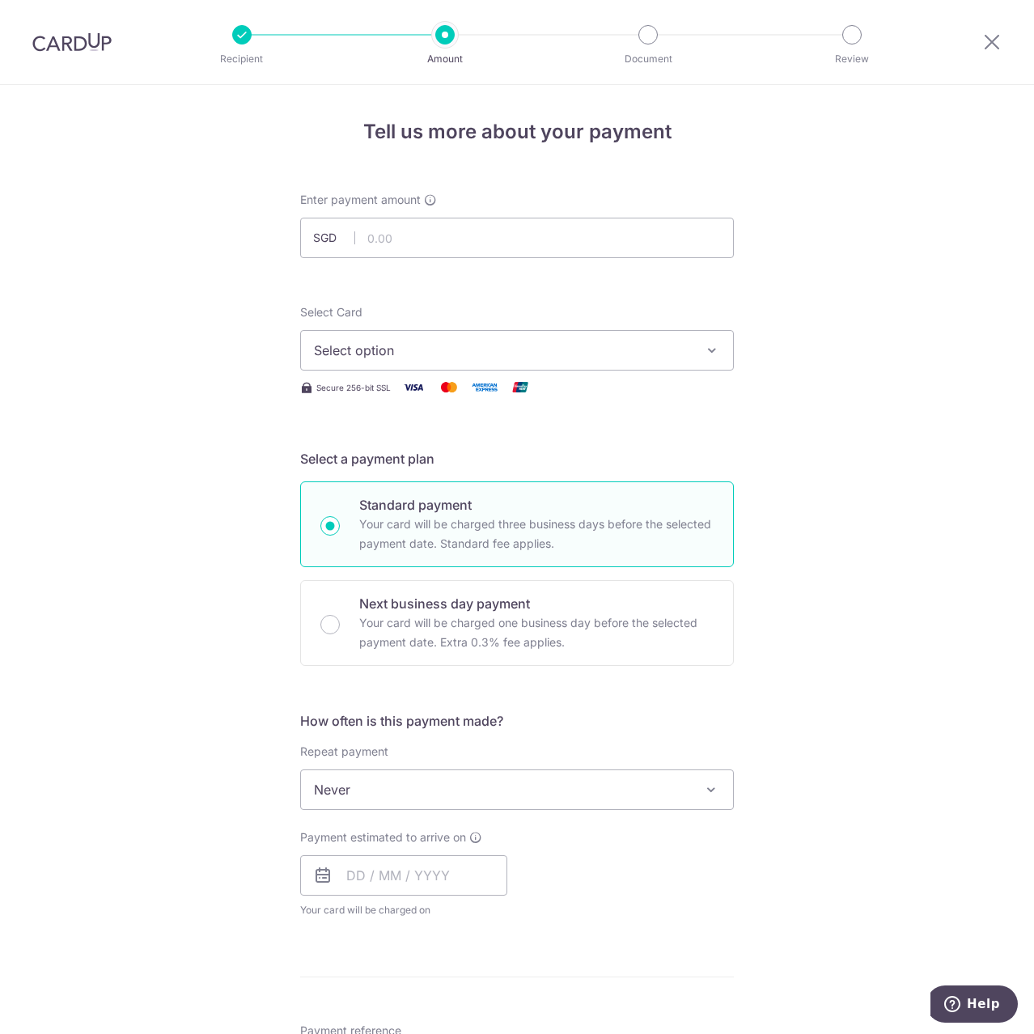
type input "922.14"
click at [443, 343] on span "Select option" at bounding box center [502, 350] width 377 height 19
click at [417, 462] on span "**** 8933" at bounding box center [517, 465] width 406 height 19
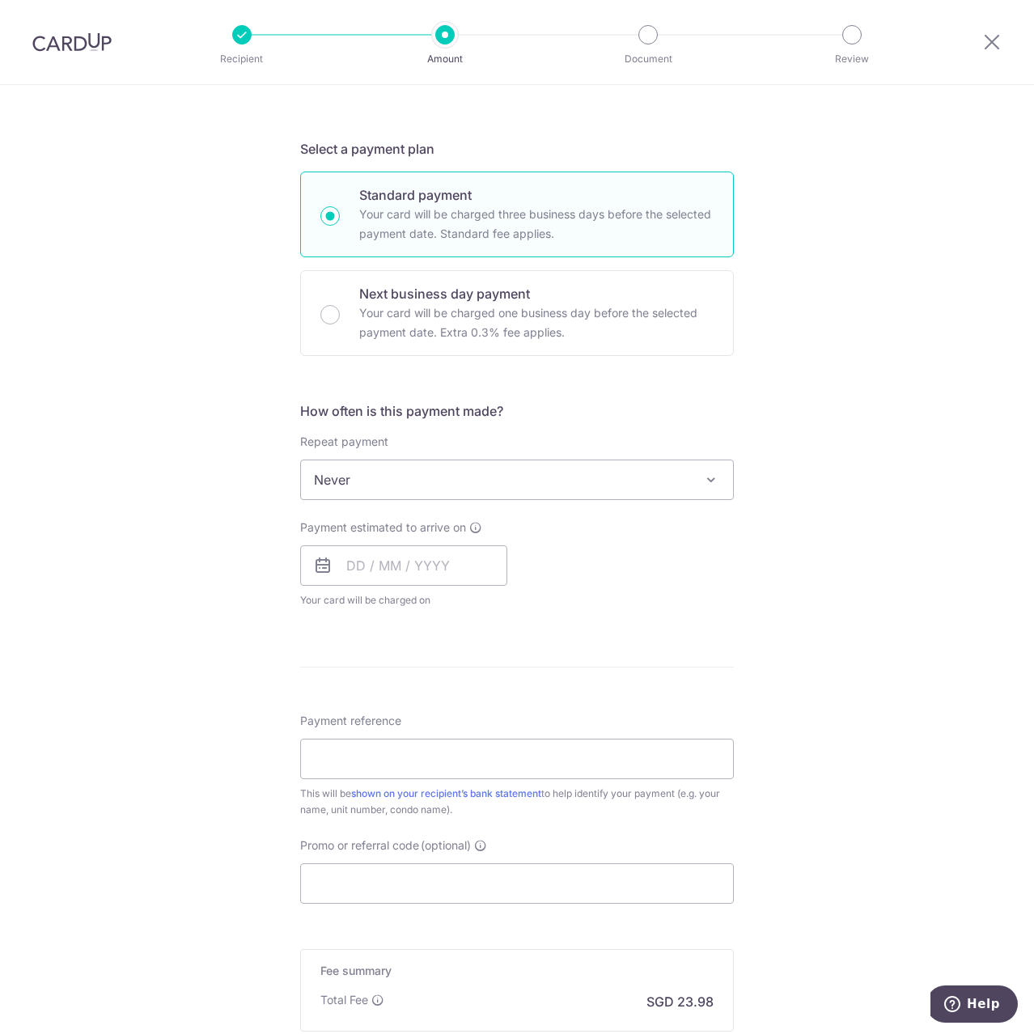
scroll to position [324, 0]
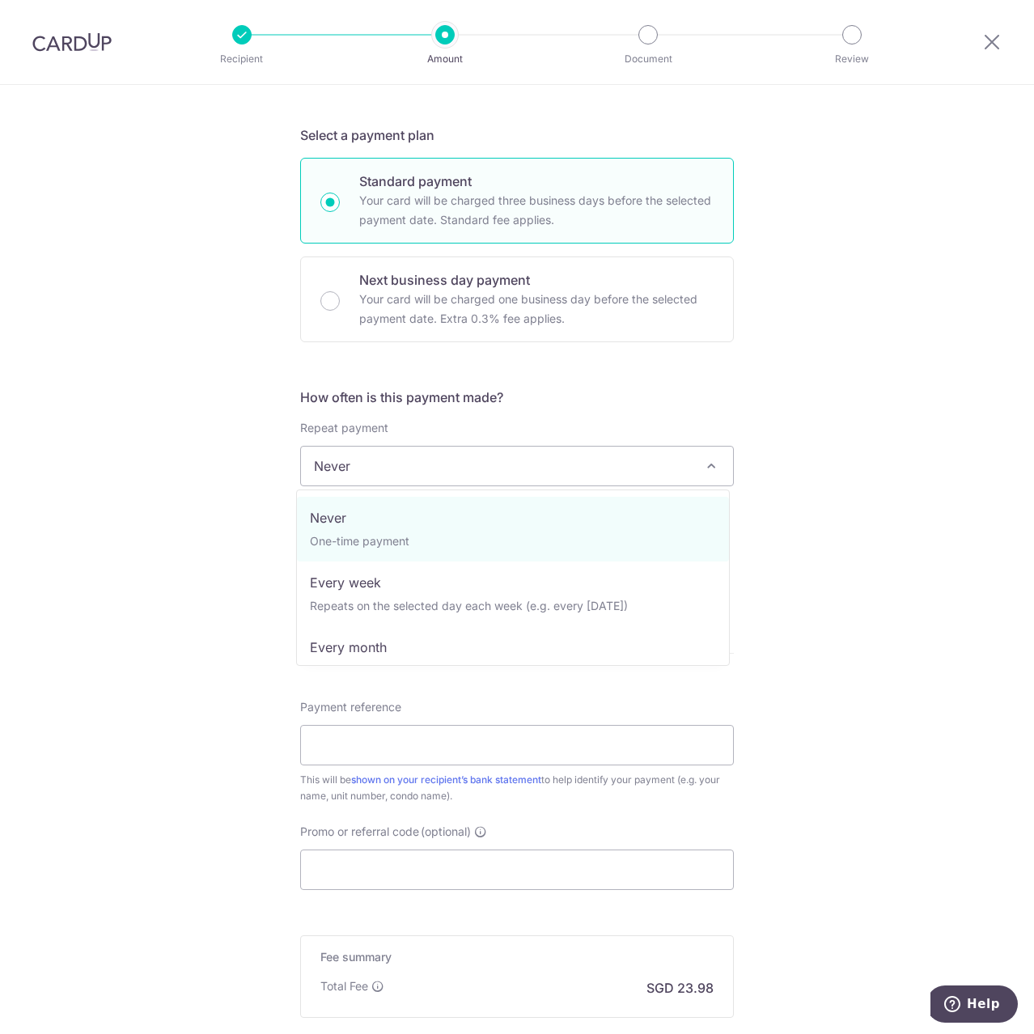
click at [405, 467] on span "Never" at bounding box center [517, 466] width 432 height 39
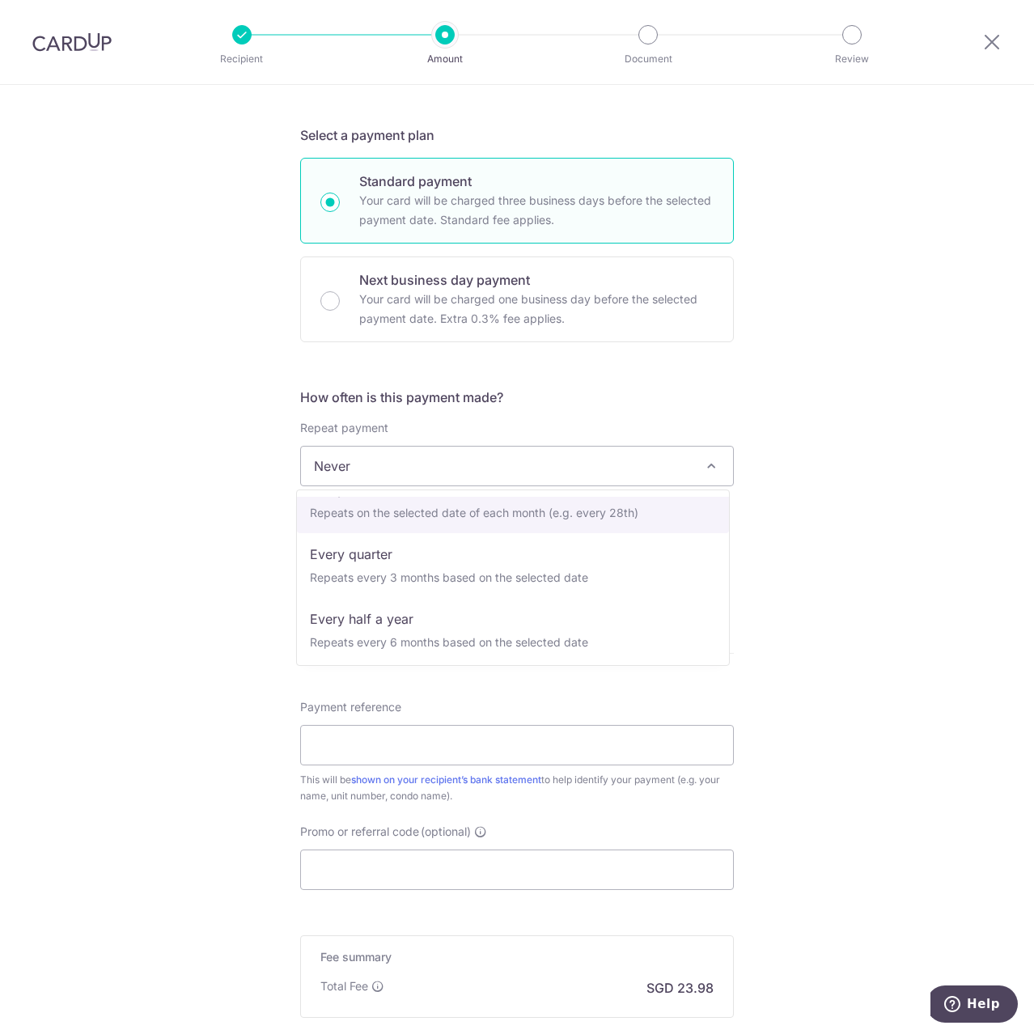
scroll to position [162, 0]
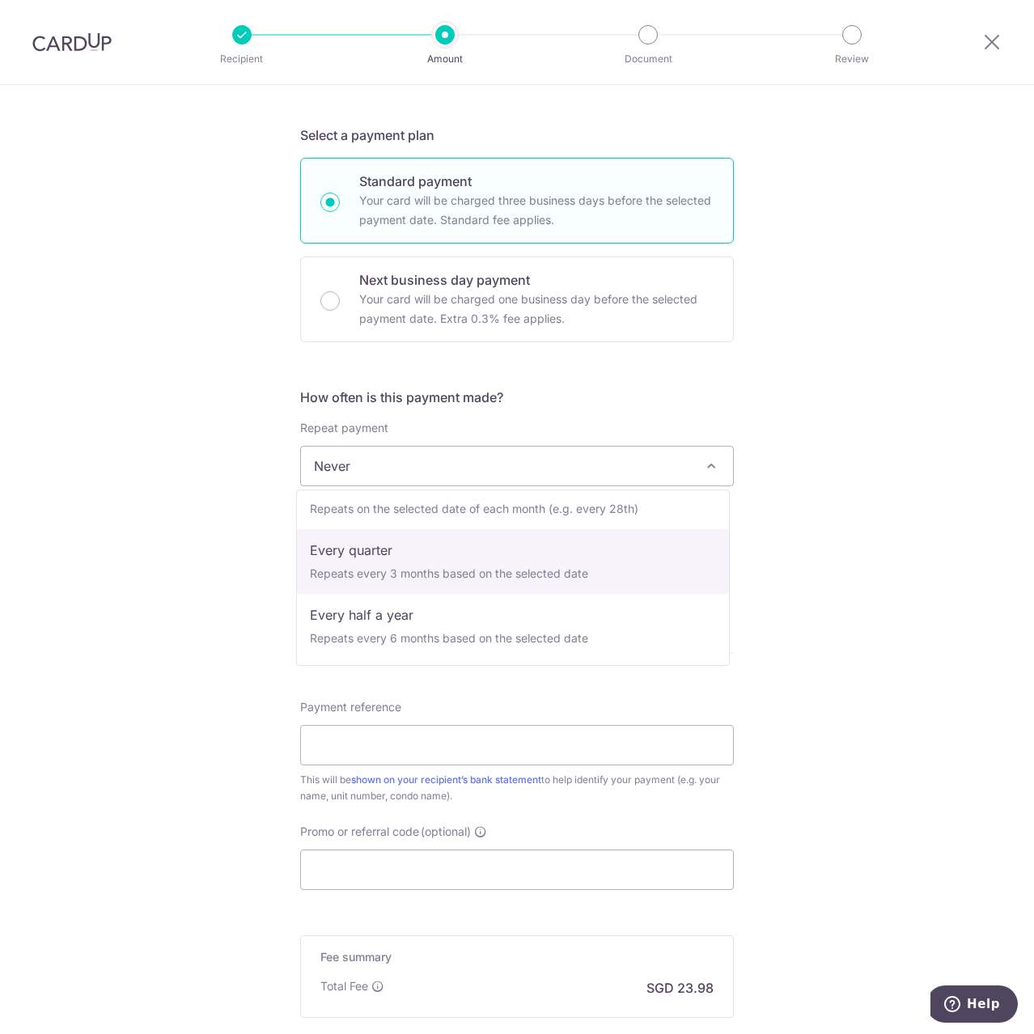
select select "4"
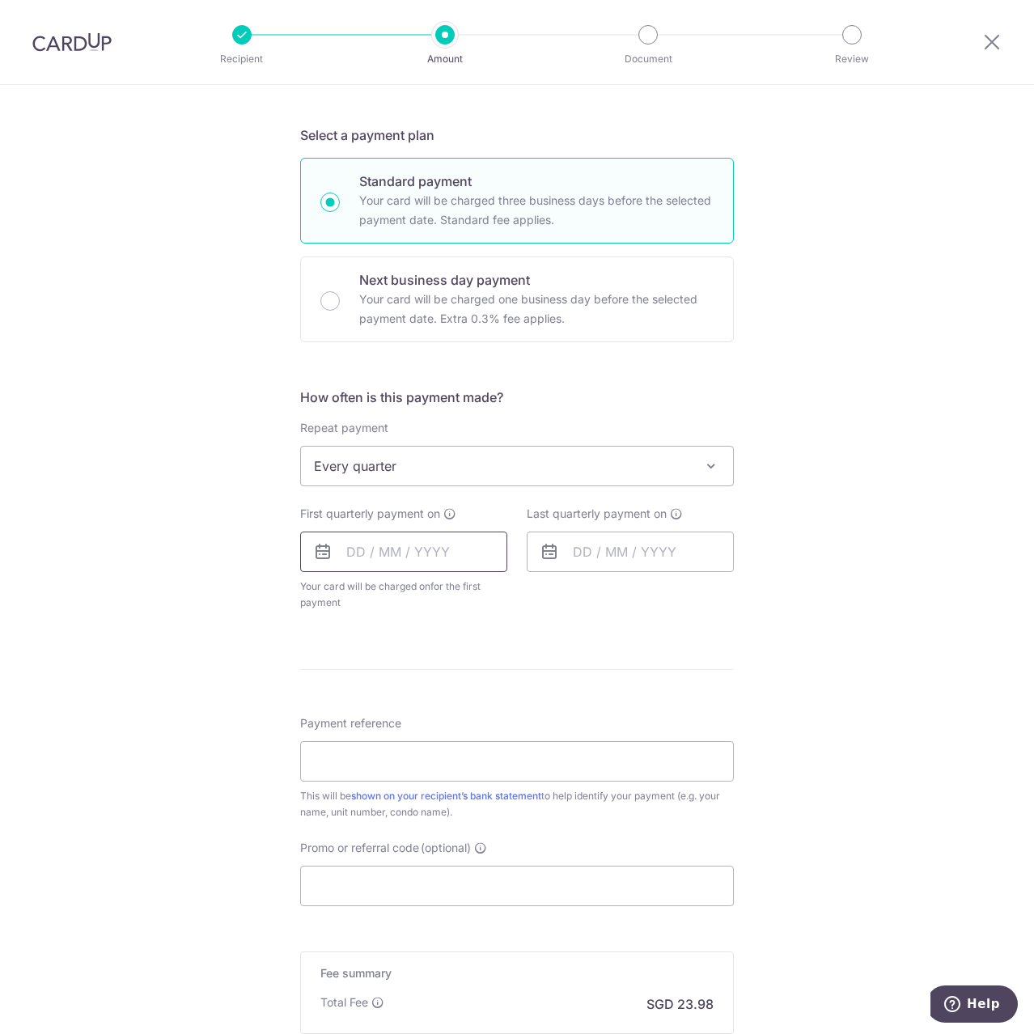
click at [405, 545] on input "text" at bounding box center [403, 552] width 207 height 40
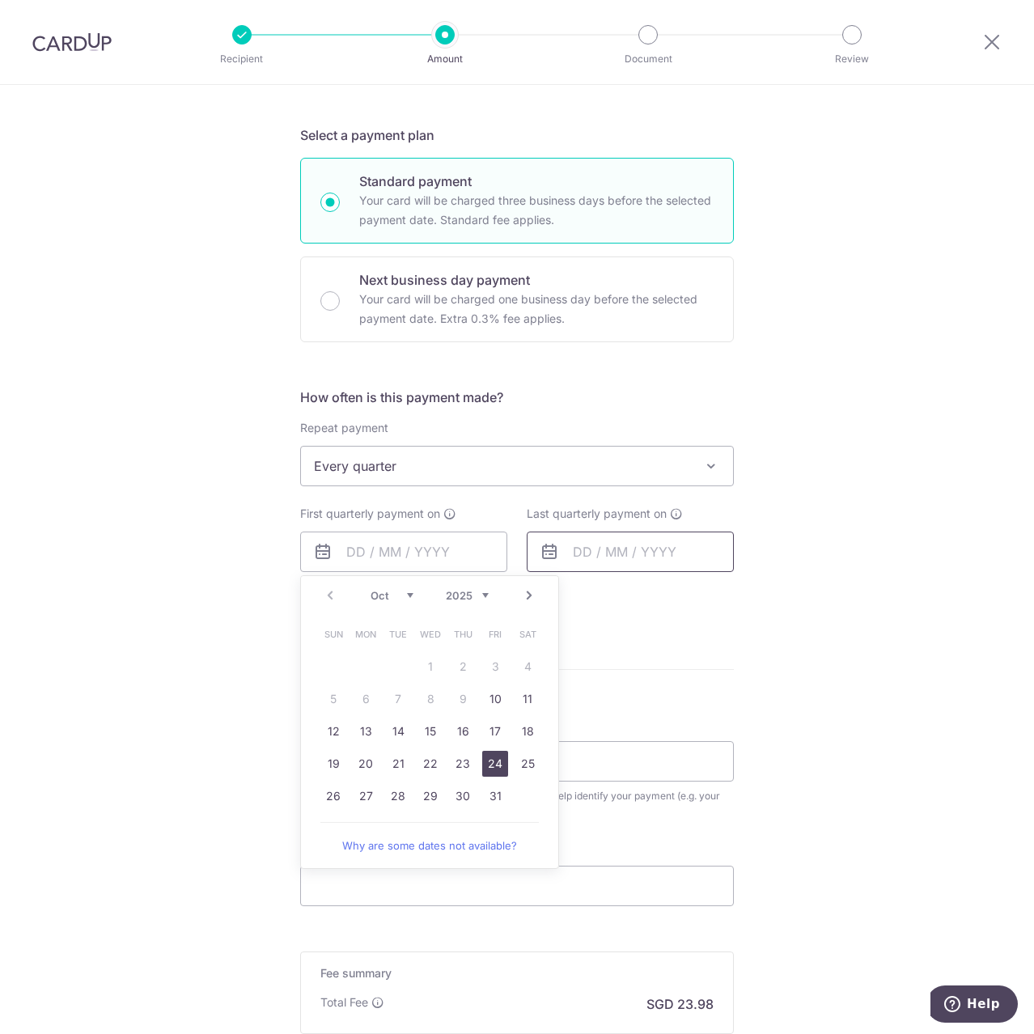
drag, startPoint x: 485, startPoint y: 763, endPoint x: 585, endPoint y: 570, distance: 216.8
click at [485, 763] on link "24" at bounding box center [495, 764] width 26 height 26
type input "[DATE]"
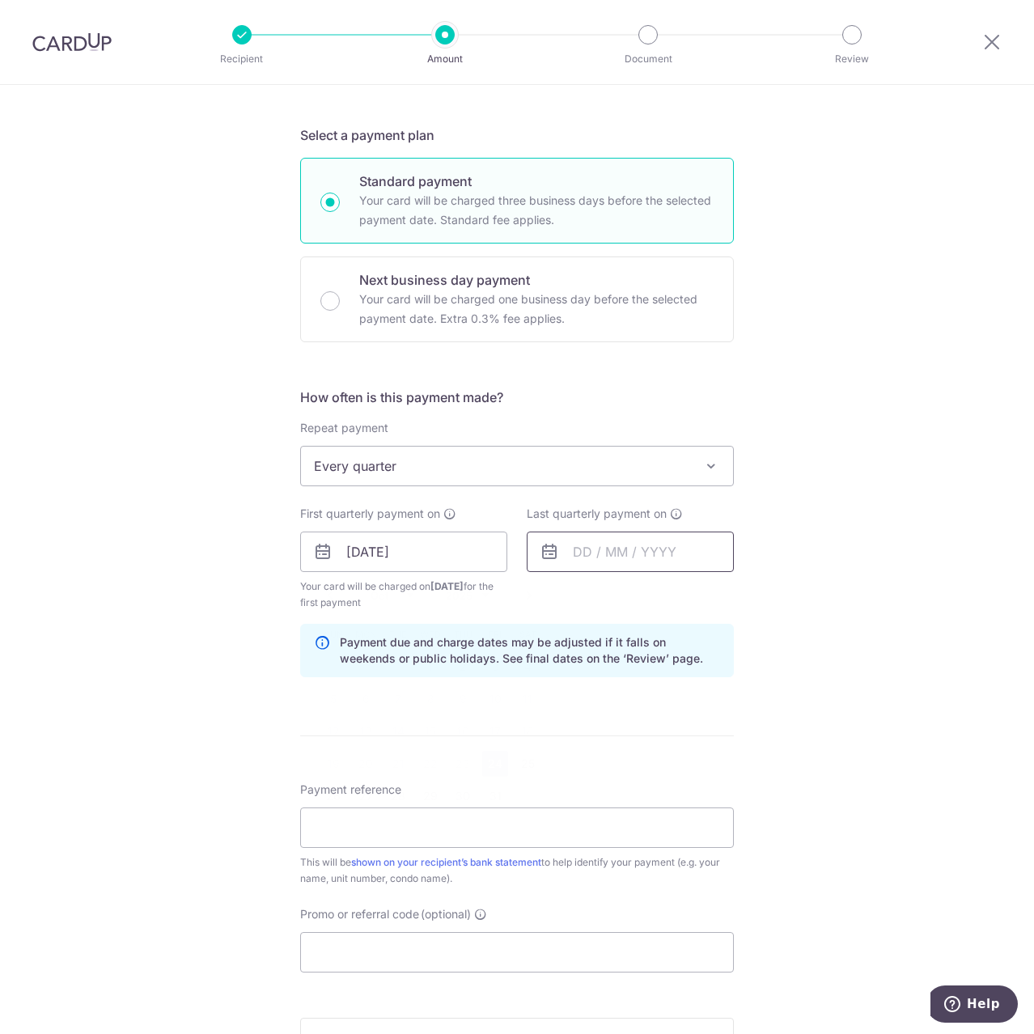
click at [588, 566] on input "text" at bounding box center [630, 552] width 207 height 40
drag, startPoint x: 701, startPoint y: 593, endPoint x: 693, endPoint y: 600, distance: 10.3
click at [701, 593] on select "2025 2026 2027 2028 2029 2030 2031 2032 2033 2034 2035" at bounding box center [693, 595] width 43 height 13
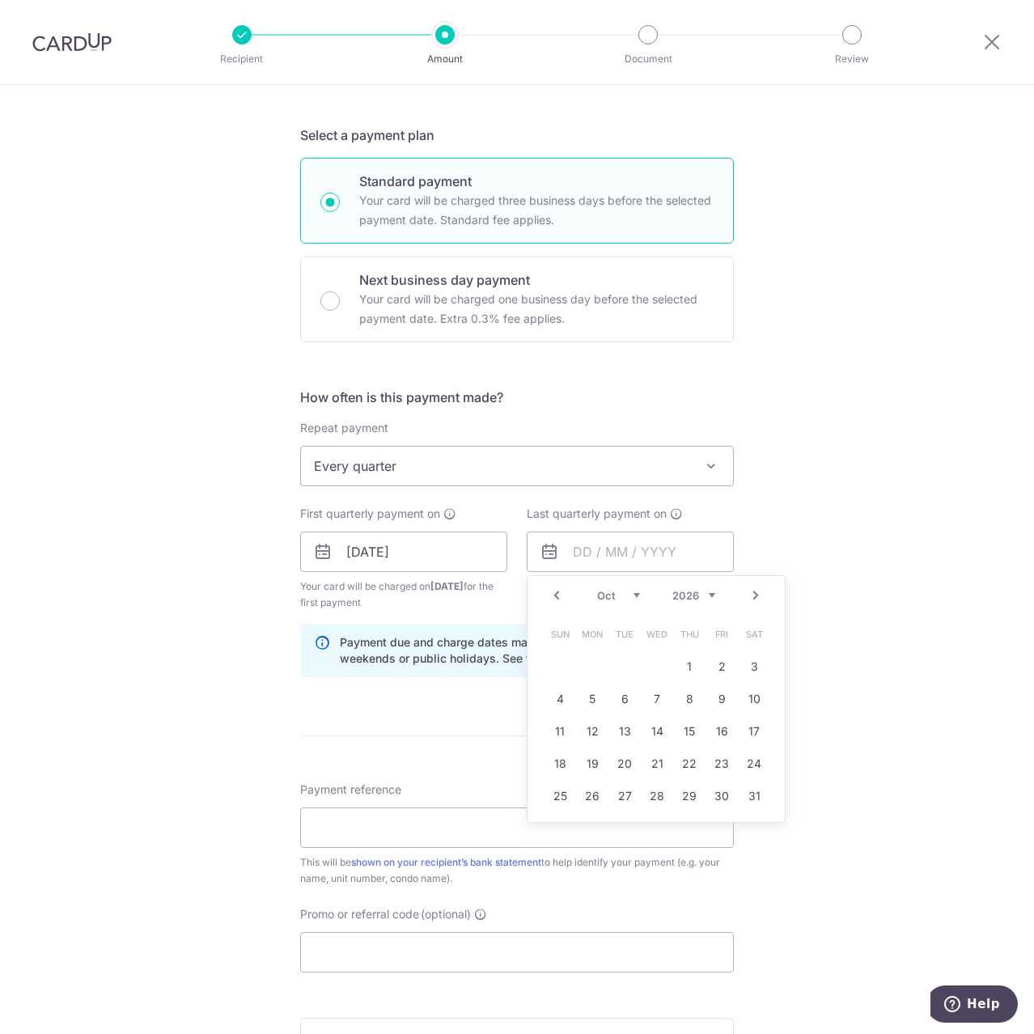
click at [584, 575] on div "Prev Next Jan Feb Mar Apr May Jun Jul Aug Sep Oct Nov Dec 2025 2026 2027 2028 2…" at bounding box center [656, 699] width 259 height 248
click at [597, 595] on select "Jan Feb Mar Apr May Jun Jul Aug Sep Oct Nov Dec" at bounding box center [618, 595] width 43 height 13
click at [723, 769] on link "23" at bounding box center [722, 764] width 26 height 26
type input "23/01/2026"
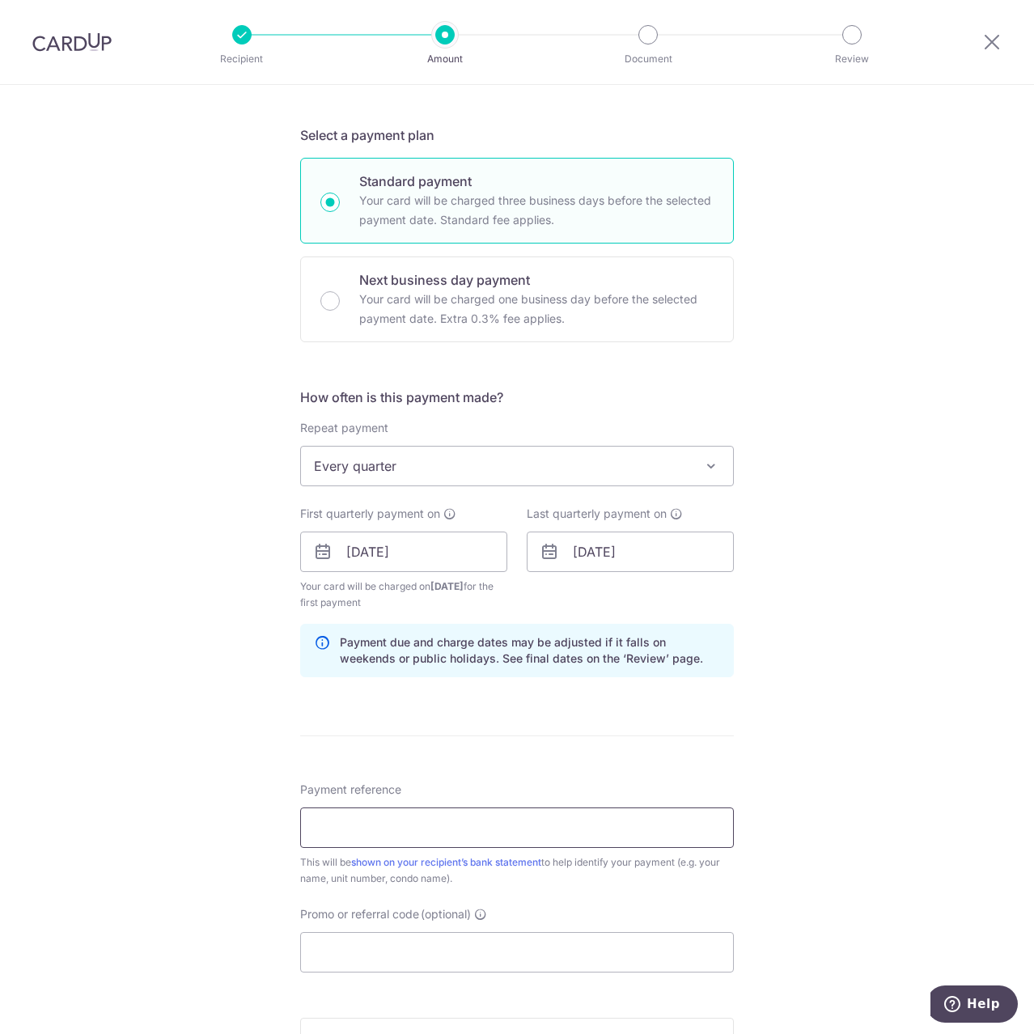
click at [464, 823] on input "Payment reference" at bounding box center [517, 827] width 434 height 40
type input "Block 88 0718"
click at [413, 941] on input "Promo or referral code (optional)" at bounding box center [517, 952] width 434 height 40
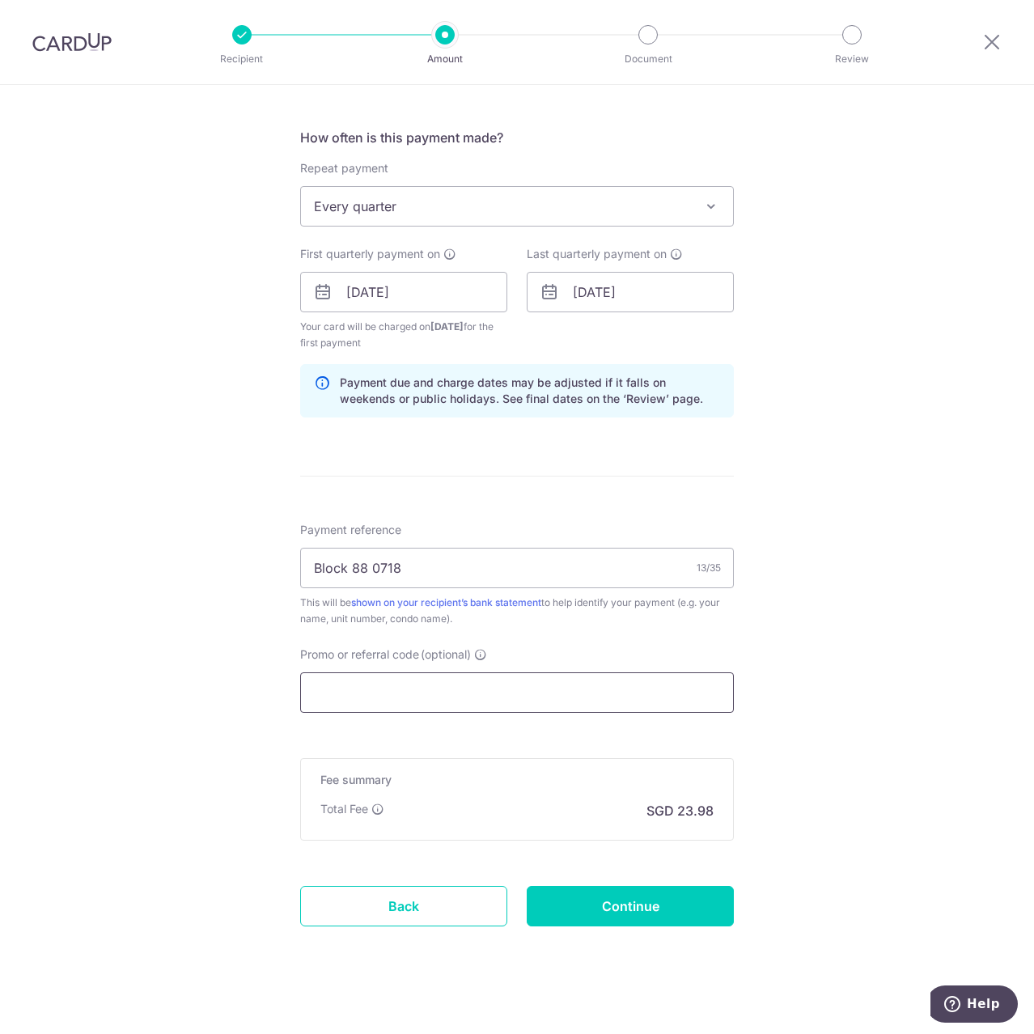
scroll to position [597, 0]
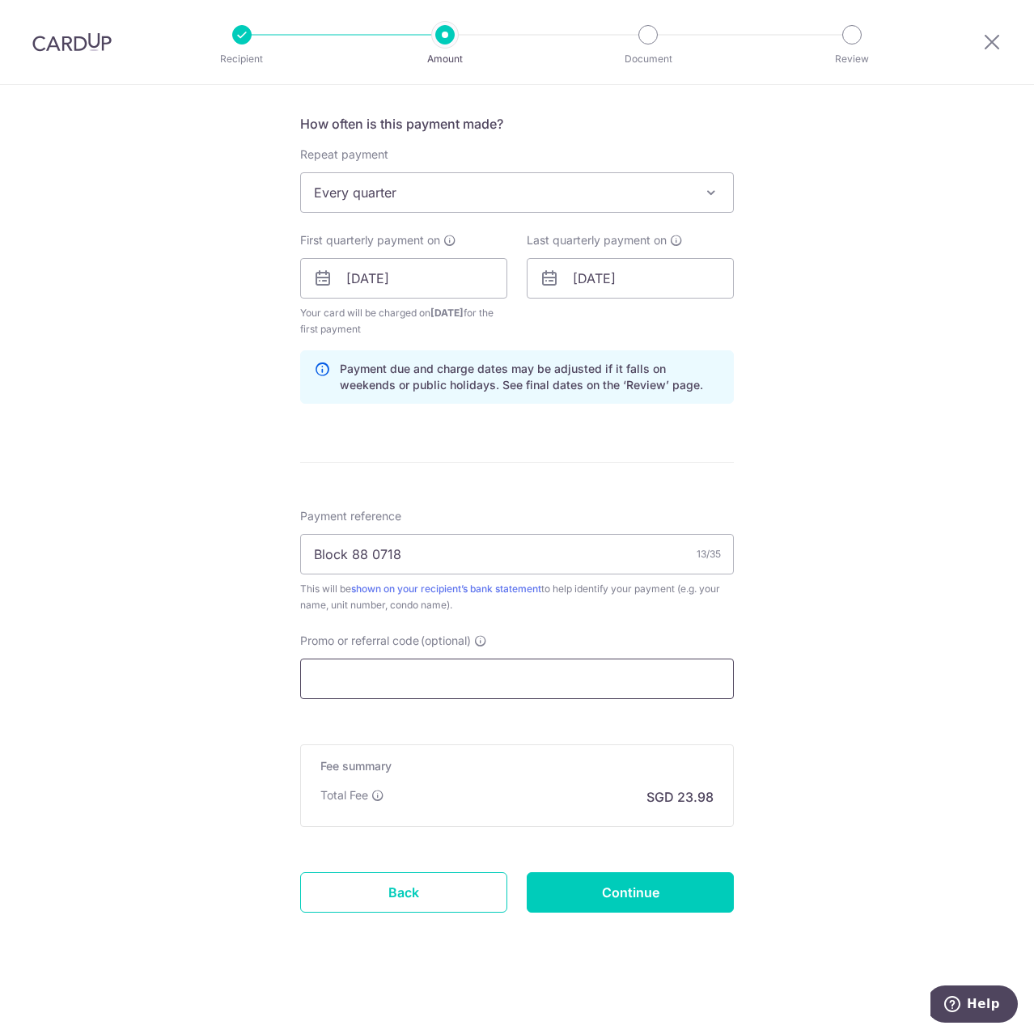
paste input "3HOME25R"
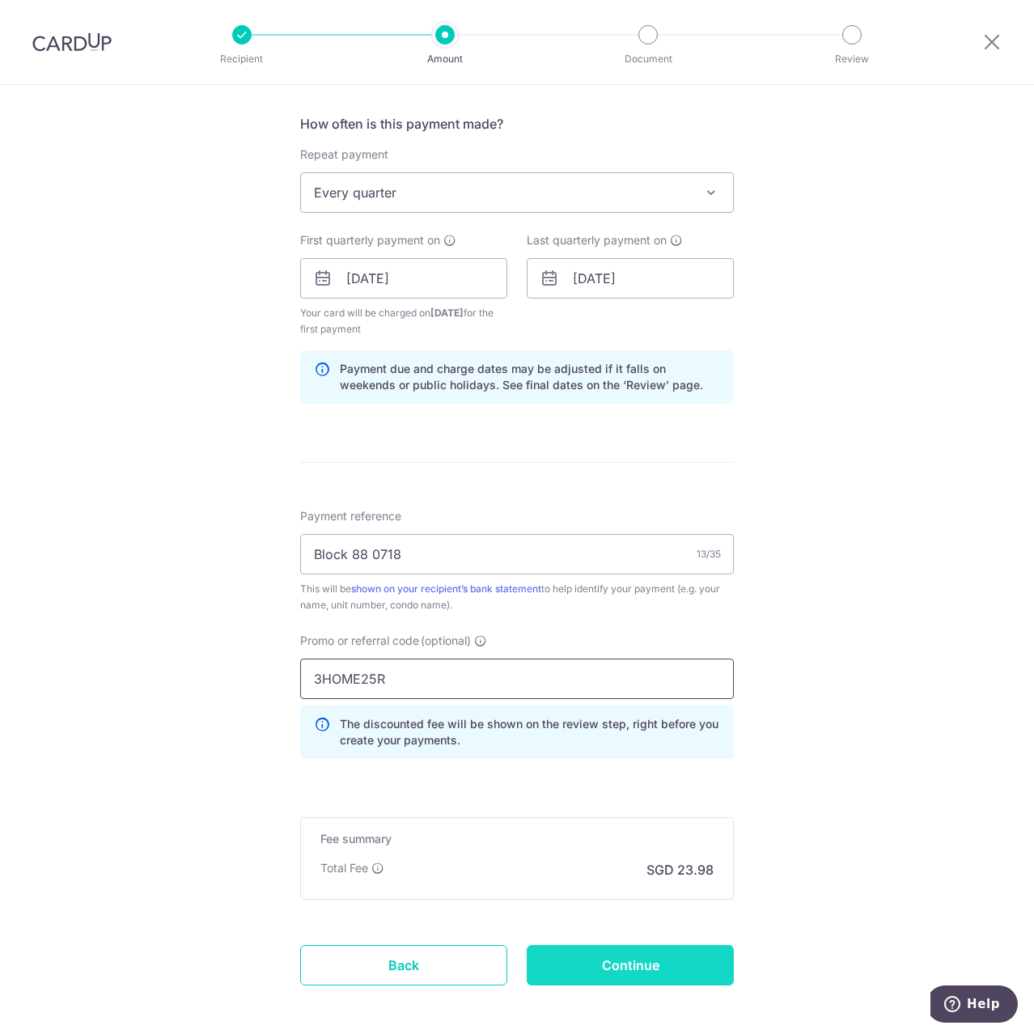
type input "3HOME25R"
click at [654, 955] on input "Continue" at bounding box center [630, 965] width 207 height 40
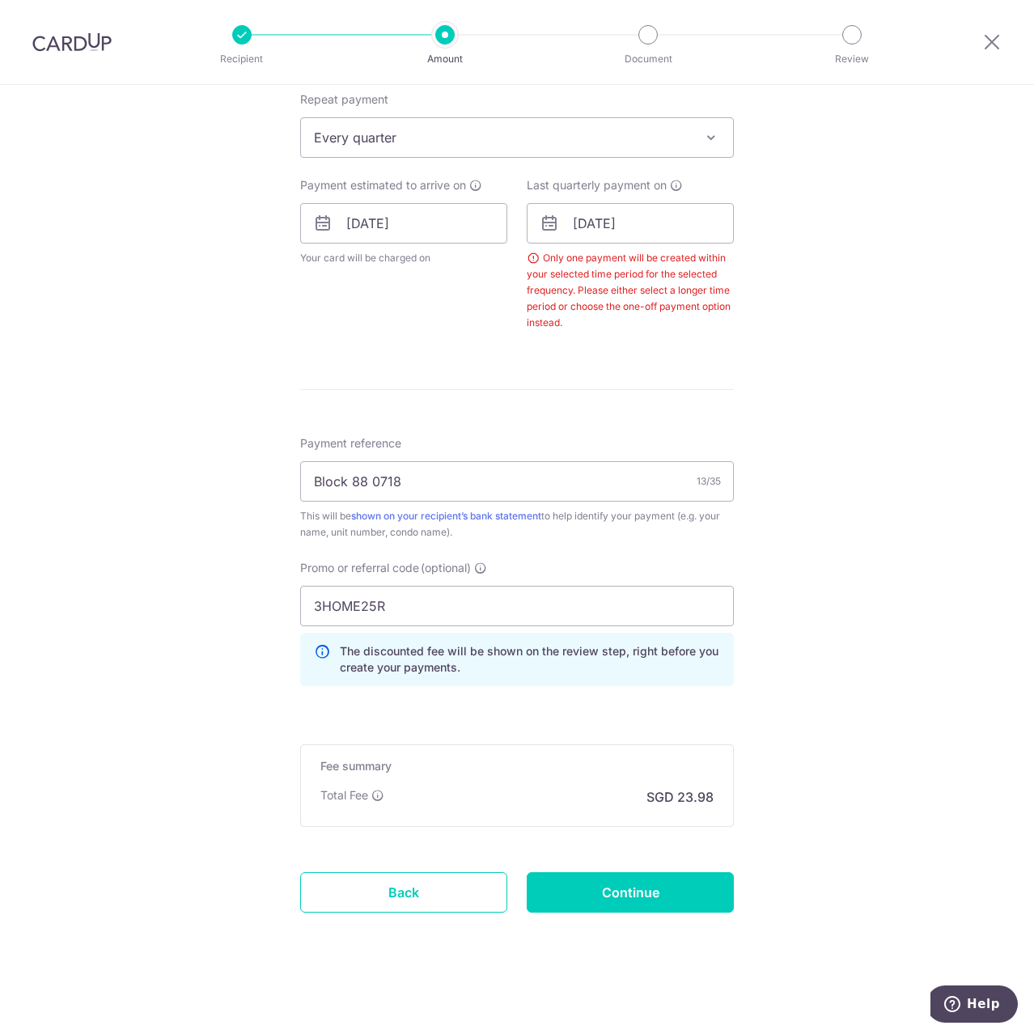
scroll to position [167, 0]
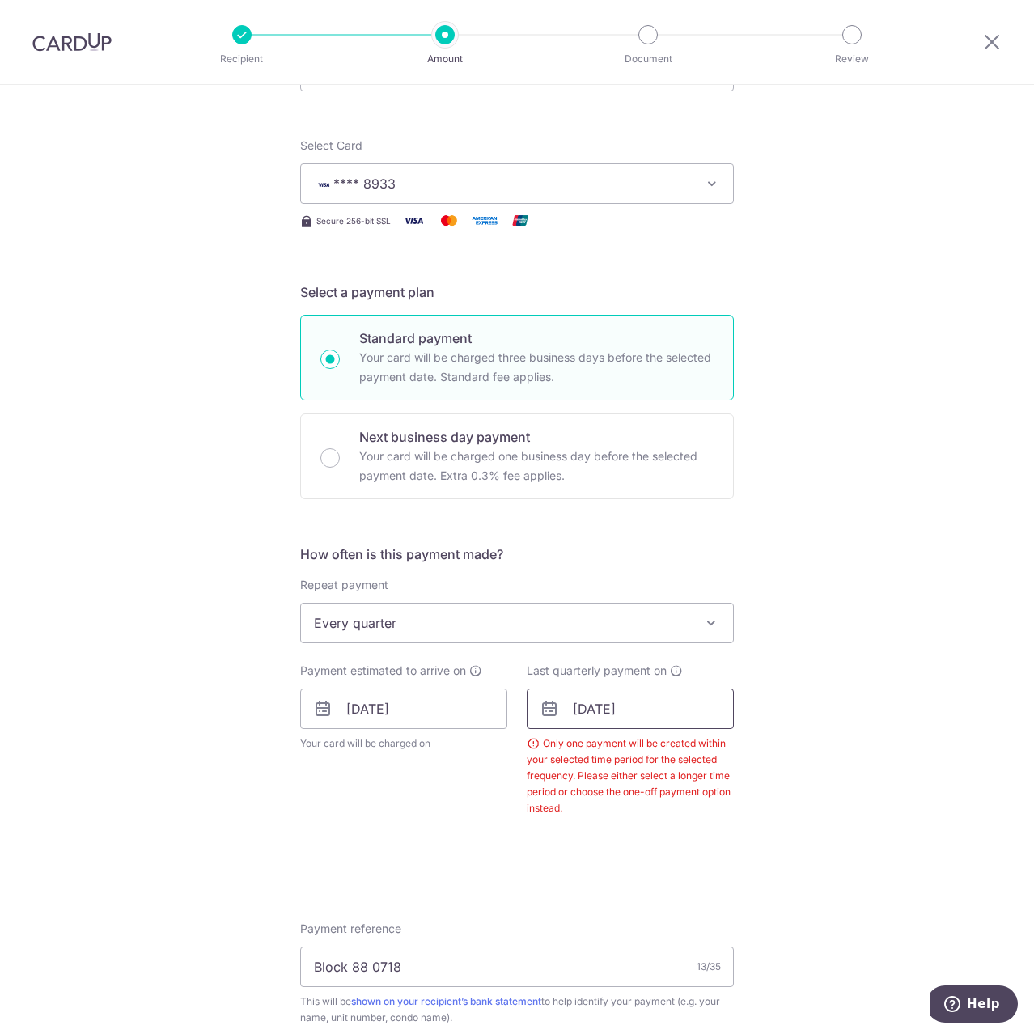
click at [676, 702] on input "23/01/2026" at bounding box center [630, 709] width 207 height 40
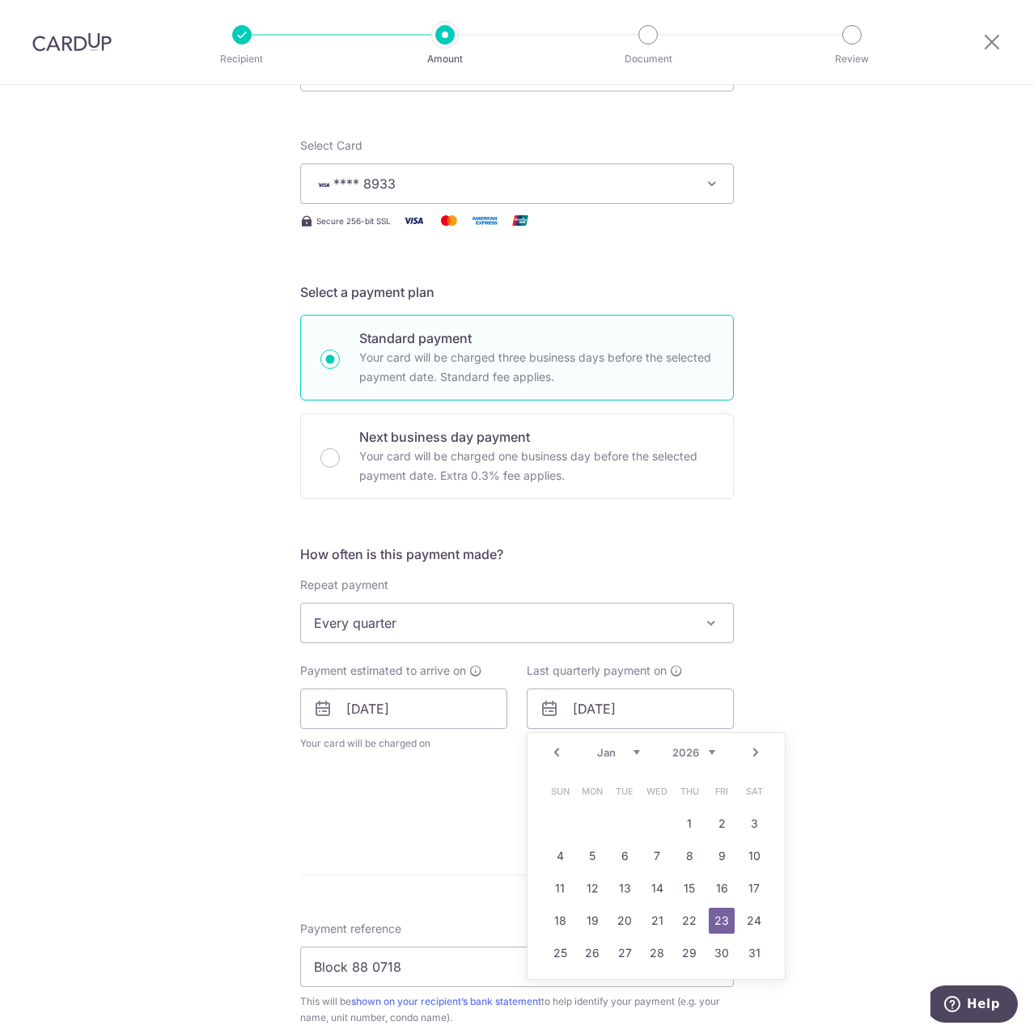
click at [630, 753] on select "Jan Feb Mar Apr May Jun Jul Aug Sep Oct Nov Dec" at bounding box center [618, 752] width 43 height 13
click at [714, 918] on link "24" at bounding box center [722, 921] width 26 height 26
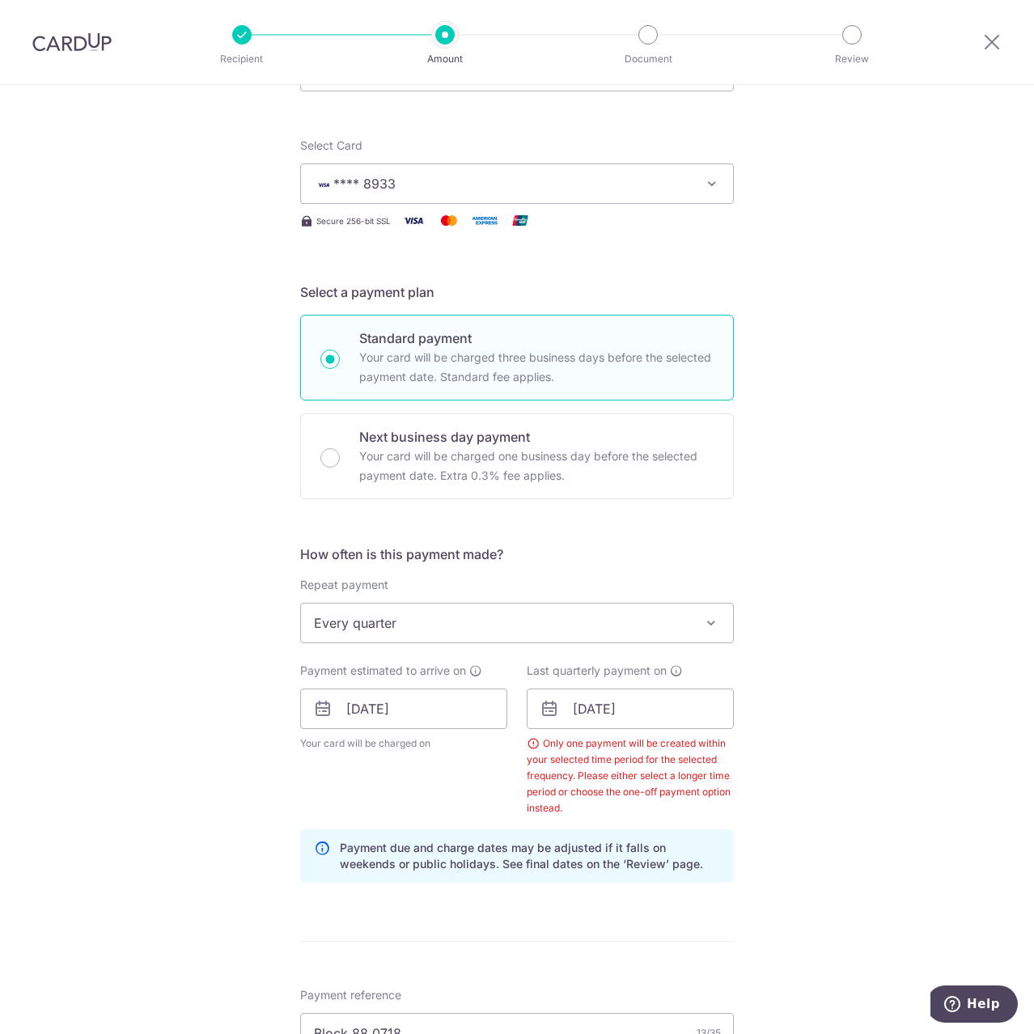
scroll to position [571, 0]
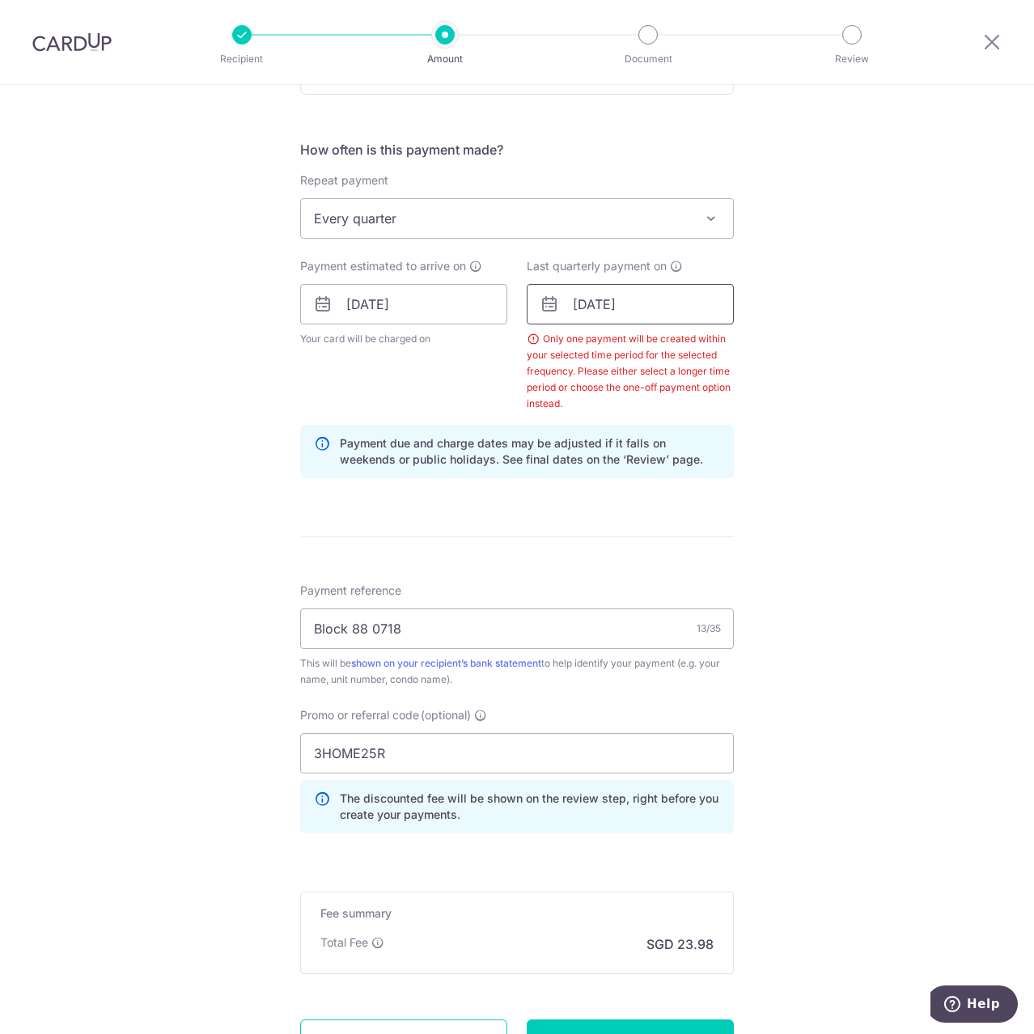
click at [664, 308] on input "24/04/2026" at bounding box center [630, 304] width 207 height 40
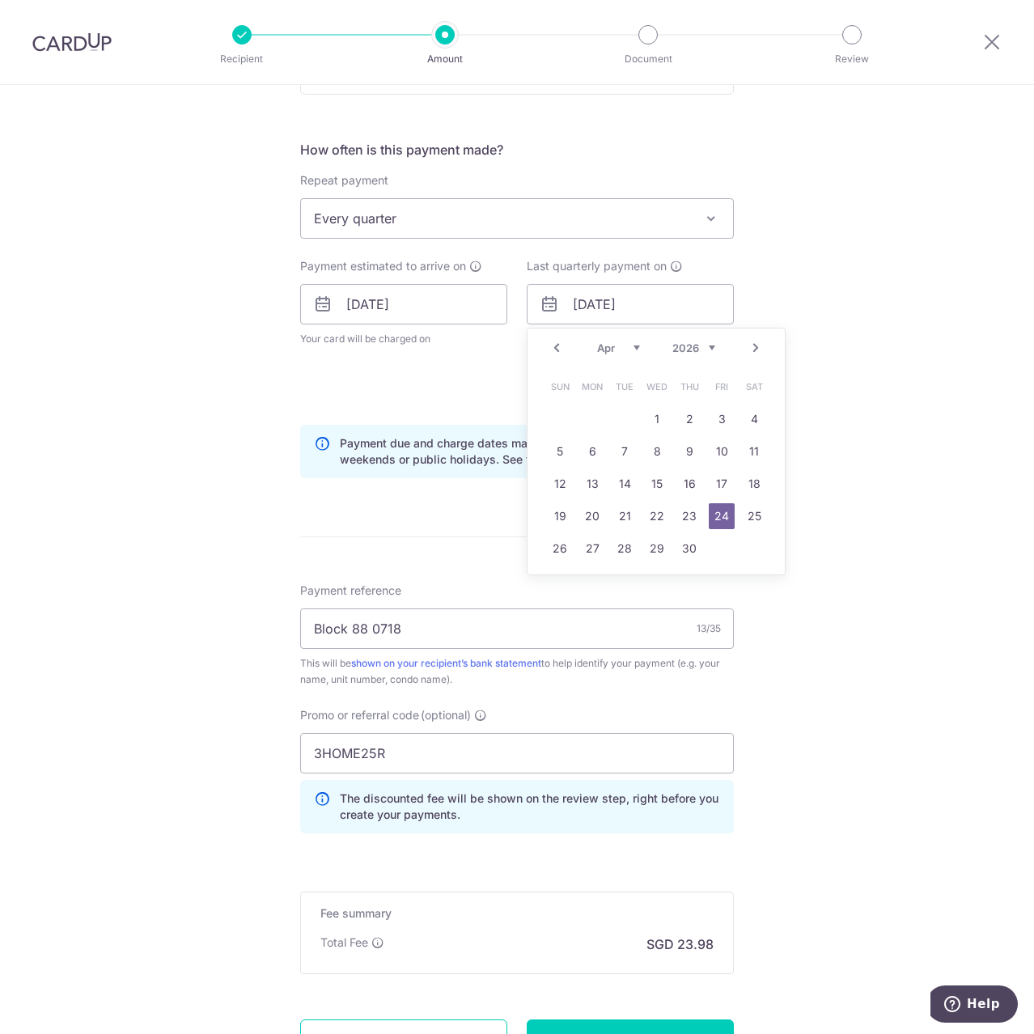
click at [632, 353] on select "Jan Feb Mar Apr May Jun Jul Aug Sep Oct Nov Dec" at bounding box center [618, 347] width 43 height 13
click at [714, 542] on link "30" at bounding box center [722, 549] width 26 height 26
type input "30/10/2026"
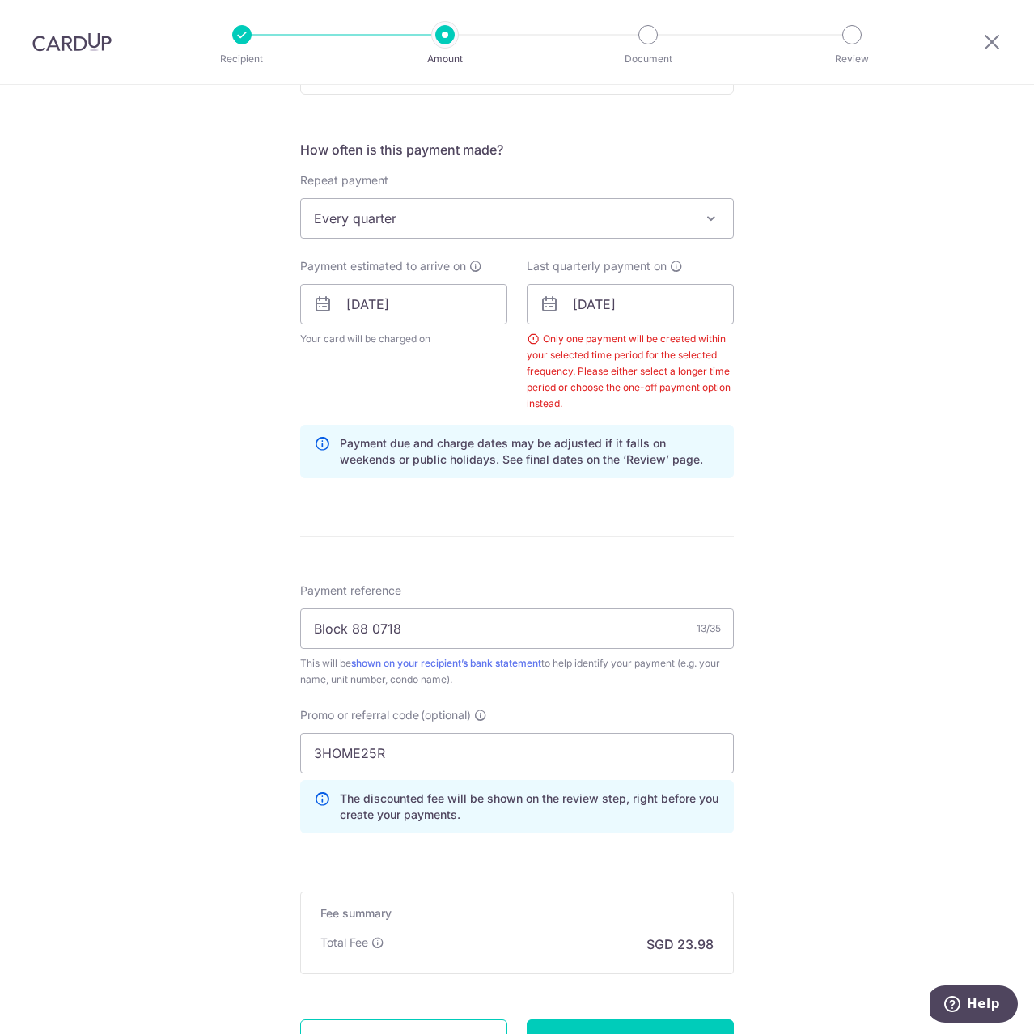
scroll to position [718, 0]
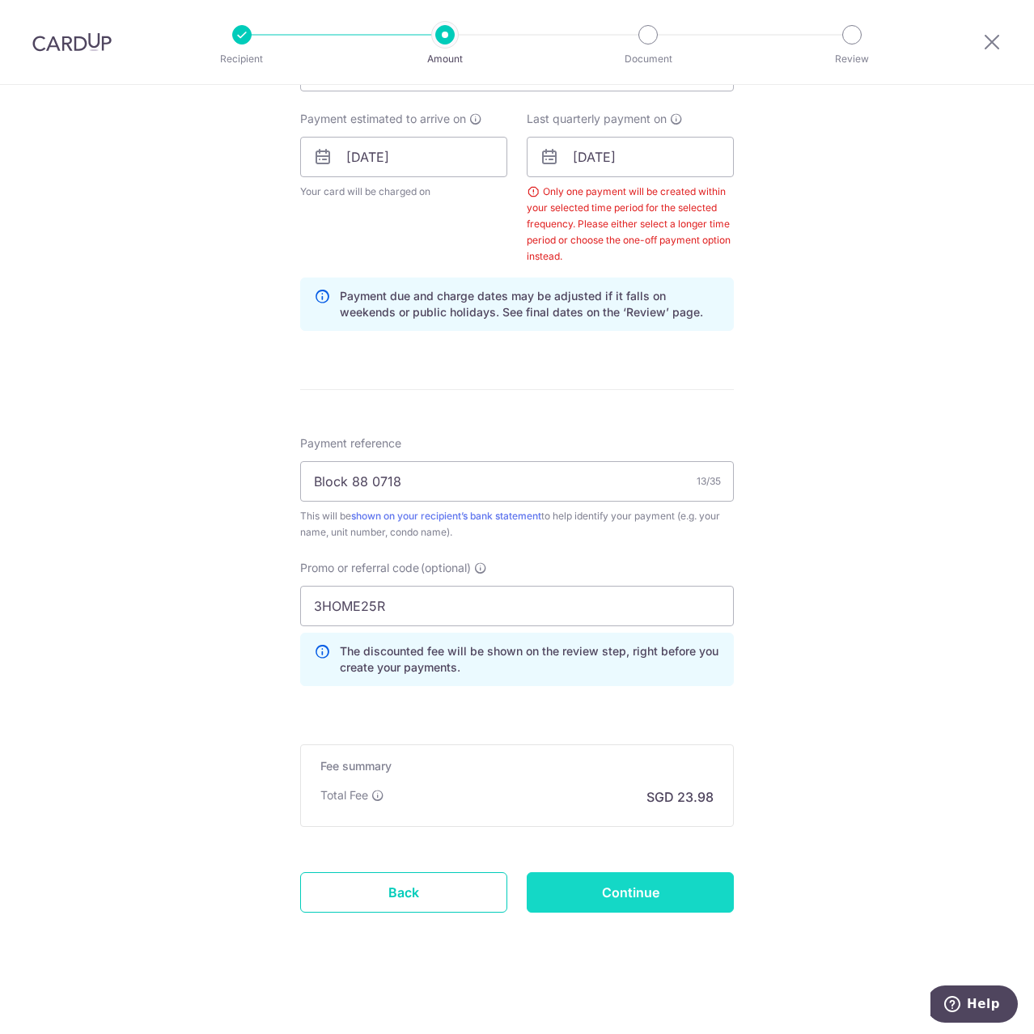
click at [683, 884] on input "Continue" at bounding box center [630, 892] width 207 height 40
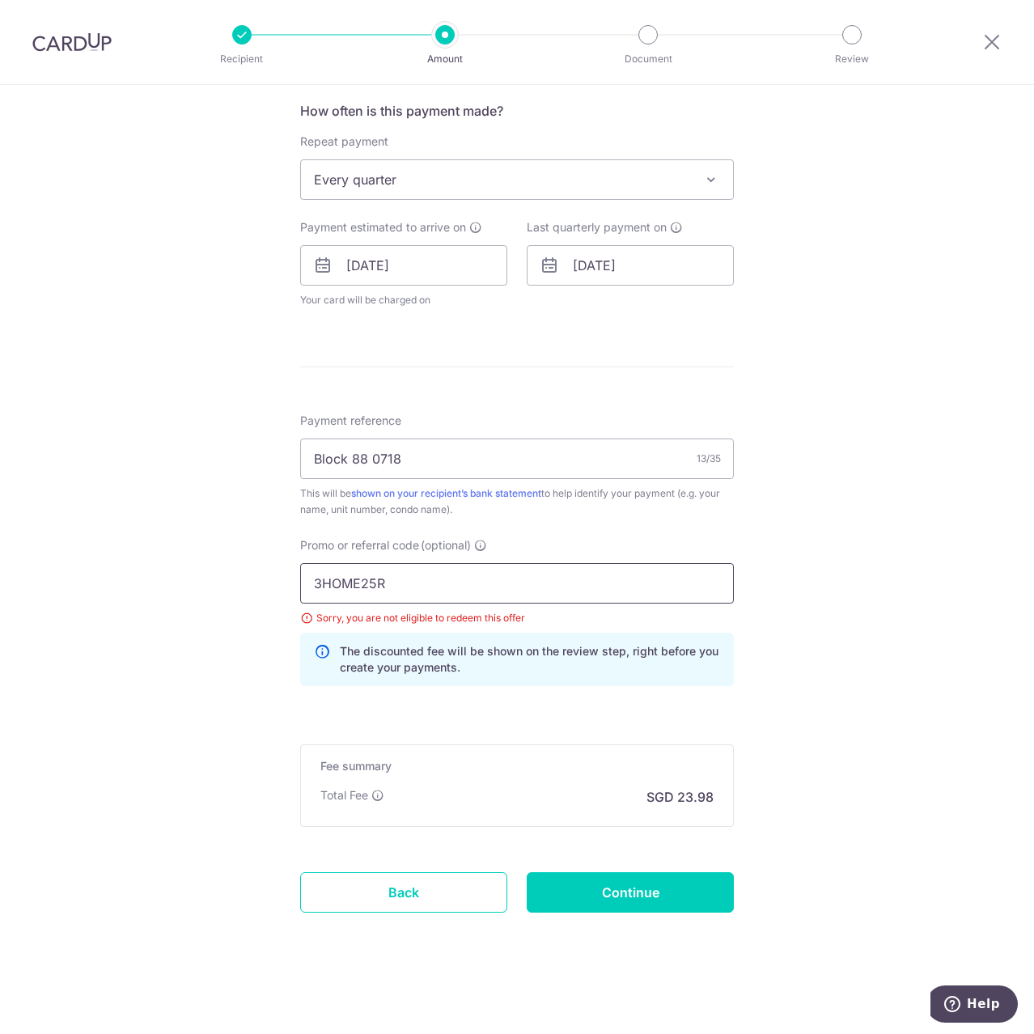
click at [608, 576] on input "3HOME25R" at bounding box center [517, 583] width 434 height 40
drag, startPoint x: 608, startPoint y: 576, endPoint x: -1, endPoint y: 449, distance: 621.6
click at [0, 449] on html "Recipient Amount Document Review Tell us more about your payment Enter payment …" at bounding box center [517, 517] width 1034 height 1034
type input "rec185"
click at [651, 885] on input "Continue" at bounding box center [630, 892] width 207 height 40
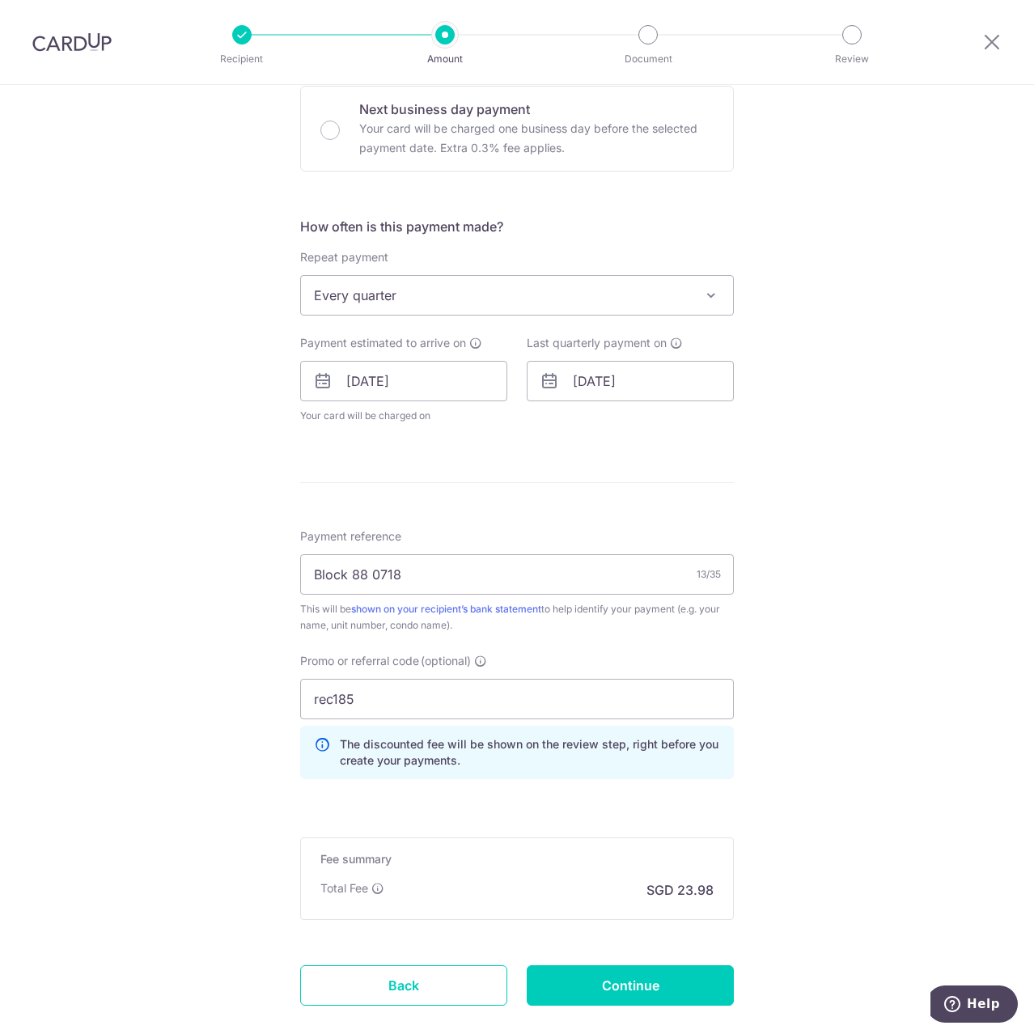
scroll to position [587, 0]
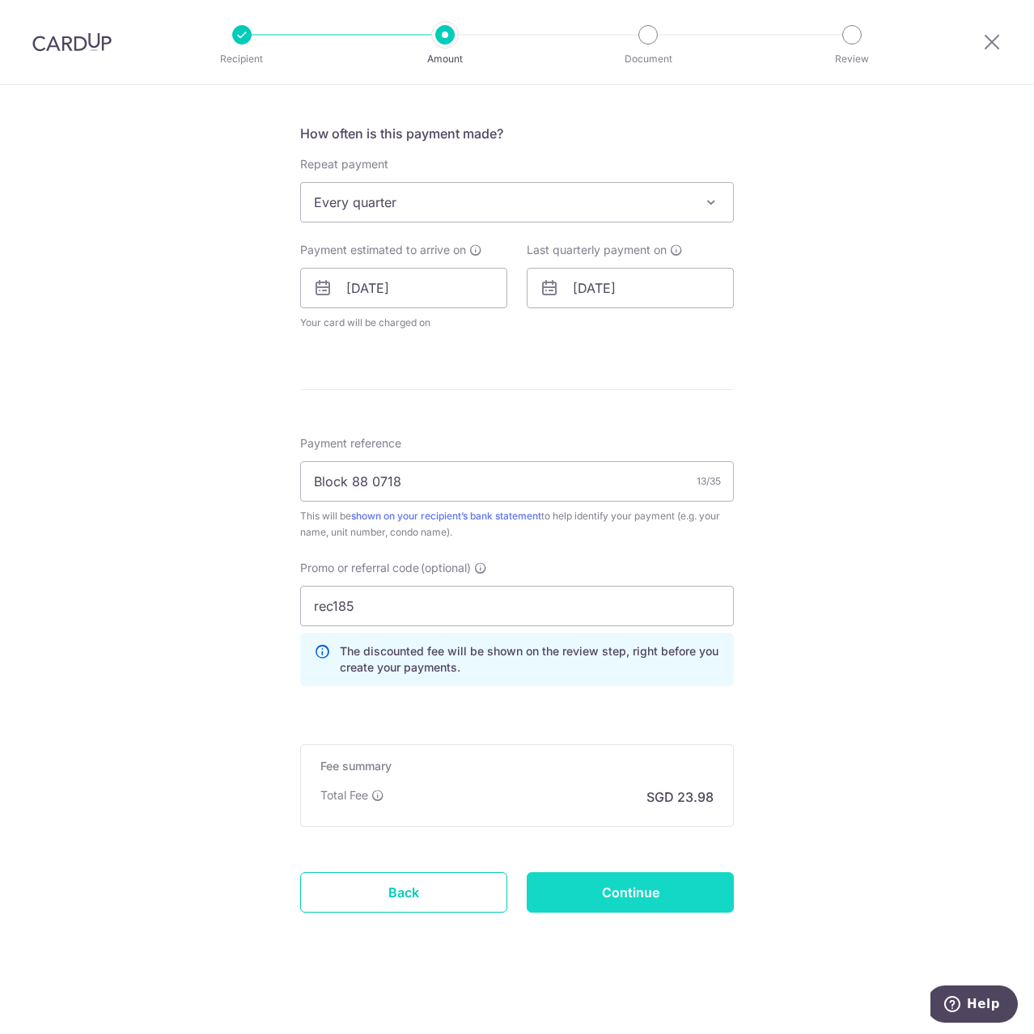
click at [694, 901] on input "Continue" at bounding box center [630, 892] width 207 height 40
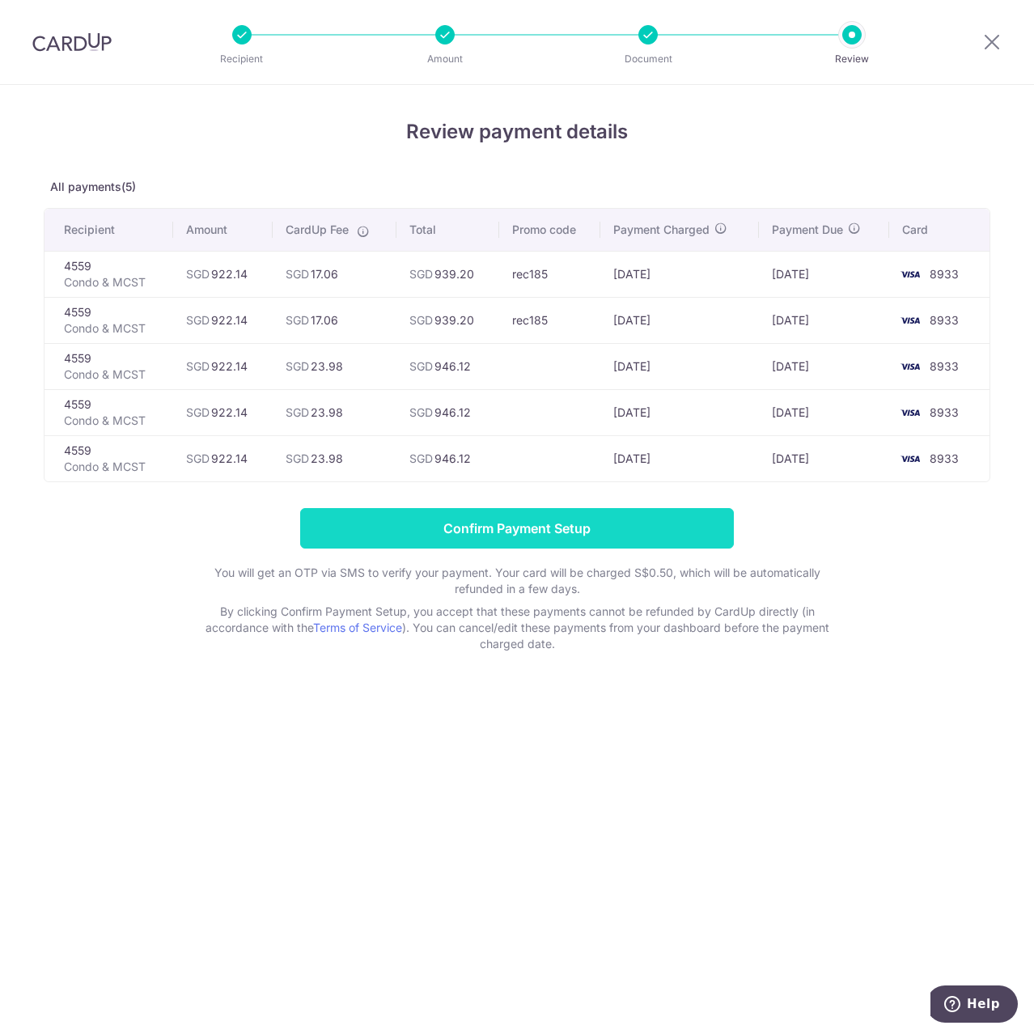
click at [693, 515] on input "Confirm Payment Setup" at bounding box center [517, 528] width 434 height 40
